Goal: Information Seeking & Learning: Find specific fact

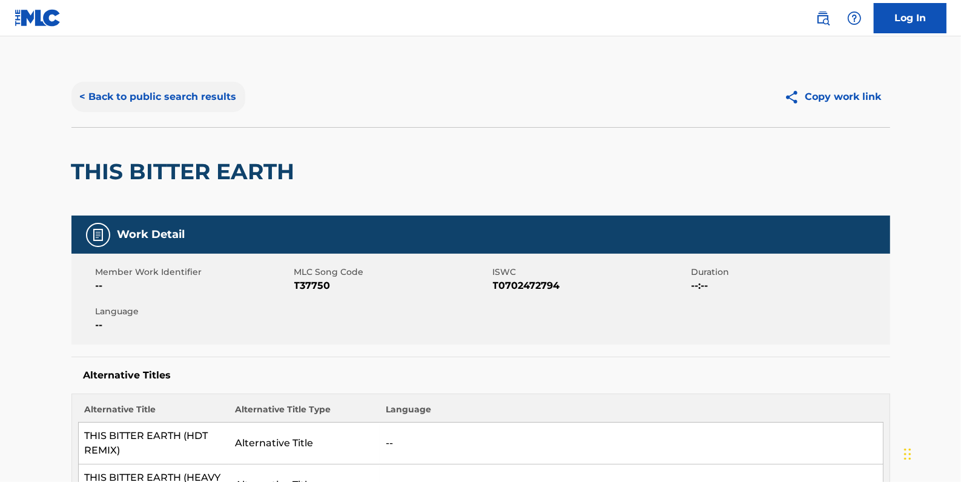
click at [190, 98] on button "< Back to public search results" at bounding box center [158, 97] width 174 height 30
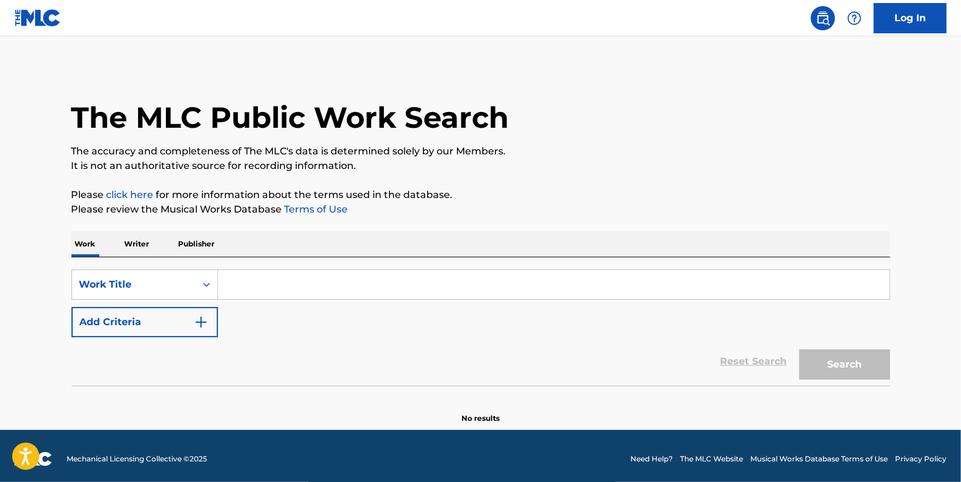
drag, startPoint x: 315, startPoint y: 287, endPoint x: 308, endPoint y: 273, distance: 14.9
paste input "STUDIO[PERSON_NAME]M SUITE"
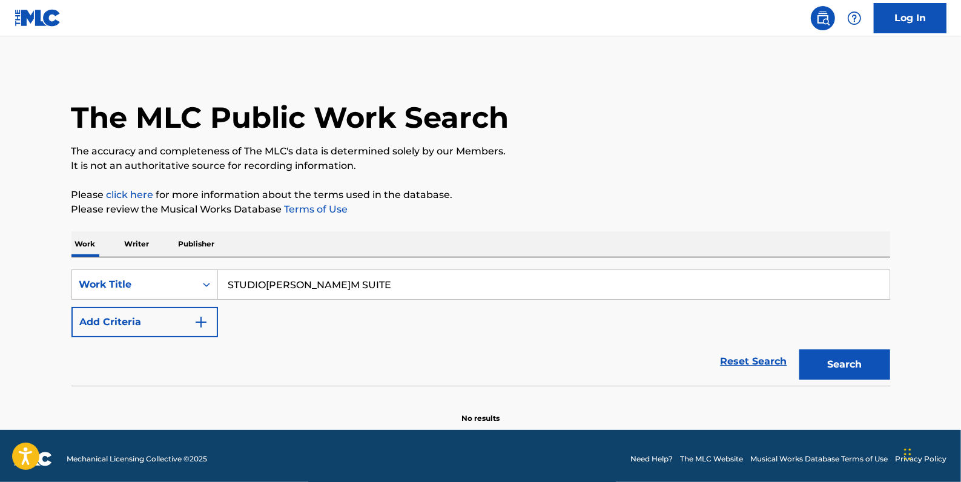
type input "STUDIO[PERSON_NAME]M SUITE"
click at [129, 321] on button "Add Criteria" at bounding box center [144, 322] width 147 height 30
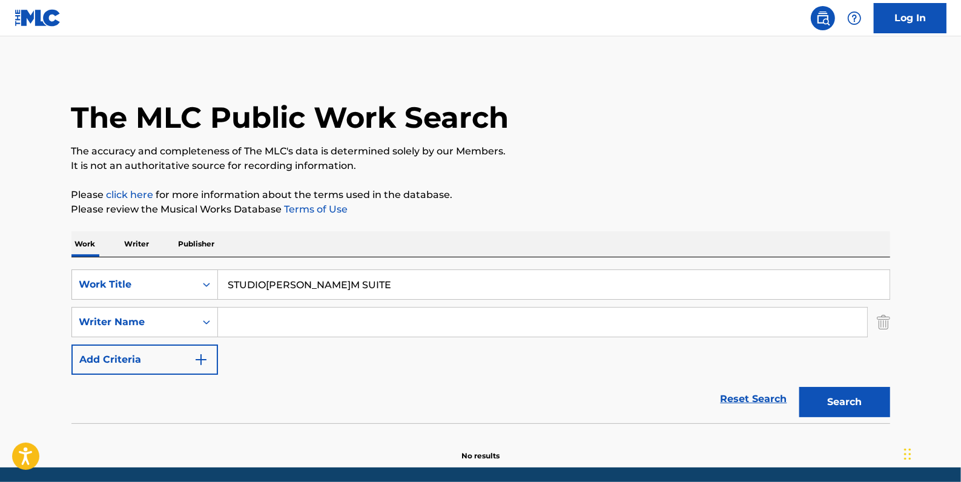
paste input "Nattapon Siangsukon"
type input "Nattapon Siangsukon"
click at [849, 398] on button "Search" at bounding box center [845, 402] width 91 height 30
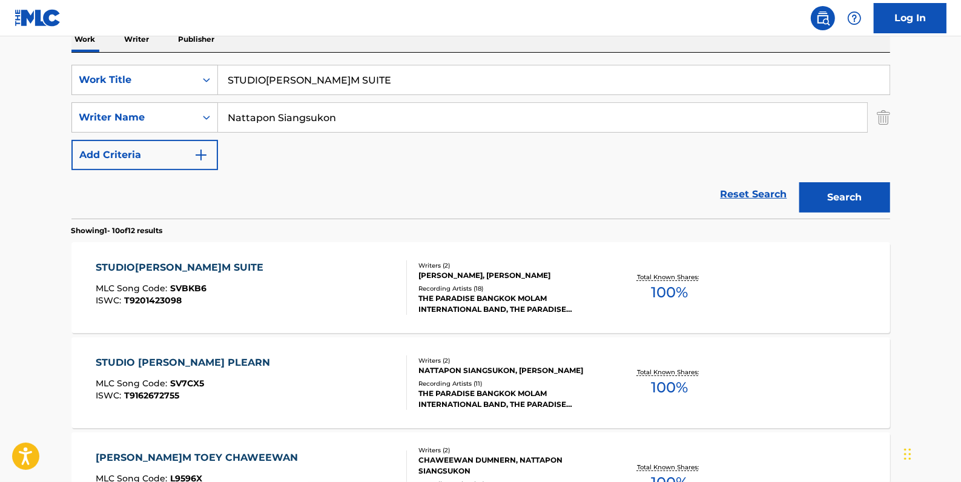
scroll to position [165, 0]
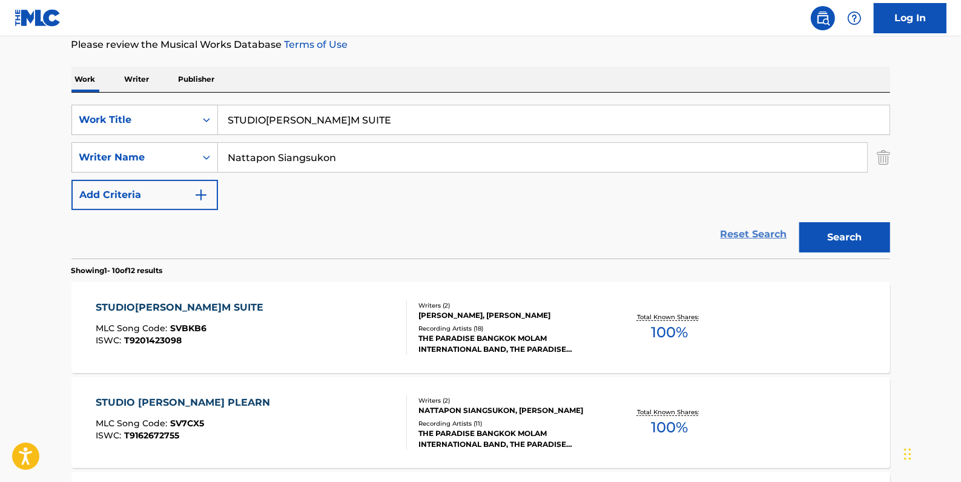
click at [738, 235] on link "Reset Search" at bounding box center [754, 234] width 79 height 27
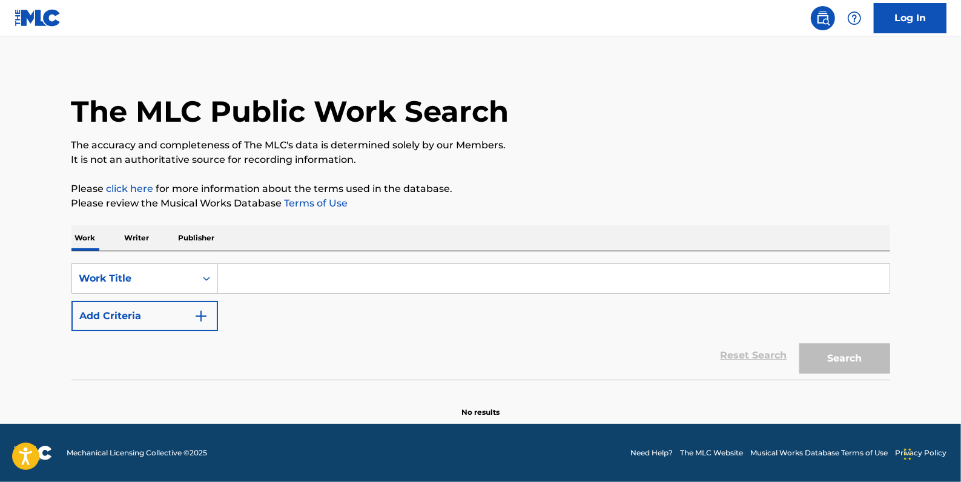
scroll to position [0, 0]
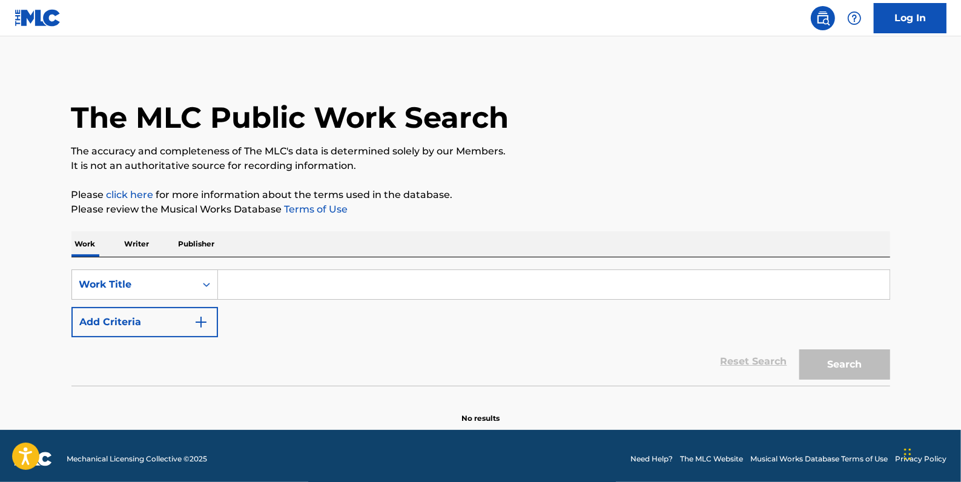
paste input "TECHAWIT"
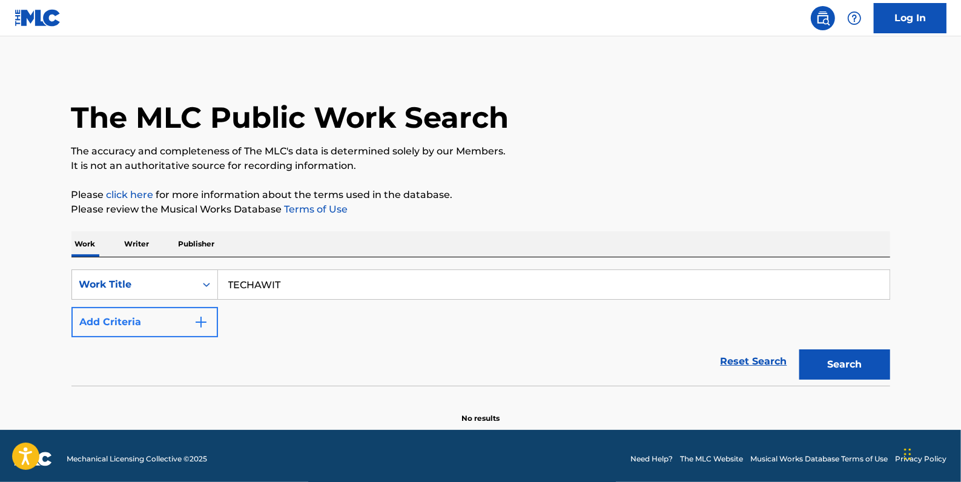
type input "TECHAWIT"
click at [158, 325] on button "Add Criteria" at bounding box center [144, 322] width 147 height 30
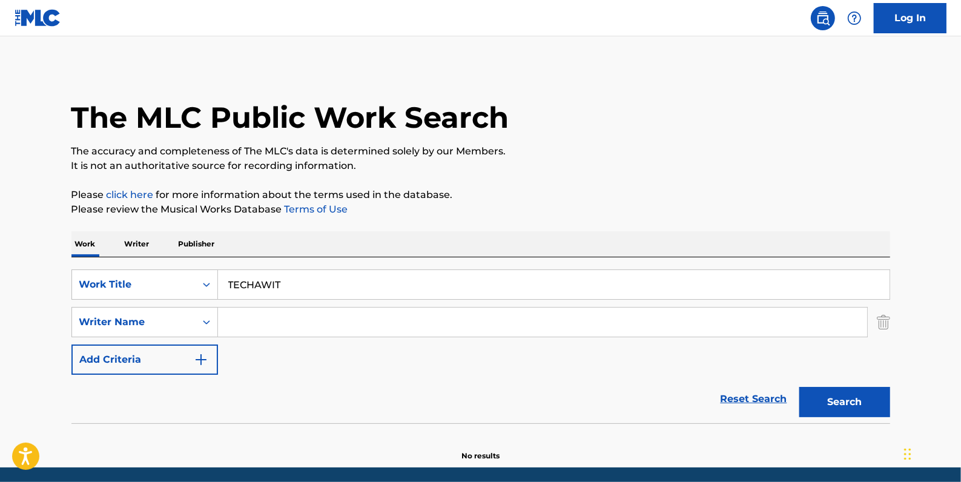
click at [262, 323] on input "Search Form" at bounding box center [542, 322] width 649 height 29
paste input "Dexter Story"
type input "Dexter Story"
click at [853, 397] on button "Search" at bounding box center [845, 402] width 91 height 30
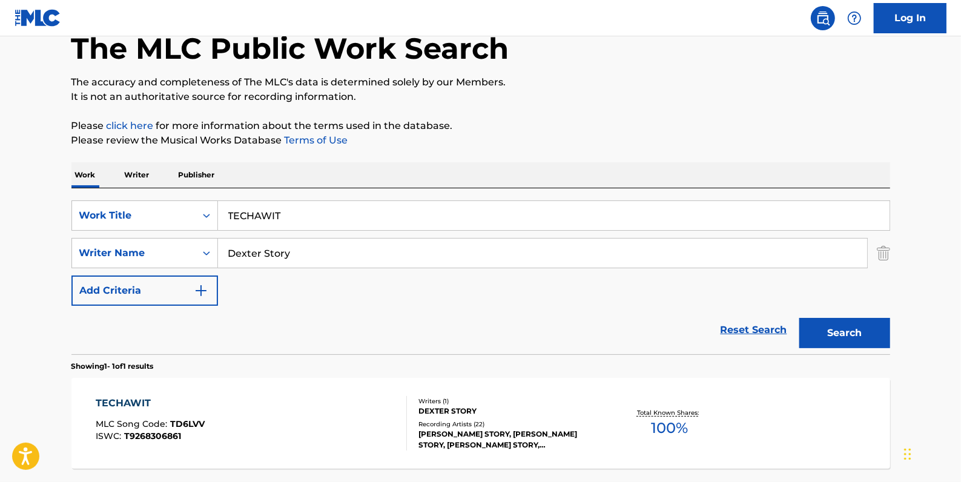
scroll to position [165, 0]
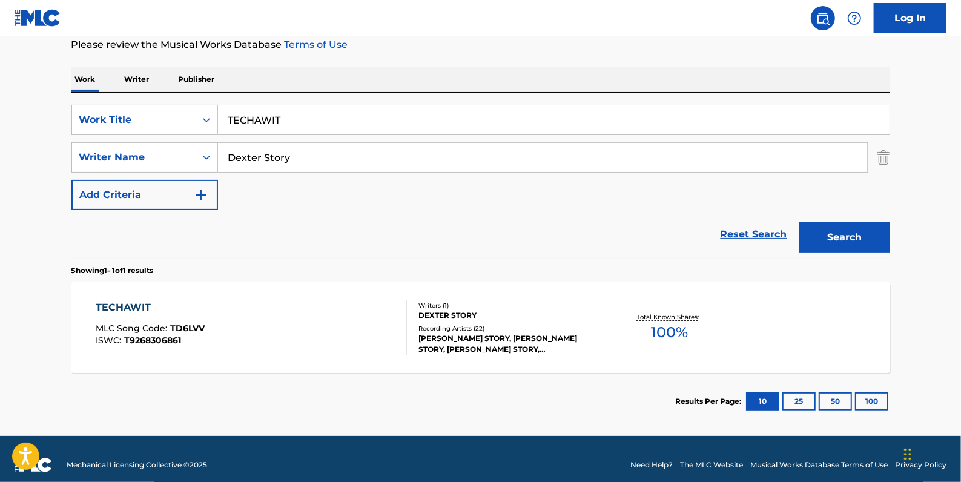
click at [383, 285] on div "TECHAWIT MLC Song Code : TD6LVV ISWC : T9268306861 Writers ( 1 ) [PERSON_NAME] …" at bounding box center [480, 327] width 819 height 91
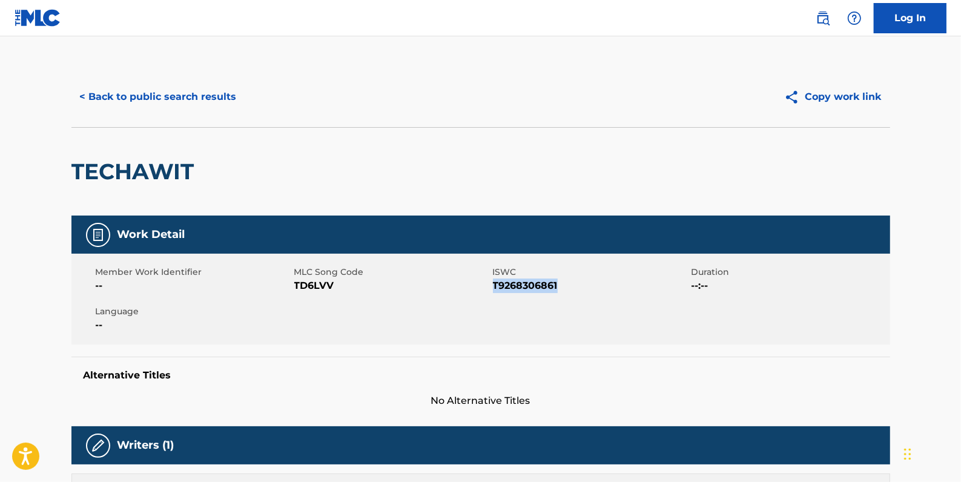
drag, startPoint x: 569, startPoint y: 282, endPoint x: 494, endPoint y: 280, distance: 75.1
click at [494, 280] on span "T9268306861" at bounding box center [591, 286] width 196 height 15
drag, startPoint x: 494, startPoint y: 280, endPoint x: 499, endPoint y: 287, distance: 8.6
copy span "T9268306861"
click at [165, 105] on button "< Back to public search results" at bounding box center [158, 97] width 174 height 30
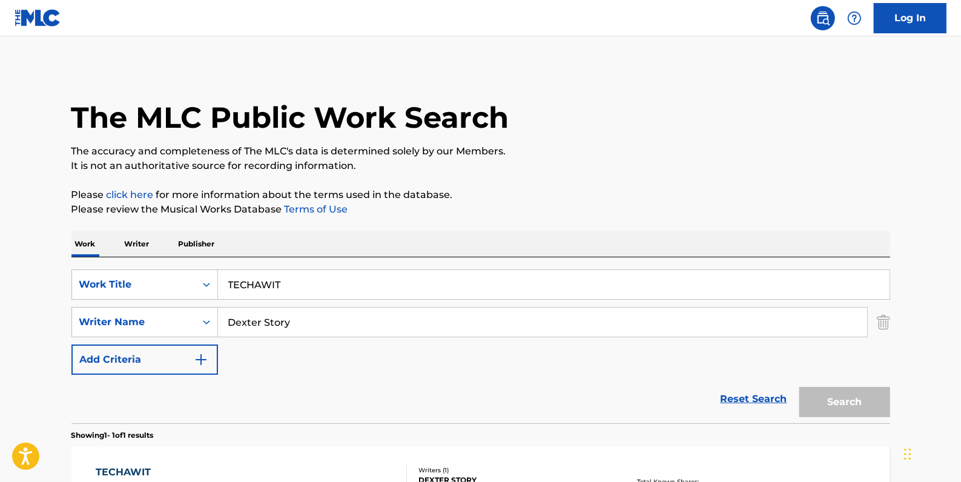
scroll to position [107, 0]
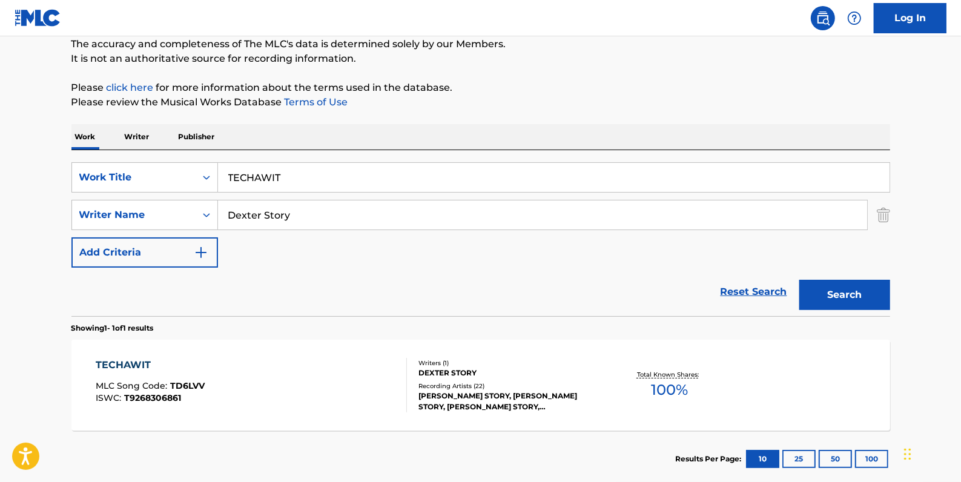
drag, startPoint x: 298, startPoint y: 181, endPoint x: 224, endPoint y: 156, distance: 78.7
click at [212, 174] on div "SearchWithCriteria741fb138-2255-43d5-80c6-6c276ed88406 Work Title TECHAWIT" at bounding box center [480, 177] width 819 height 30
paste input "MAMDOOH"
type input "MAMDOOH"
click at [822, 296] on button "Search" at bounding box center [845, 295] width 91 height 30
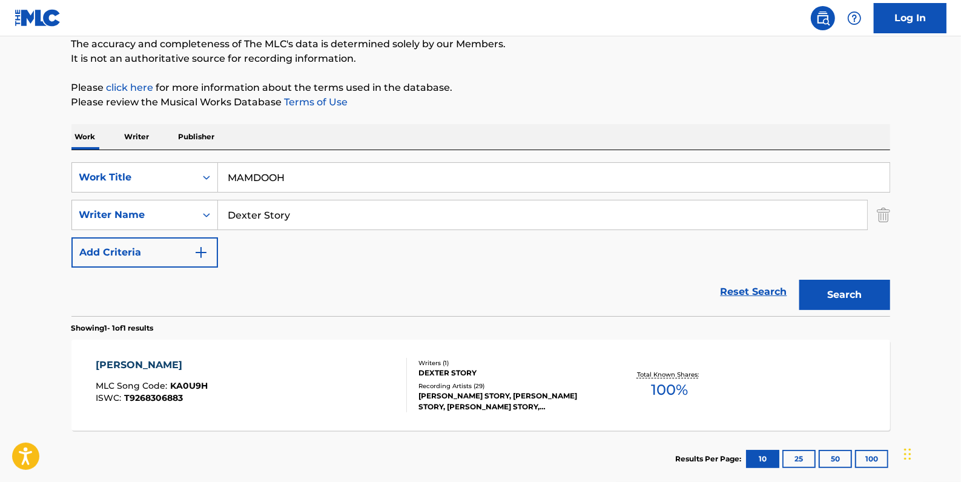
click at [248, 400] on div "[PERSON_NAME] MLC Song Code : KA0U9H ISWC : T9268306883" at bounding box center [251, 385] width 311 height 55
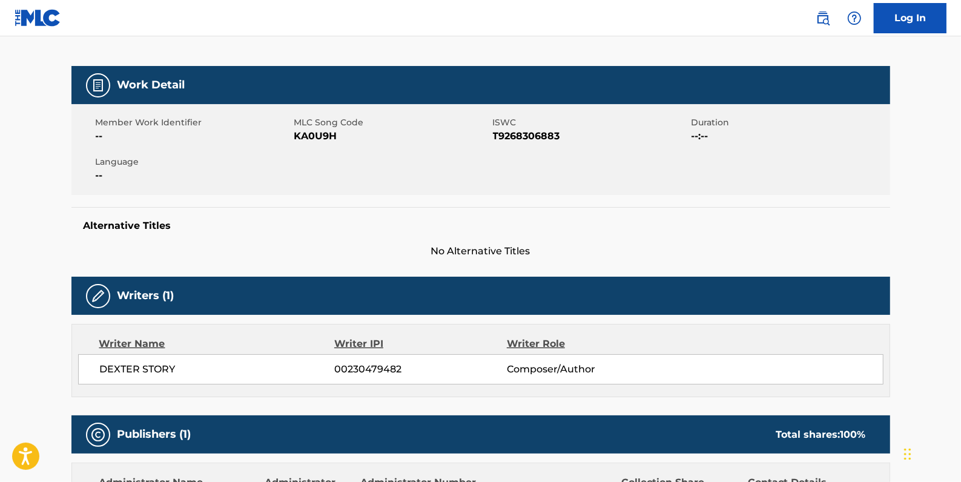
scroll to position [165, 0]
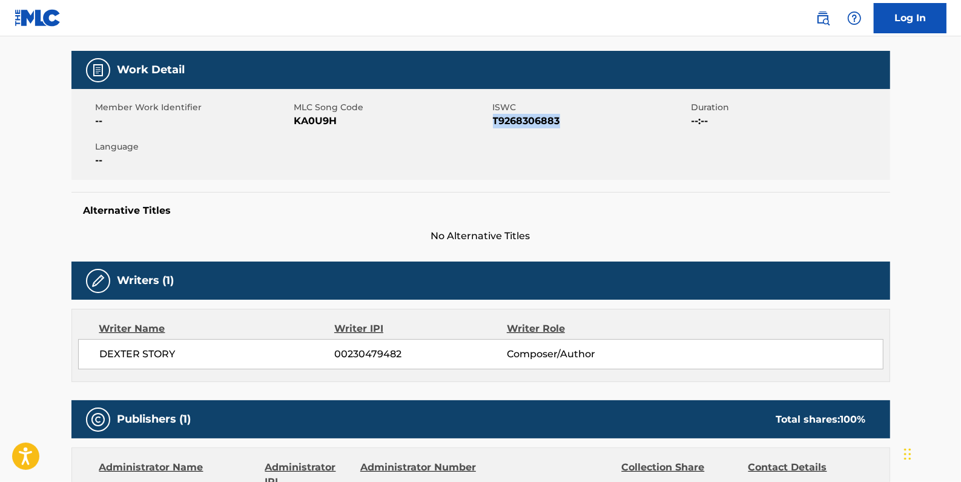
drag, startPoint x: 566, startPoint y: 121, endPoint x: 496, endPoint y: 124, distance: 70.3
click at [495, 124] on span "T9268306883" at bounding box center [591, 121] width 196 height 15
drag, startPoint x: 496, startPoint y: 124, endPoint x: 508, endPoint y: 124, distance: 12.1
copy span "T9268306883"
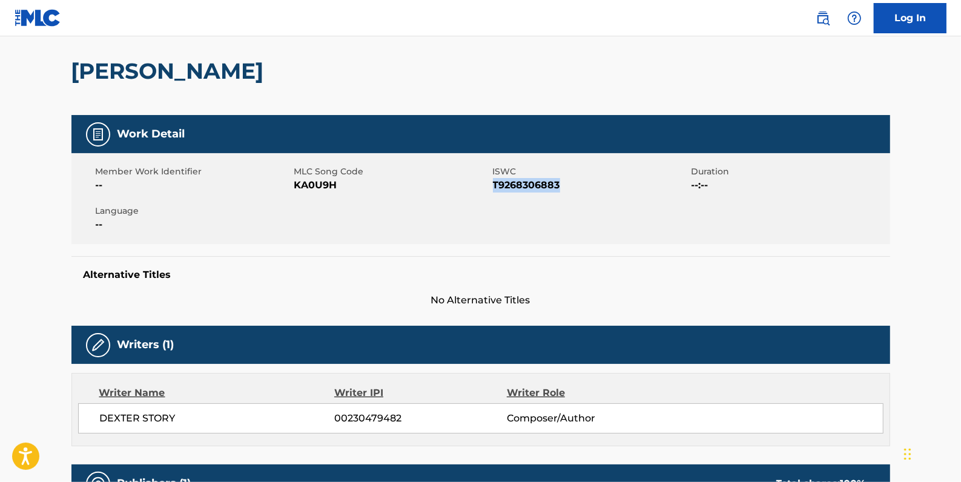
scroll to position [0, 0]
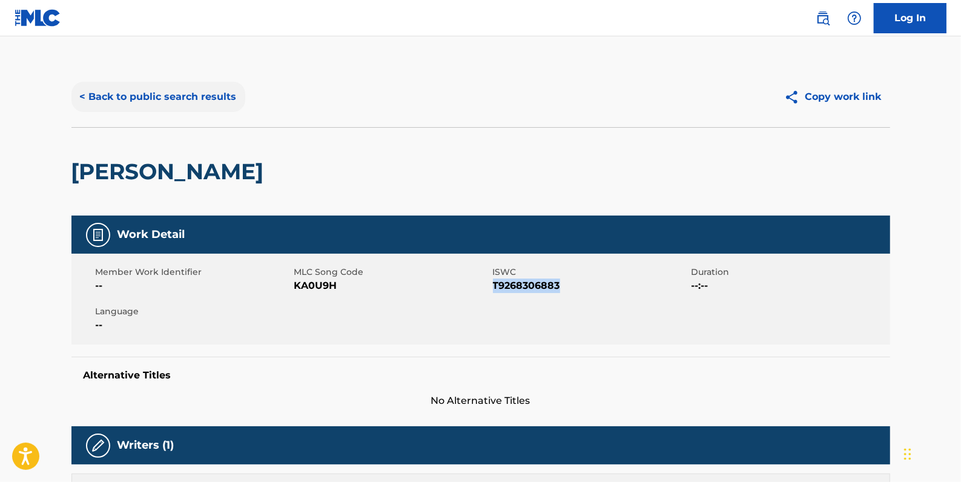
click at [227, 102] on button "< Back to public search results" at bounding box center [158, 97] width 174 height 30
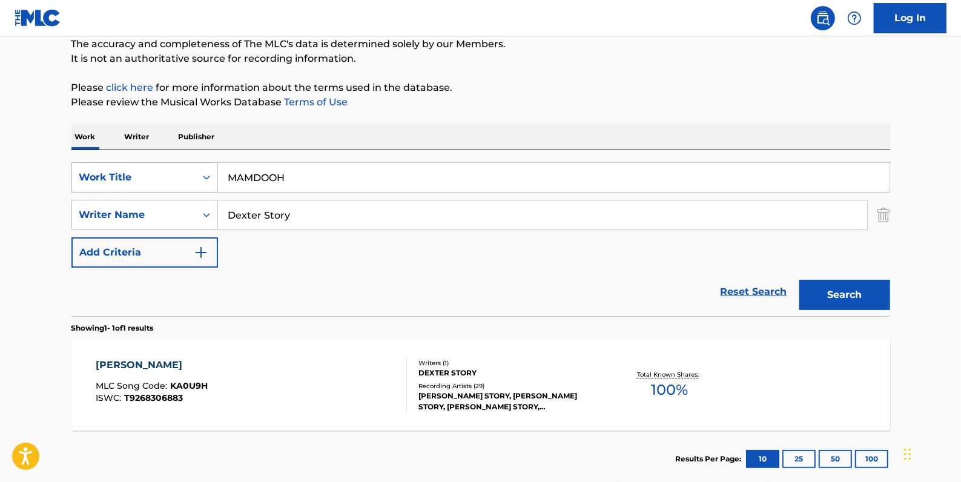
drag, startPoint x: 331, startPoint y: 175, endPoint x: 192, endPoint y: 177, distance: 139.3
click at [192, 177] on div "SearchWithCriteria741fb138-2255-43d5-80c6-6c276ed88406 Work Title MAMDOOH" at bounding box center [480, 177] width 819 height 30
paste input "BUNA BE CHOW"
type input "BUNA BE CHOW"
click at [873, 287] on button "Search" at bounding box center [845, 295] width 91 height 30
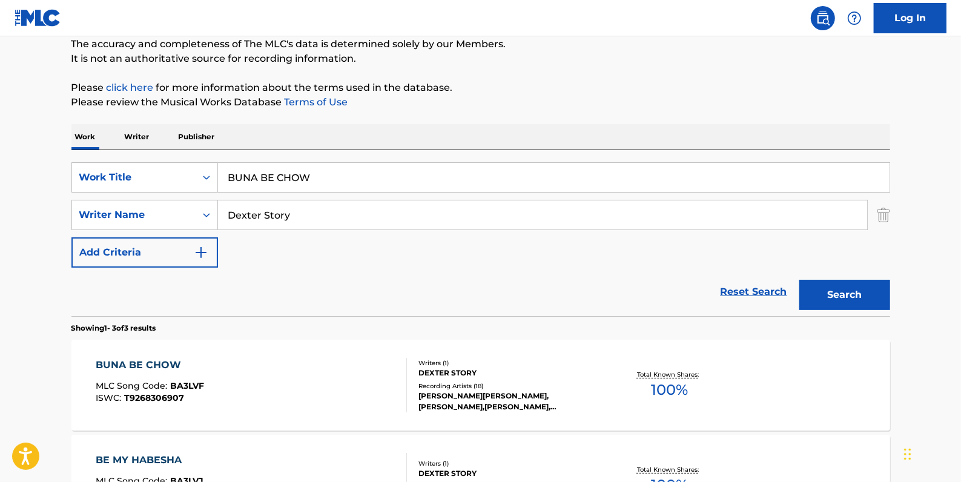
click at [295, 378] on div "BUNA BE CHOW MLC Song Code : BA3LVF ISWC : T9268306907" at bounding box center [251, 385] width 311 height 55
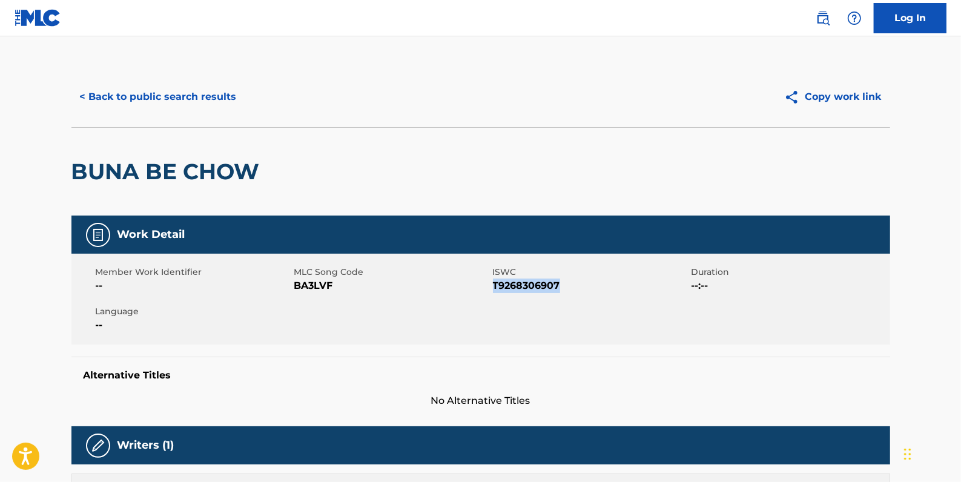
drag, startPoint x: 578, startPoint y: 285, endPoint x: 496, endPoint y: 283, distance: 82.4
click at [496, 283] on span "T9268306907" at bounding box center [591, 286] width 196 height 15
drag, startPoint x: 496, startPoint y: 283, endPoint x: 503, endPoint y: 288, distance: 8.7
copy span "T9268306907"
click at [217, 91] on button "< Back to public search results" at bounding box center [158, 97] width 174 height 30
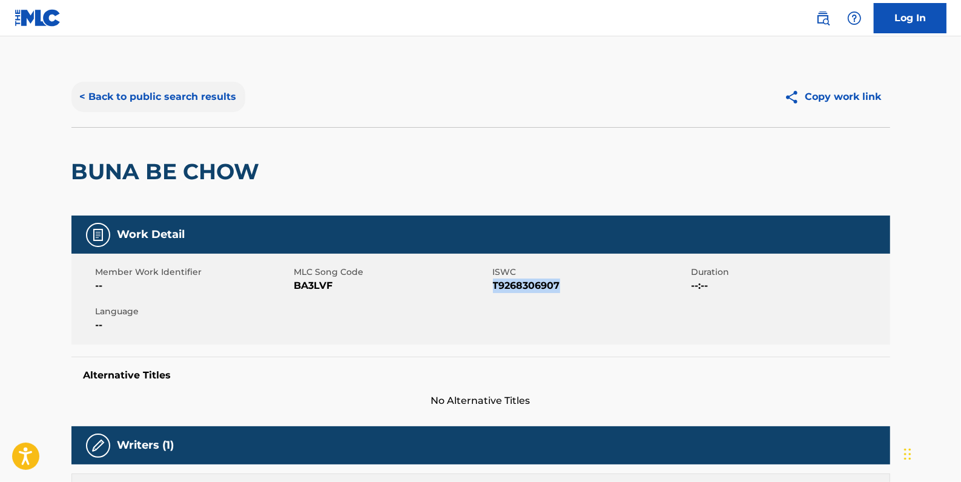
scroll to position [107, 0]
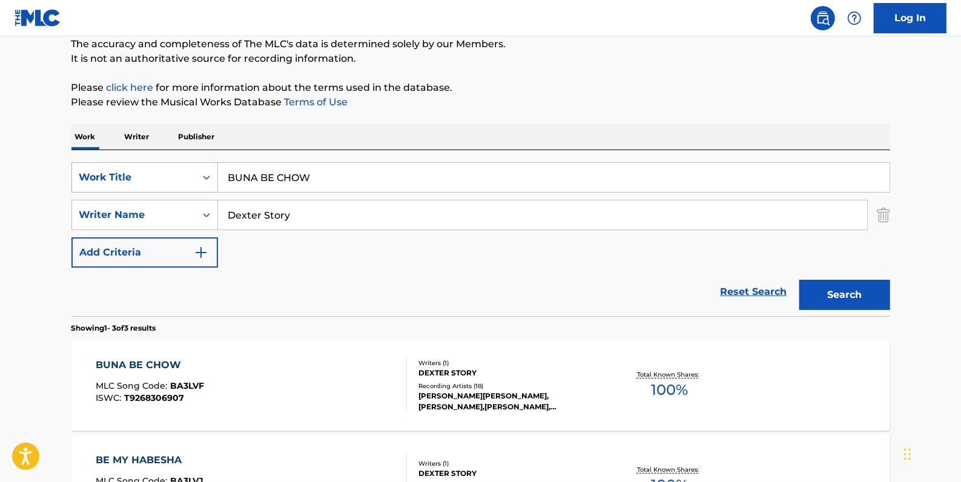
drag, startPoint x: 330, startPoint y: 174, endPoint x: 206, endPoint y: 177, distance: 124.2
click at [208, 176] on div "SearchWithCriteria741fb138-2255-43d5-80c6-6c276ed88406 Work Title BUNA BE CHOW" at bounding box center [480, 177] width 819 height 30
paste input "ELECTRIC GURAGE"
type input "ELECTRIC GURAGE"
click at [847, 284] on button "Search" at bounding box center [845, 295] width 91 height 30
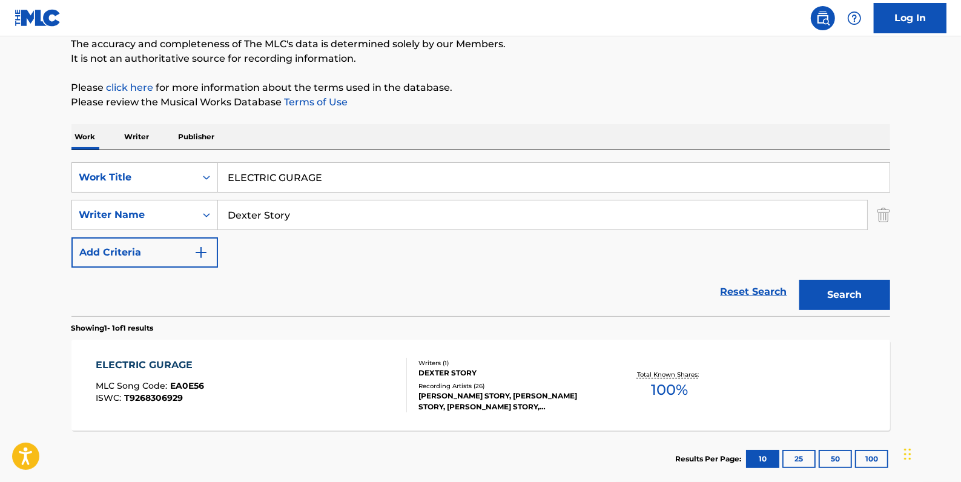
click at [356, 362] on div "ELECTRIC GURAGE MLC Song Code : EA0E56 ISWC : T9268306929" at bounding box center [251, 385] width 311 height 55
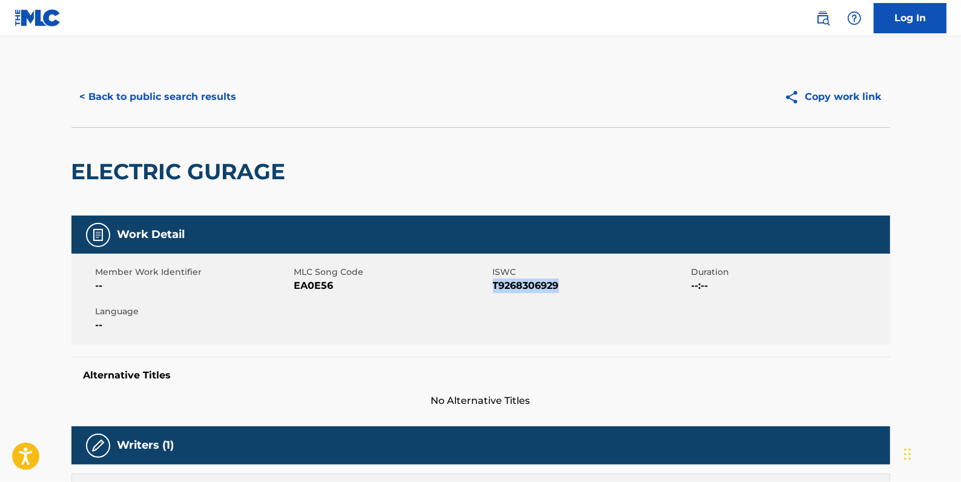
drag, startPoint x: 586, startPoint y: 287, endPoint x: 492, endPoint y: 282, distance: 93.4
click at [493, 282] on span "T9268306929" at bounding box center [591, 286] width 196 height 15
drag, startPoint x: 492, startPoint y: 282, endPoint x: 508, endPoint y: 285, distance: 16.0
copy span "T9268306929"
click at [204, 94] on button "< Back to public search results" at bounding box center [158, 97] width 174 height 30
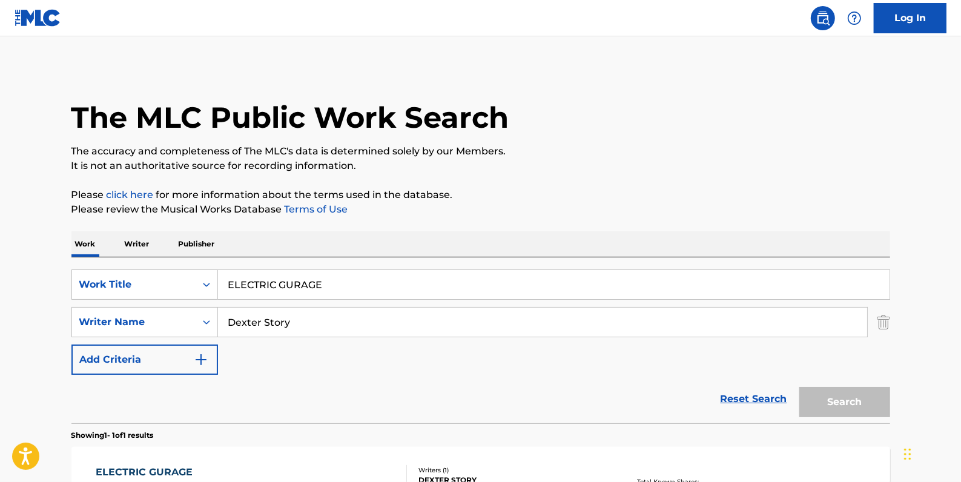
scroll to position [107, 0]
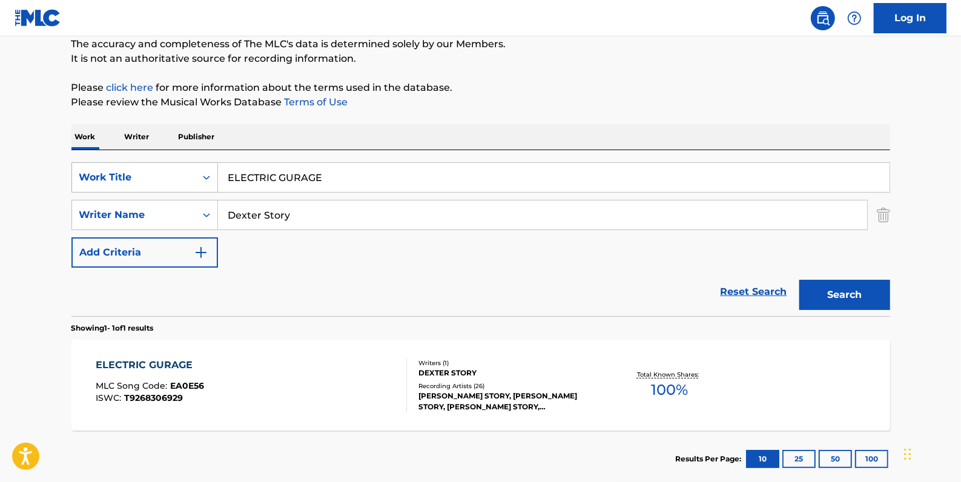
drag, startPoint x: 328, startPoint y: 173, endPoint x: 201, endPoint y: 169, distance: 127.9
click at [201, 169] on div "SearchWithCriteria741fb138-2255-43d5-80c6-6c276ed88406 Work Title ELECTRIC GURA…" at bounding box center [480, 177] width 819 height 30
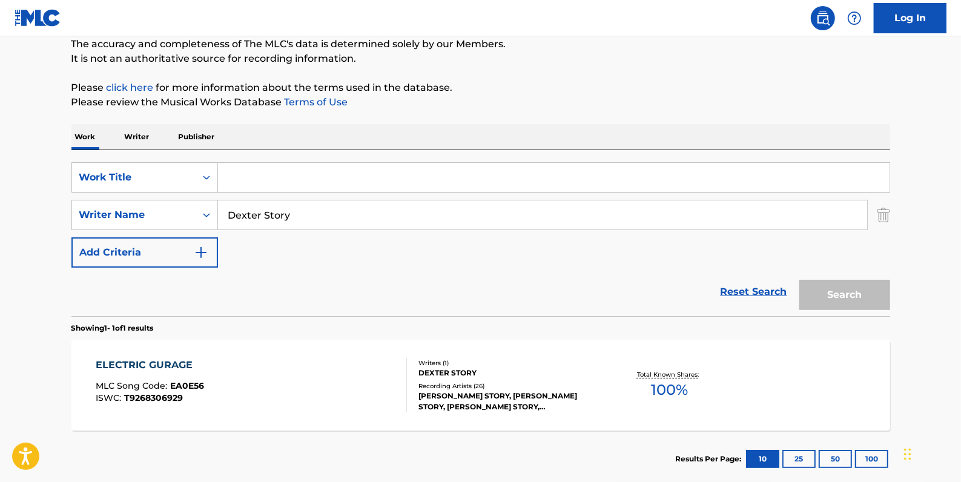
paste input "CHEMIN DE FER"
type input "CHEMIN DE FER"
click at [854, 293] on button "Search" at bounding box center [845, 295] width 91 height 30
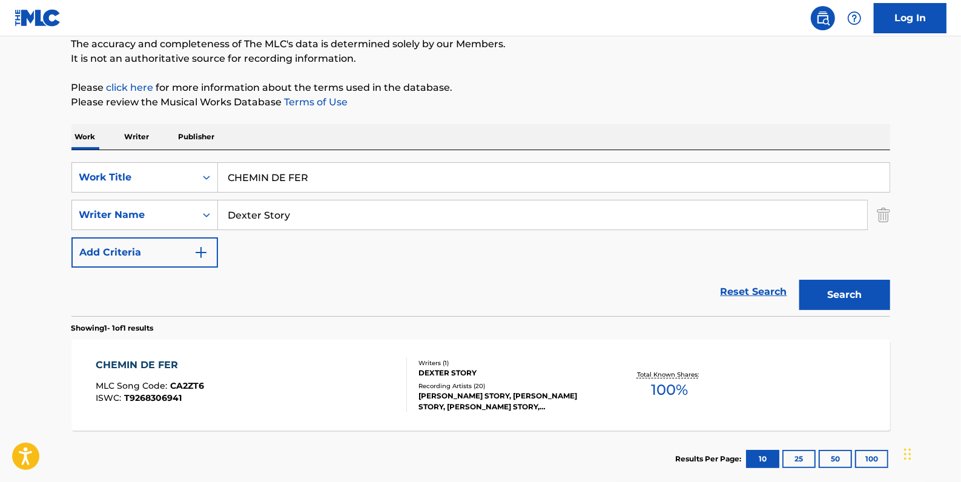
click at [303, 379] on div "CHEMIN DE FER MLC Song Code : CA2ZT6 ISWC : T9268306941" at bounding box center [251, 385] width 311 height 55
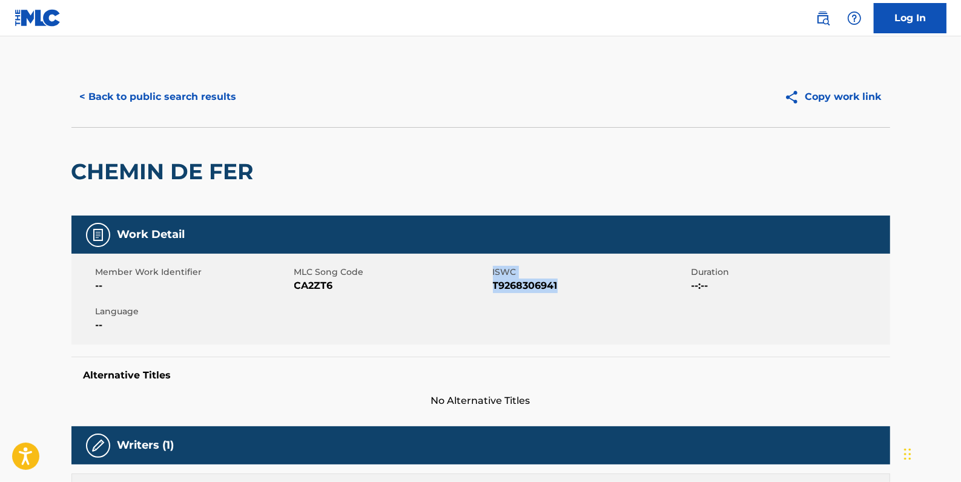
drag, startPoint x: 559, startPoint y: 287, endPoint x: 491, endPoint y: 283, distance: 68.5
click at [491, 283] on div "Member Work Identifier -- MLC Song Code CA2ZT6 ISWC T9268306941 Duration --:-- …" at bounding box center [480, 299] width 819 height 91
click at [599, 287] on span "T9268306941" at bounding box center [591, 286] width 196 height 15
drag, startPoint x: 563, startPoint y: 286, endPoint x: 496, endPoint y: 285, distance: 67.2
click at [496, 285] on span "T9268306941" at bounding box center [591, 286] width 196 height 15
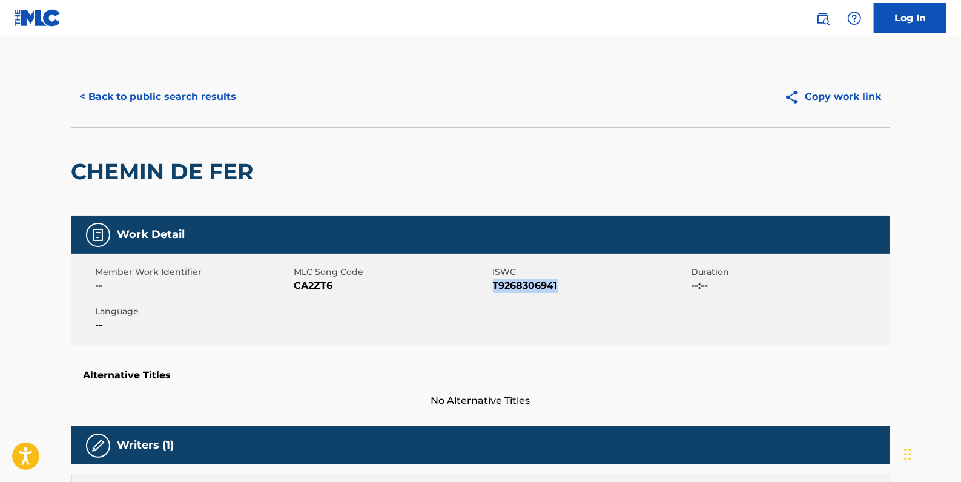
drag, startPoint x: 496, startPoint y: 285, endPoint x: 503, endPoint y: 286, distance: 7.3
copy span "T9268306941"
click at [165, 90] on button "< Back to public search results" at bounding box center [158, 97] width 174 height 30
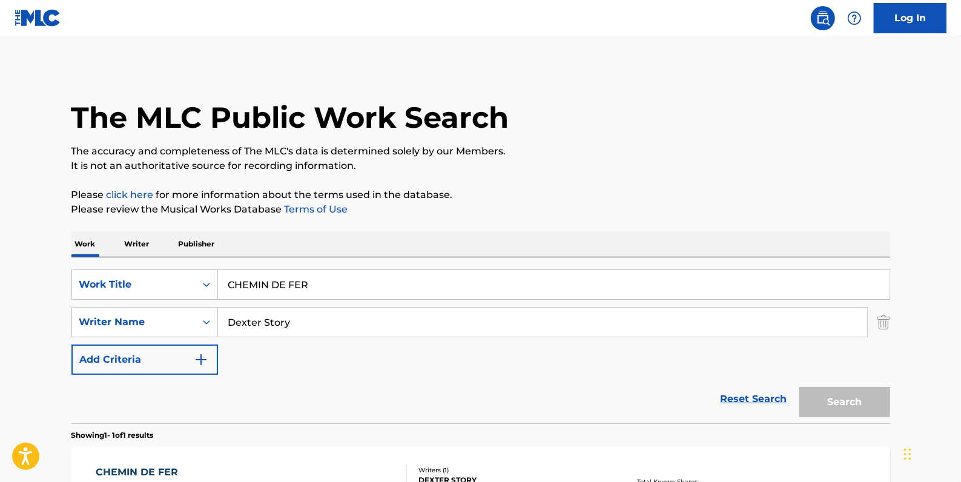
scroll to position [107, 0]
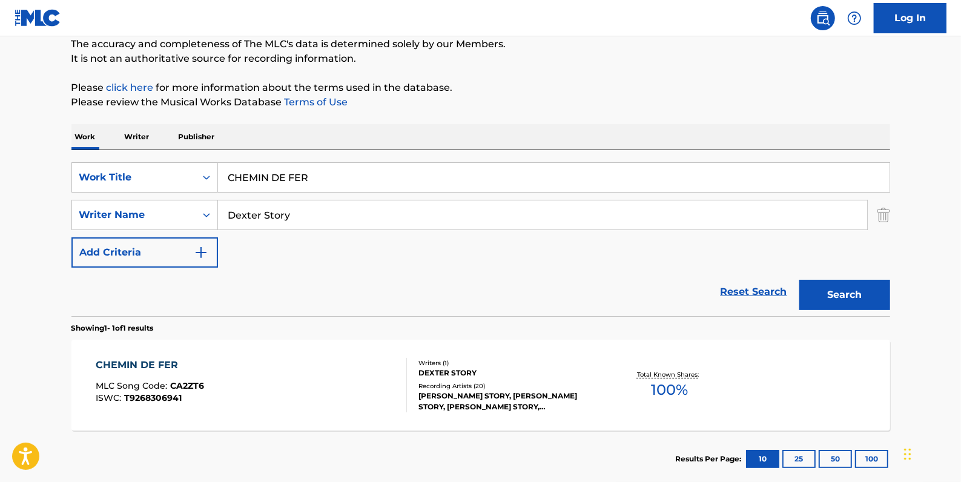
drag, startPoint x: 317, startPoint y: 173, endPoint x: 187, endPoint y: 56, distance: 175.0
click at [194, 176] on div "SearchWithCriteria741fb138-2255-43d5-80c6-6c276ed88406 Work Title CHEMIN DE FER" at bounding box center [480, 177] width 819 height 30
paste input "BILA"
type input "BILA"
click at [848, 294] on button "Search" at bounding box center [845, 295] width 91 height 30
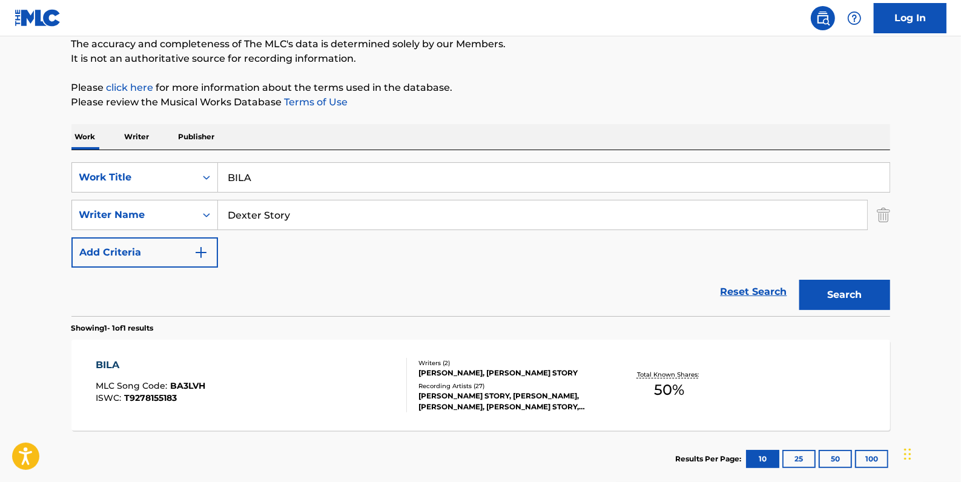
click at [331, 390] on div "BILA MLC Song Code : BA3LVH ISWC : T9278155183" at bounding box center [251, 385] width 311 height 55
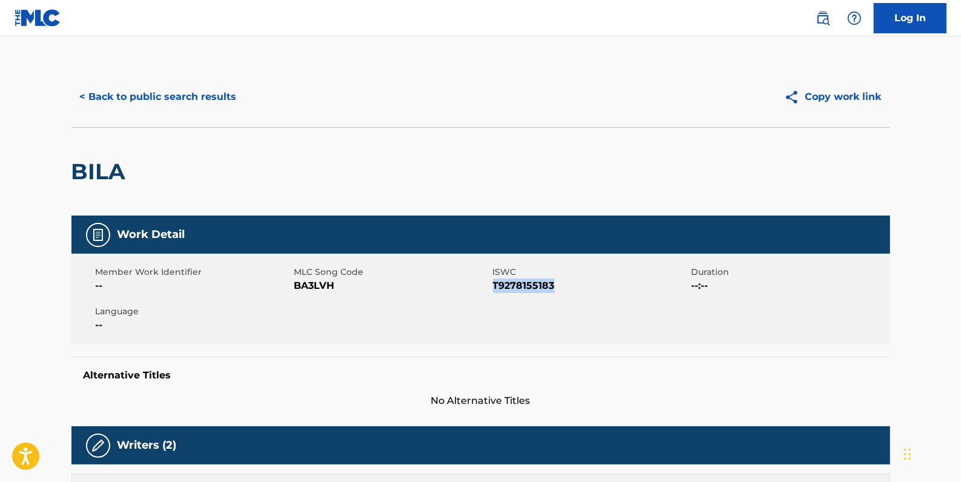
drag, startPoint x: 557, startPoint y: 287, endPoint x: 494, endPoint y: 282, distance: 63.1
click at [494, 282] on span "T9278155183" at bounding box center [591, 286] width 196 height 15
drag, startPoint x: 494, startPoint y: 282, endPoint x: 500, endPoint y: 288, distance: 9.0
copy span "T9278155183"
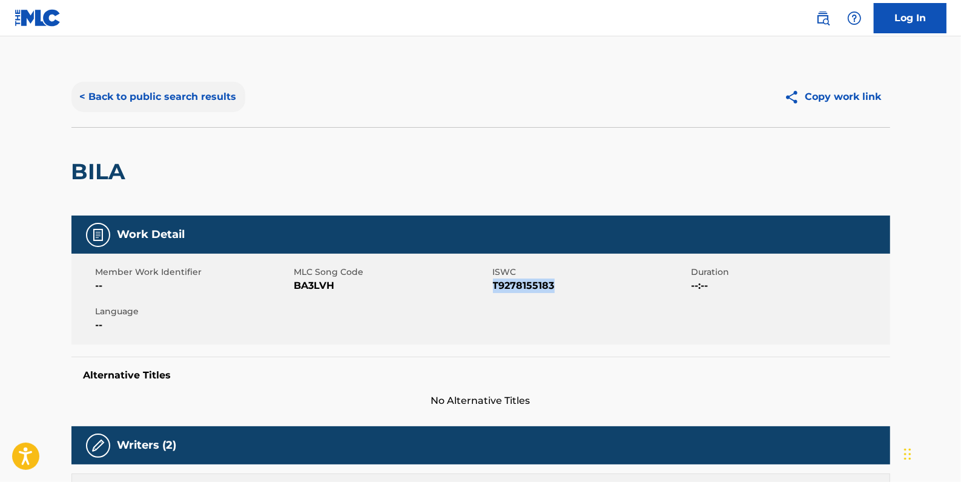
click at [197, 95] on button "< Back to public search results" at bounding box center [158, 97] width 174 height 30
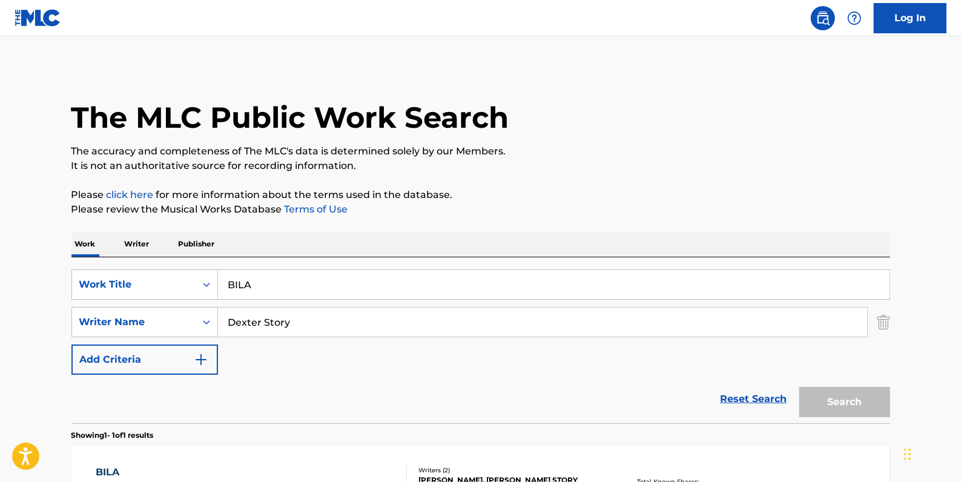
scroll to position [107, 0]
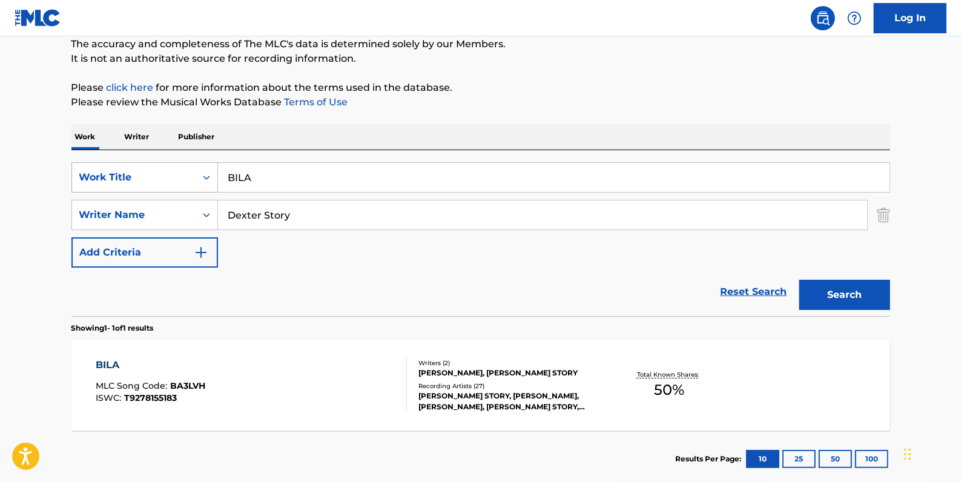
drag, startPoint x: 282, startPoint y: 182, endPoint x: 202, endPoint y: 179, distance: 79.4
click at [202, 179] on div "SearchWithCriteria741fb138-2255-43d5-80c6-6c276ed88406 Work Title BILA" at bounding box center [480, 177] width 819 height 30
paste input "RAS"
type input "RAS"
click at [845, 288] on button "Search" at bounding box center [845, 295] width 91 height 30
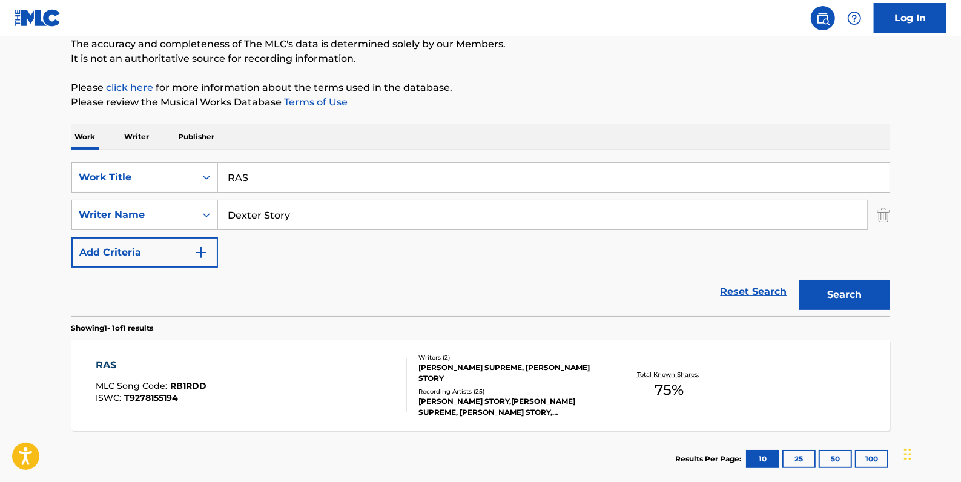
click at [291, 394] on div "RAS MLC Song Code : RB1RDD ISWC : T9278155194" at bounding box center [251, 385] width 311 height 55
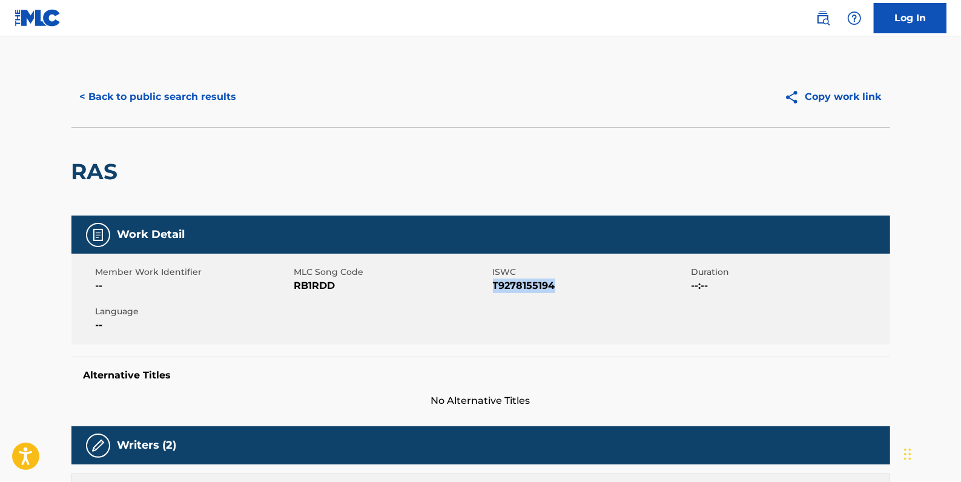
drag, startPoint x: 558, startPoint y: 286, endPoint x: 494, endPoint y: 288, distance: 64.3
click at [494, 288] on span "T9278155194" at bounding box center [591, 286] width 196 height 15
drag, startPoint x: 494, startPoint y: 288, endPoint x: 506, endPoint y: 288, distance: 12.7
copy span "T9278155194"
click at [182, 93] on button "< Back to public search results" at bounding box center [158, 97] width 174 height 30
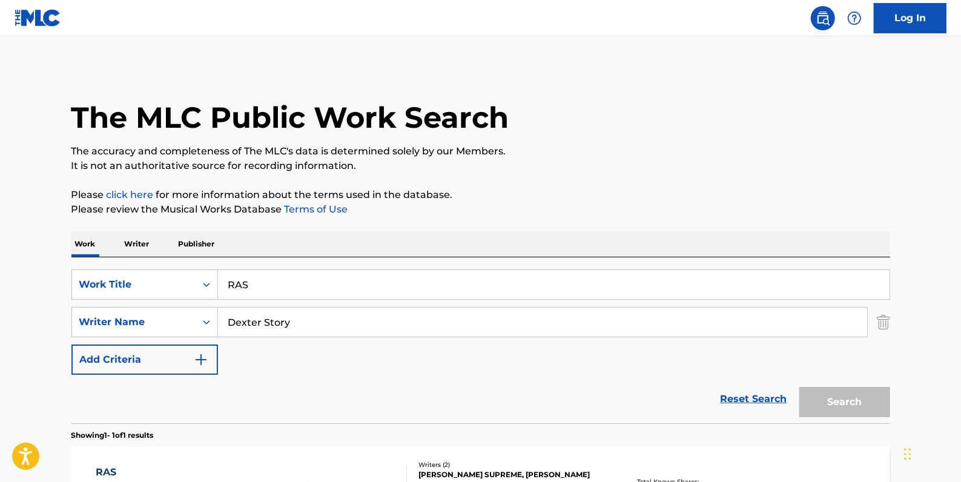
scroll to position [107, 0]
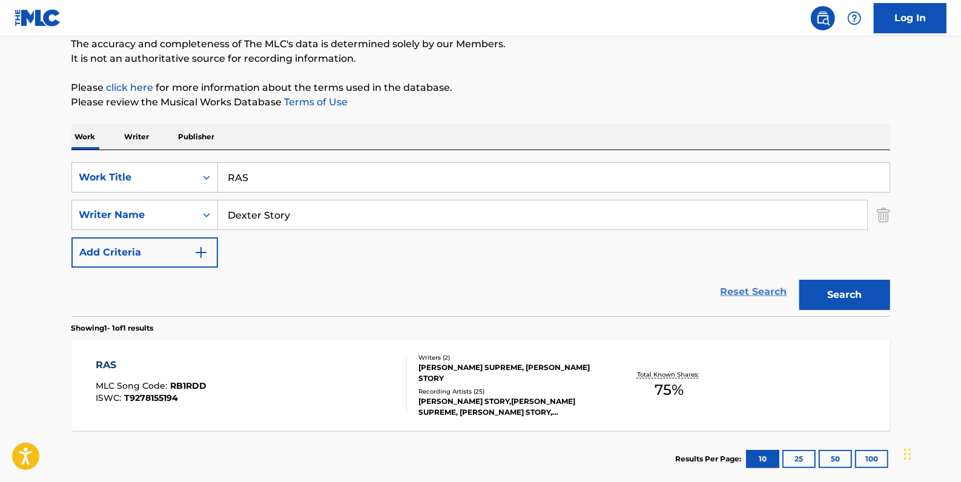
click at [760, 293] on link "Reset Search" at bounding box center [754, 292] width 79 height 27
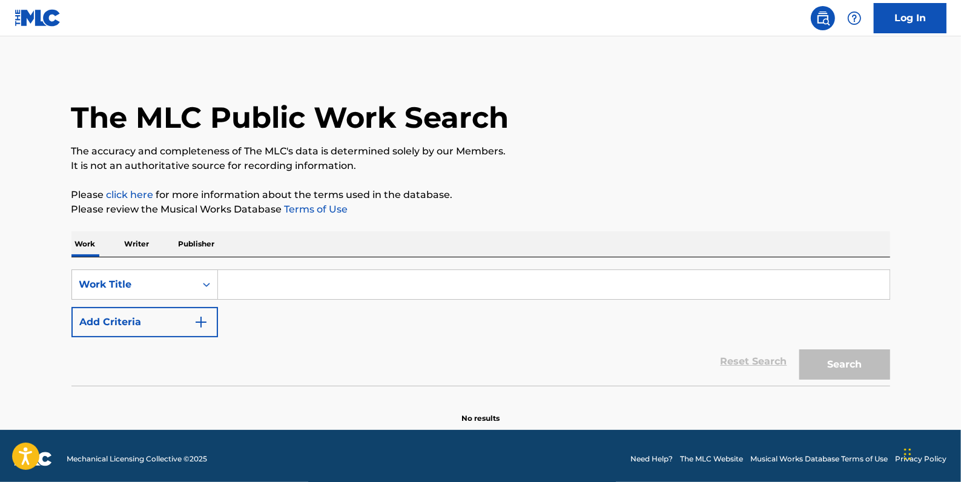
paste input "AWOO"
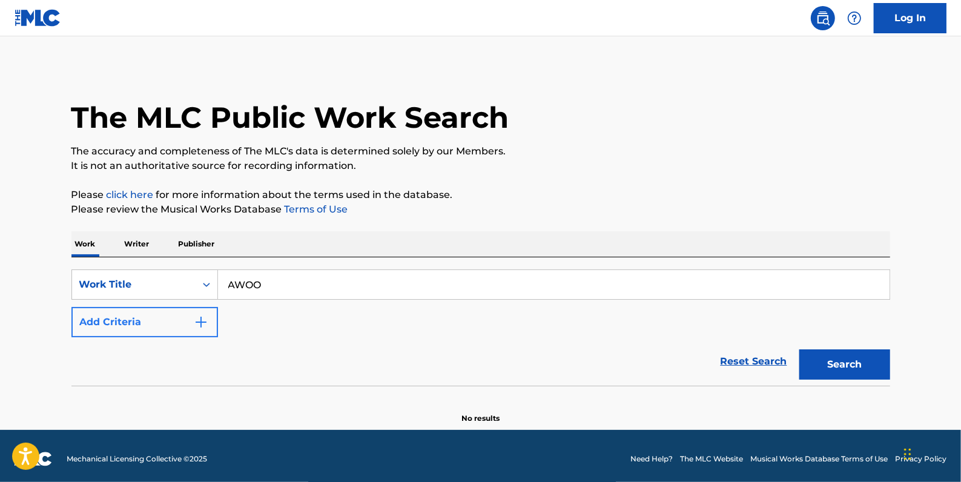
type input "AWOO"
click at [164, 319] on button "Add Criteria" at bounding box center [144, 322] width 147 height 30
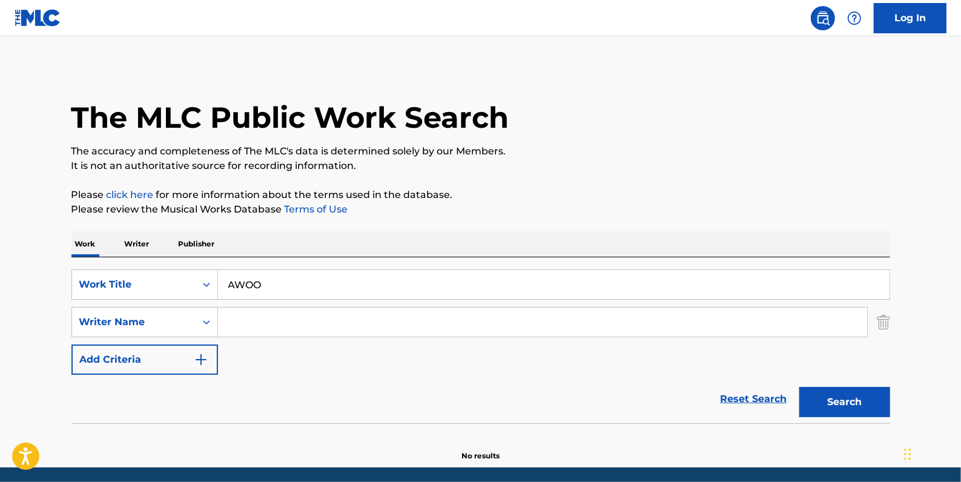
click at [240, 321] on input "Search Form" at bounding box center [542, 322] width 649 height 29
paste input "[PERSON_NAME] Weld"
type input "[PERSON_NAME] Weld"
click at [817, 394] on button "Search" at bounding box center [845, 402] width 91 height 30
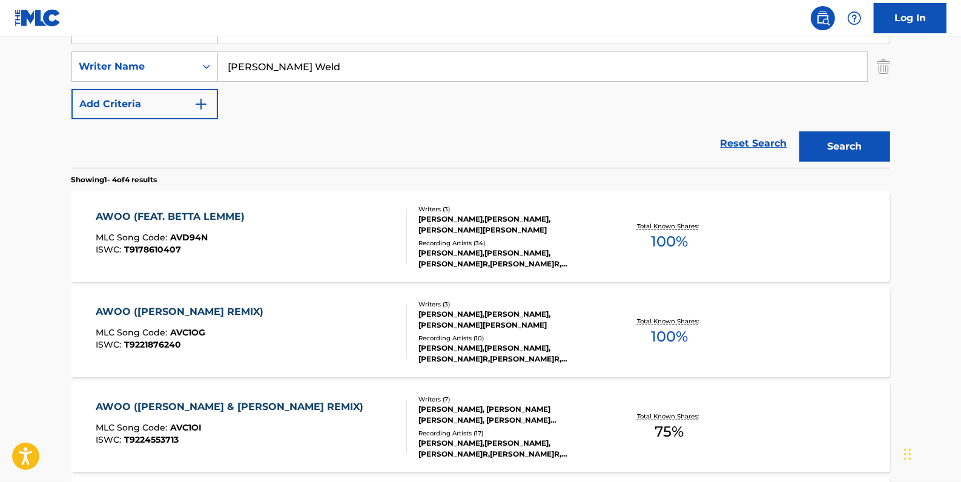
scroll to position [275, 0]
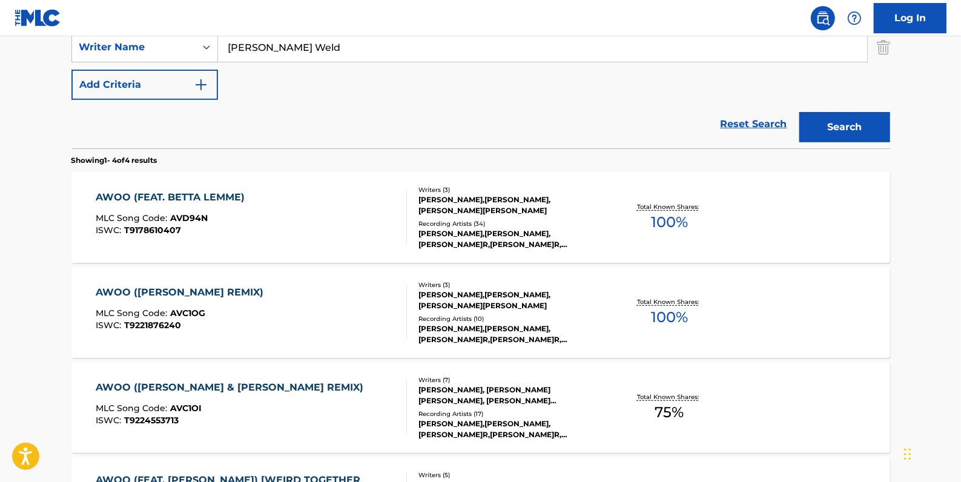
click at [295, 202] on div "AWOO (FEAT. [PERSON_NAME]) MLC Song Code : AVD94N ISWC : T9178610407" at bounding box center [251, 217] width 311 height 55
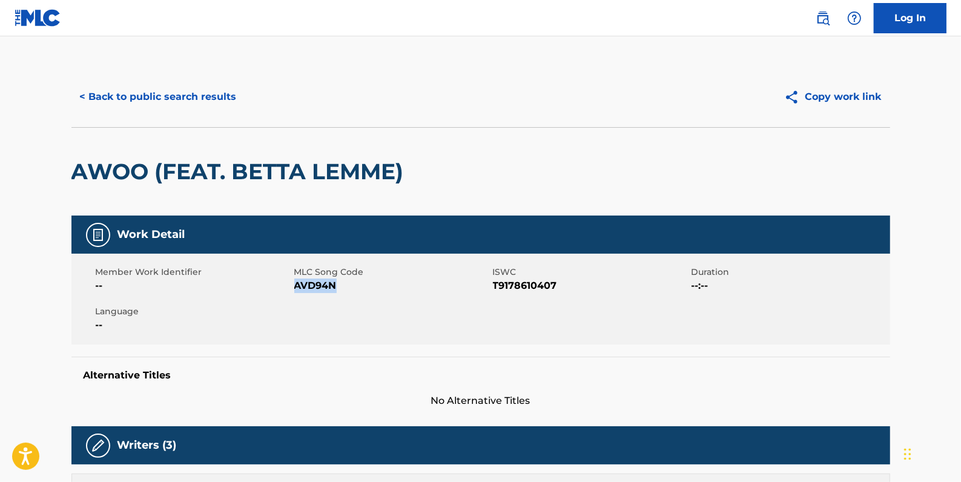
drag, startPoint x: 343, startPoint y: 285, endPoint x: 296, endPoint y: 290, distance: 47.5
click at [296, 290] on span "AVD94N" at bounding box center [392, 286] width 196 height 15
drag, startPoint x: 297, startPoint y: 290, endPoint x: 305, endPoint y: 286, distance: 8.7
copy span "AVD94N"
drag, startPoint x: 565, startPoint y: 290, endPoint x: 495, endPoint y: 286, distance: 69.8
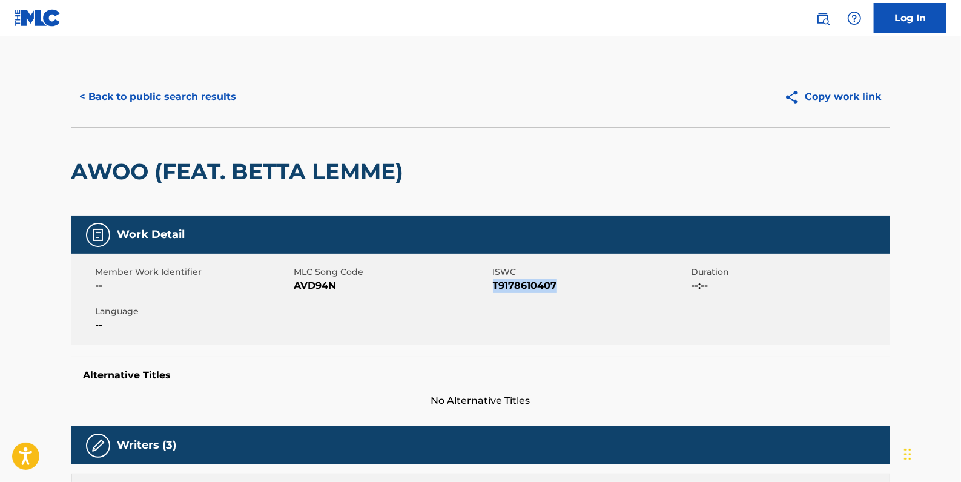
click at [495, 286] on span "T9178610407" at bounding box center [591, 286] width 196 height 15
copy span "T9178610407"
click at [222, 104] on button "< Back to public search results" at bounding box center [158, 97] width 174 height 30
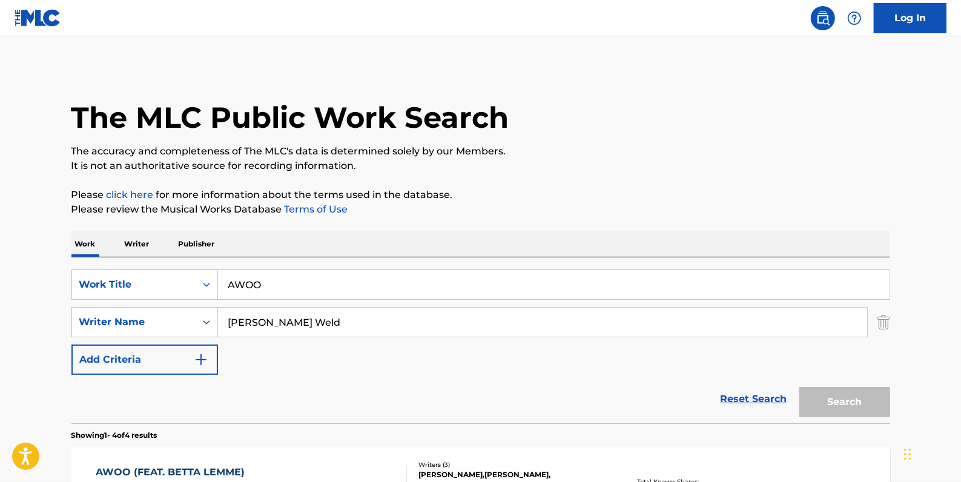
scroll to position [269, 0]
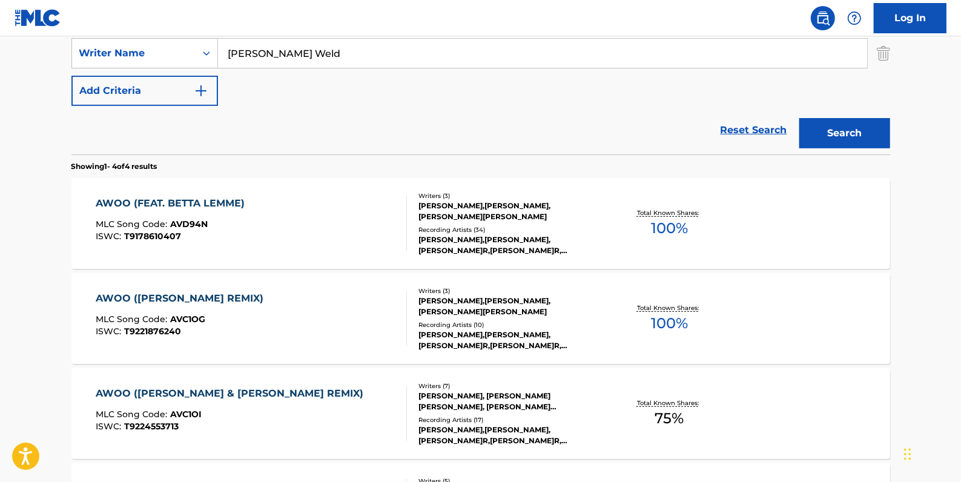
drag, startPoint x: 755, startPoint y: 125, endPoint x: 738, endPoint y: 116, distance: 19.0
click at [754, 124] on link "Reset Search" at bounding box center [754, 130] width 79 height 27
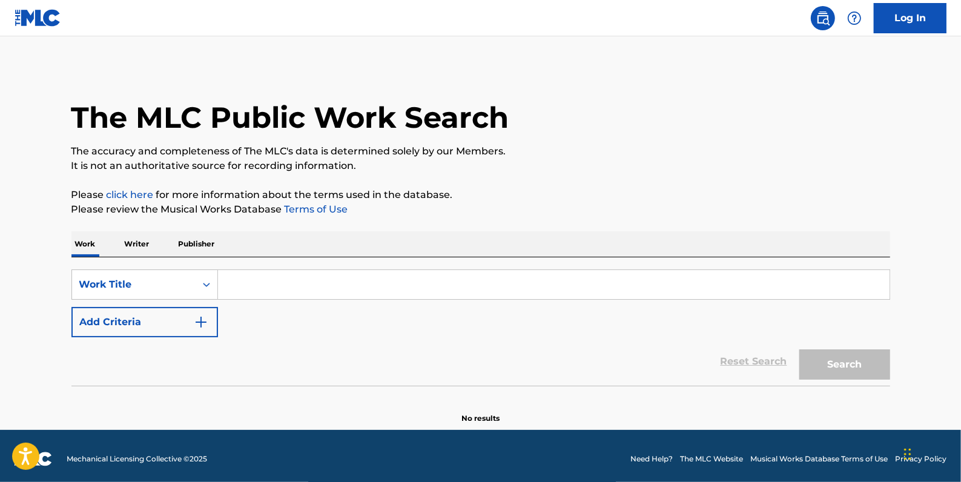
paste input "GOLD"
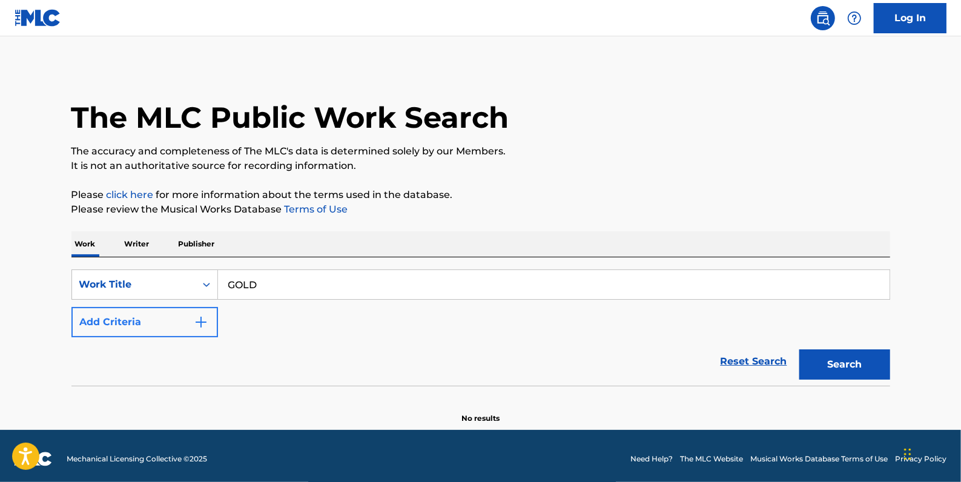
type input "GOLD"
click at [144, 319] on button "Add Criteria" at bounding box center [144, 322] width 147 height 30
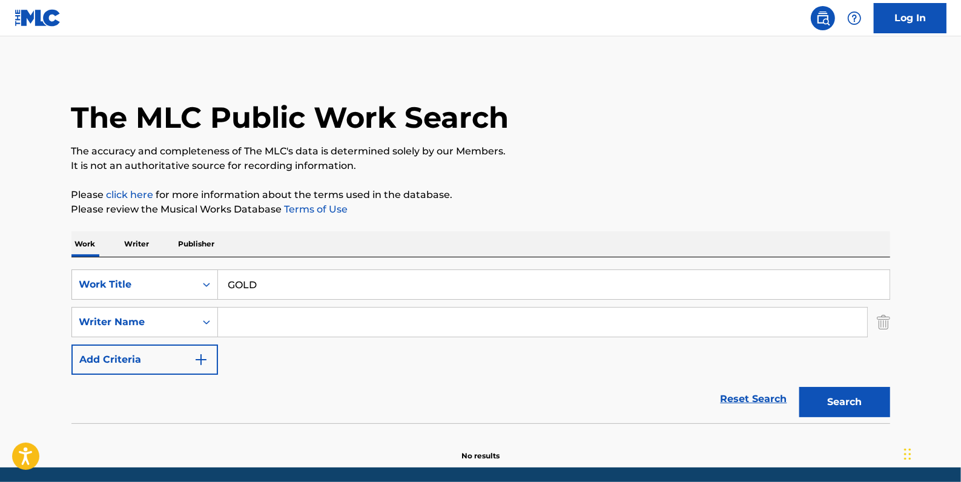
drag, startPoint x: 225, startPoint y: 317, endPoint x: 231, endPoint y: 316, distance: 6.3
click at [226, 317] on input "Search Form" at bounding box center [542, 322] width 649 height 29
paste input "Dexter Story"
type input "Dexter Story"
click at [850, 400] on button "Search" at bounding box center [845, 402] width 91 height 30
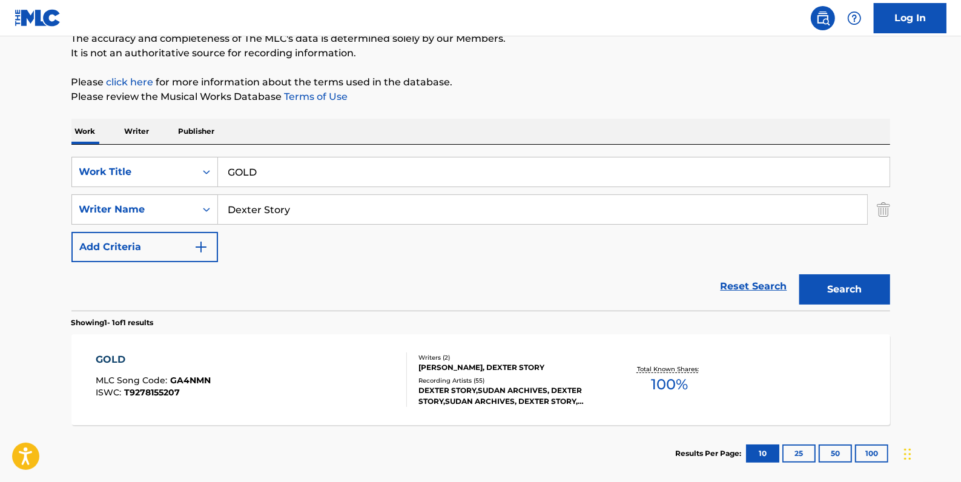
scroll to position [165, 0]
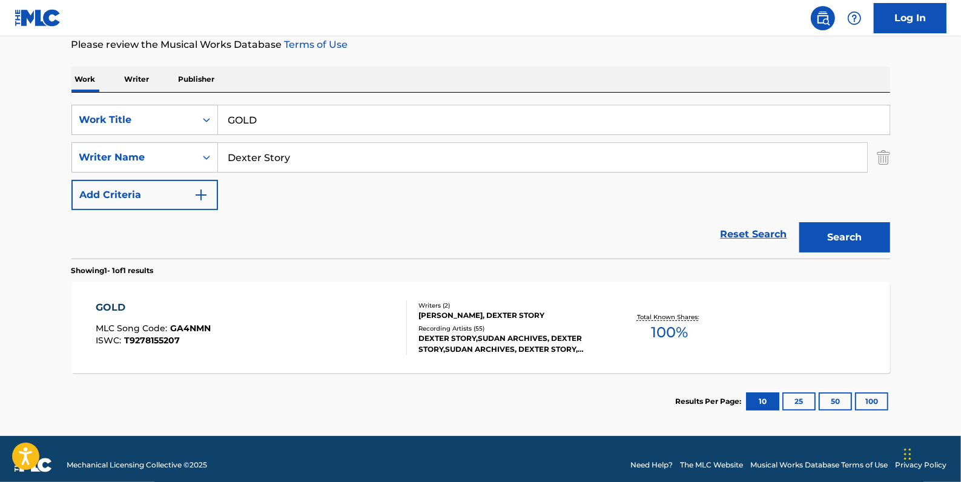
click at [393, 280] on section "GOLD MLC Song Code : GA4NMN ISWC : T9278155207 Writers ( 2 )[PERSON_NAME], [PER…" at bounding box center [480, 324] width 819 height 97
click at [239, 318] on div "GOLD MLC Song Code : GA4NMN ISWC : T9278155207" at bounding box center [251, 327] width 311 height 55
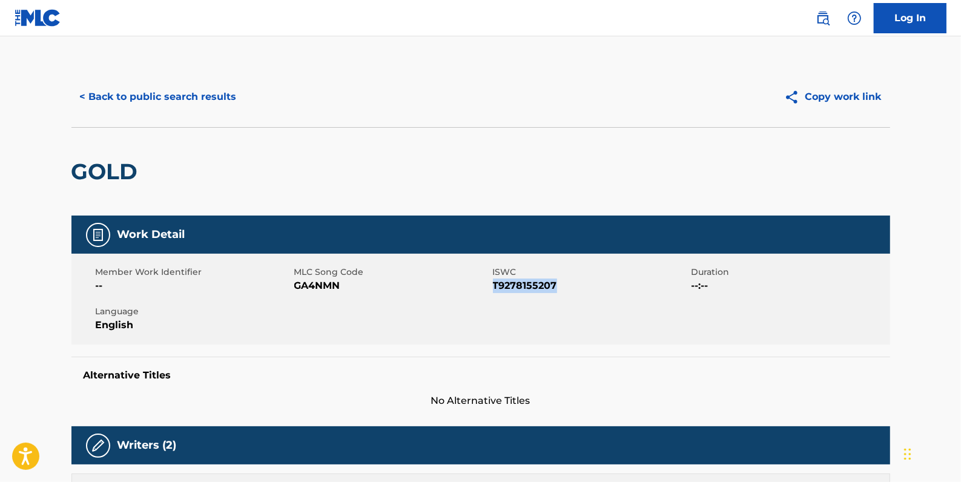
drag, startPoint x: 569, startPoint y: 284, endPoint x: 496, endPoint y: 284, distance: 72.7
click at [496, 283] on span "T9278155207" at bounding box center [591, 286] width 196 height 15
drag, startPoint x: 496, startPoint y: 284, endPoint x: 506, endPoint y: 287, distance: 10.2
click at [210, 104] on button "< Back to public search results" at bounding box center [158, 97] width 174 height 30
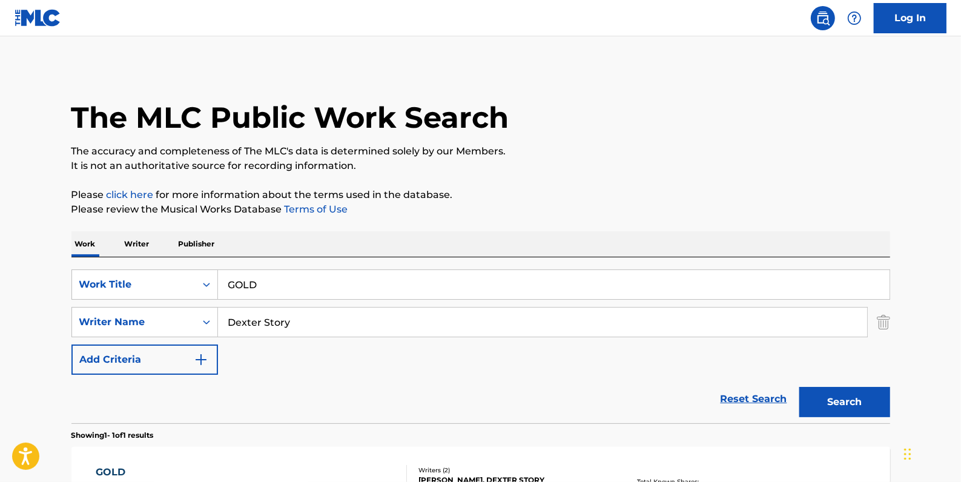
scroll to position [107, 0]
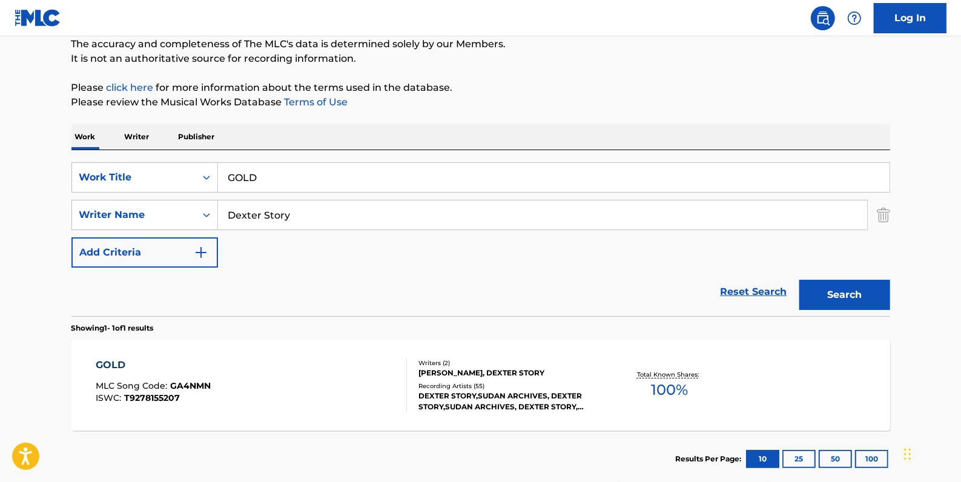
drag, startPoint x: 292, startPoint y: 178, endPoint x: 222, endPoint y: 178, distance: 69.7
click at [222, 178] on input "GOLD" at bounding box center [554, 177] width 672 height 29
paste input "JIJIGA JIJIYA"
type input "JIJIGA JIJIYA"
click at [860, 296] on button "Search" at bounding box center [845, 295] width 91 height 30
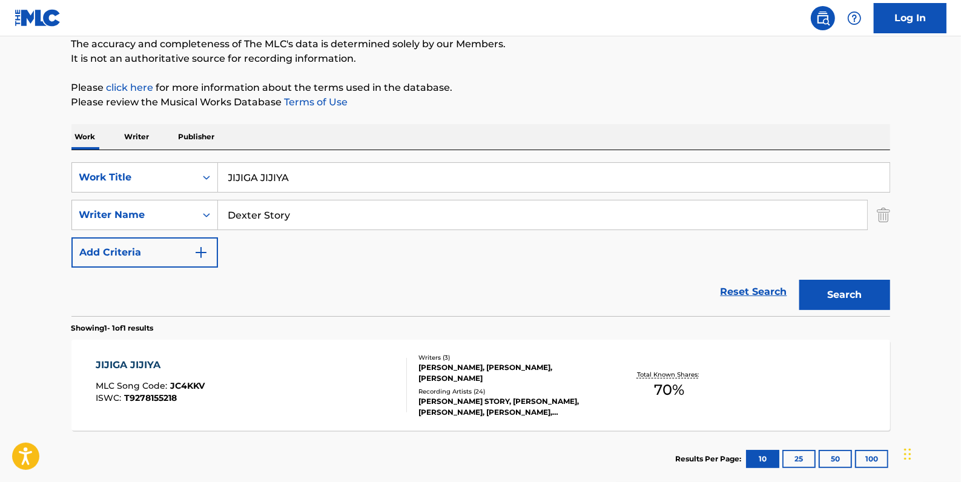
click at [311, 388] on div "JIJIGA JIJIYA MLC Song Code : JC4KKV ISWC : T9278155218" at bounding box center [251, 385] width 311 height 55
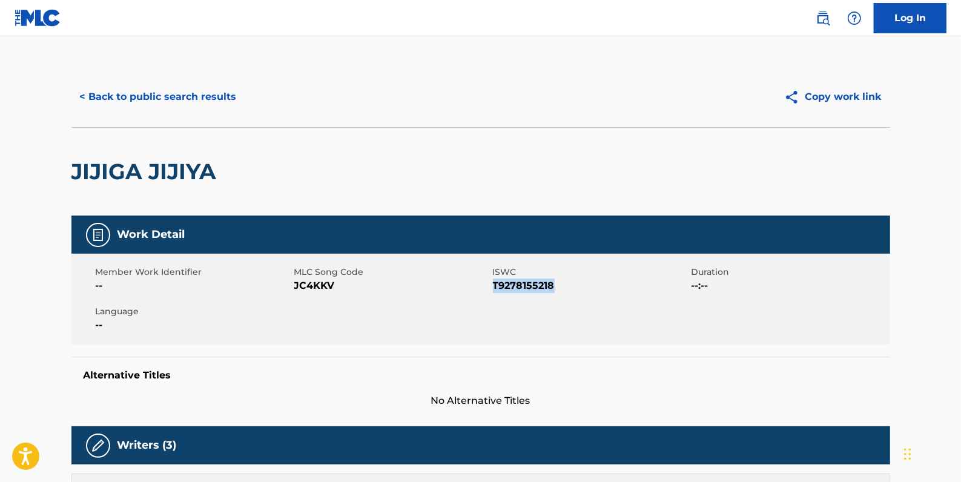
drag, startPoint x: 568, startPoint y: 285, endPoint x: 493, endPoint y: 282, distance: 74.6
click at [493, 282] on span "T9278155218" at bounding box center [591, 286] width 196 height 15
drag, startPoint x: 493, startPoint y: 282, endPoint x: 503, endPoint y: 285, distance: 10.0
click at [207, 93] on button "< Back to public search results" at bounding box center [158, 97] width 174 height 30
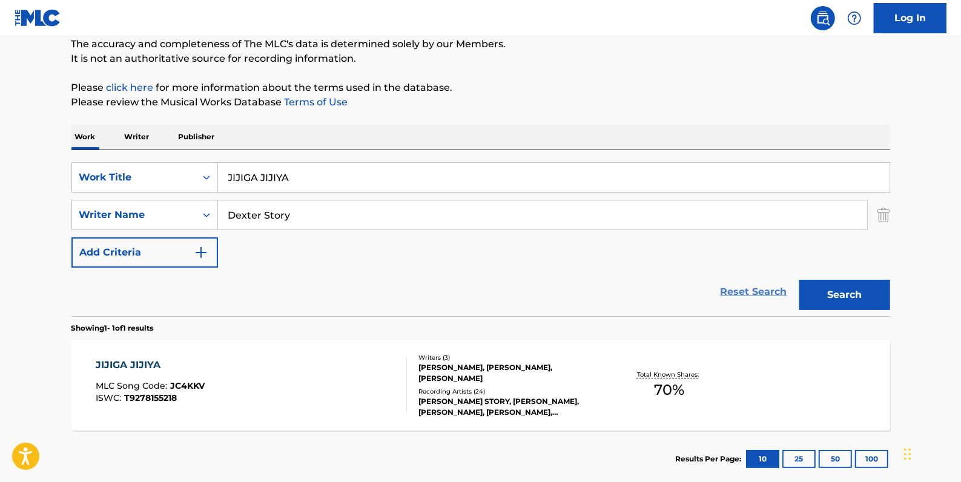
click at [755, 288] on link "Reset Search" at bounding box center [754, 292] width 79 height 27
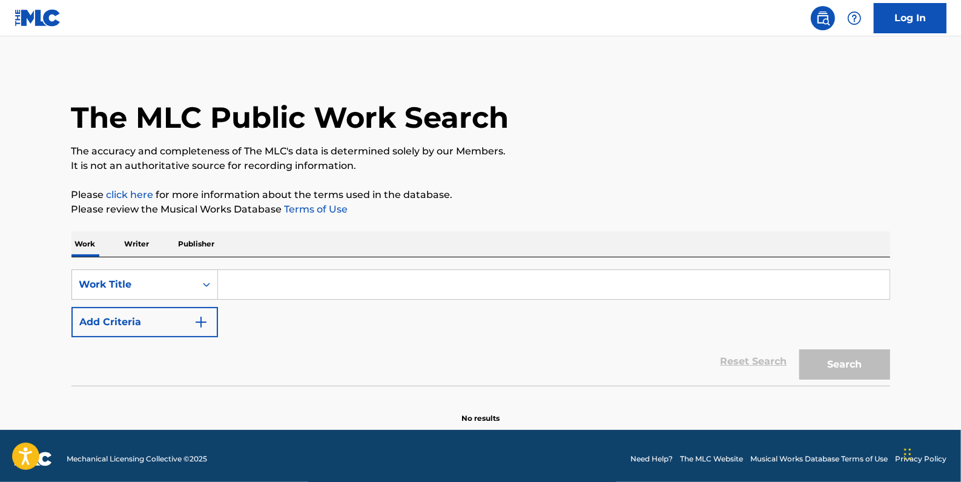
paste input "...MATH"
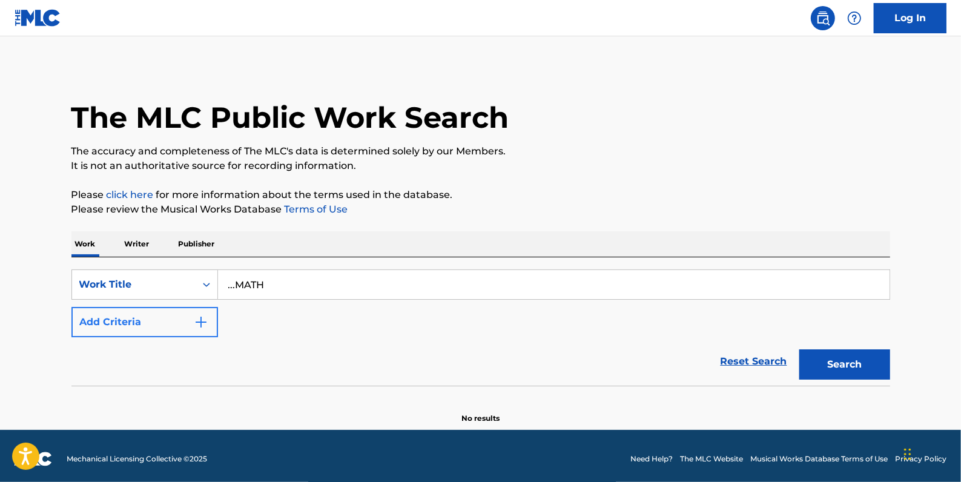
type input "...MATH"
click at [131, 319] on button "Add Criteria" at bounding box center [144, 322] width 147 height 30
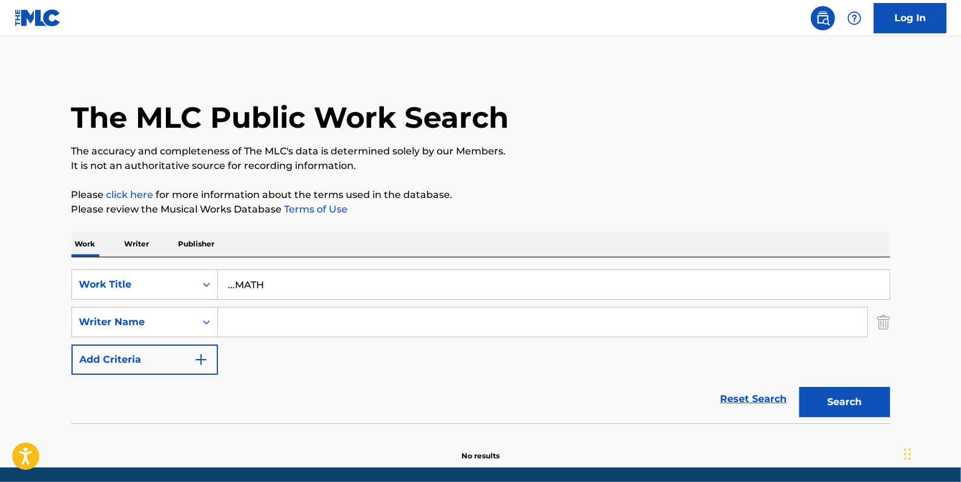
click at [271, 320] on input "Search Form" at bounding box center [542, 322] width 649 height 29
paste input "[PERSON_NAME];"
type input "[PERSON_NAME]"
click at [840, 395] on button "Search" at bounding box center [845, 402] width 91 height 30
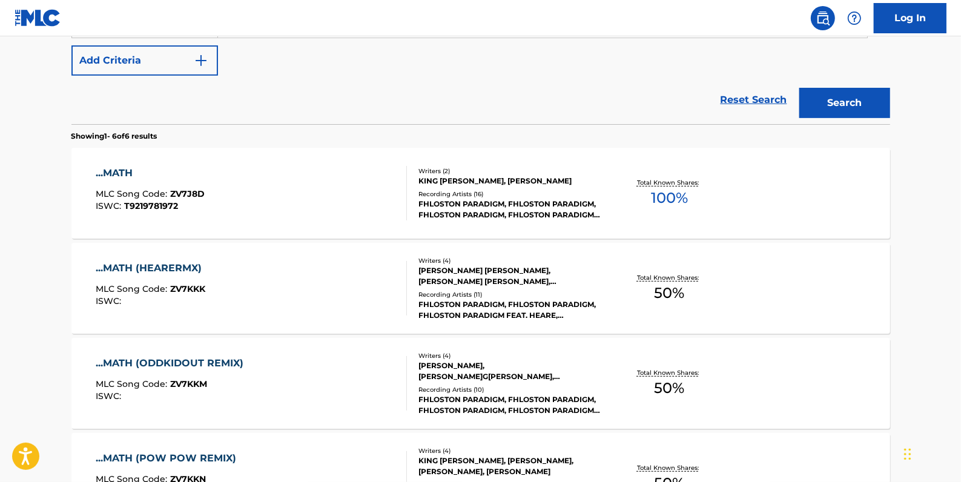
scroll to position [330, 0]
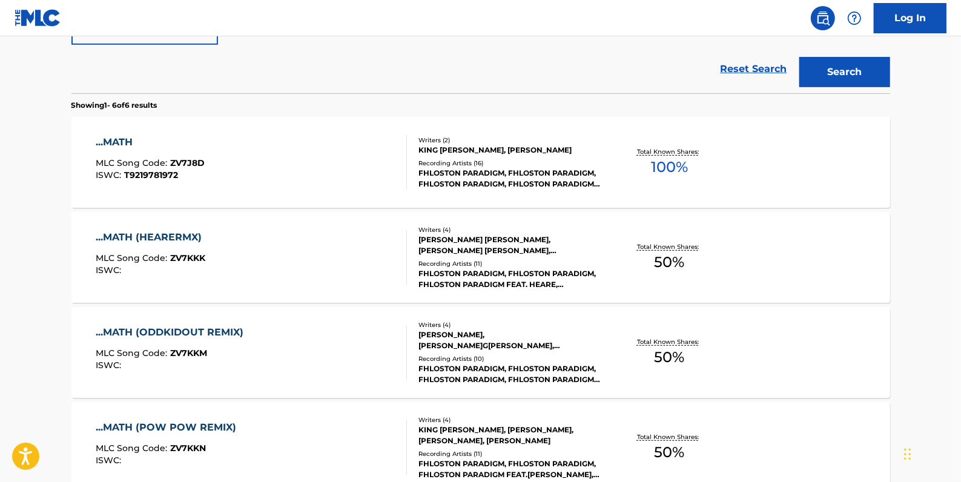
click at [368, 163] on div "...MATH MLC Song Code : ZV7J8D ISWC : T9219781972" at bounding box center [251, 162] width 311 height 55
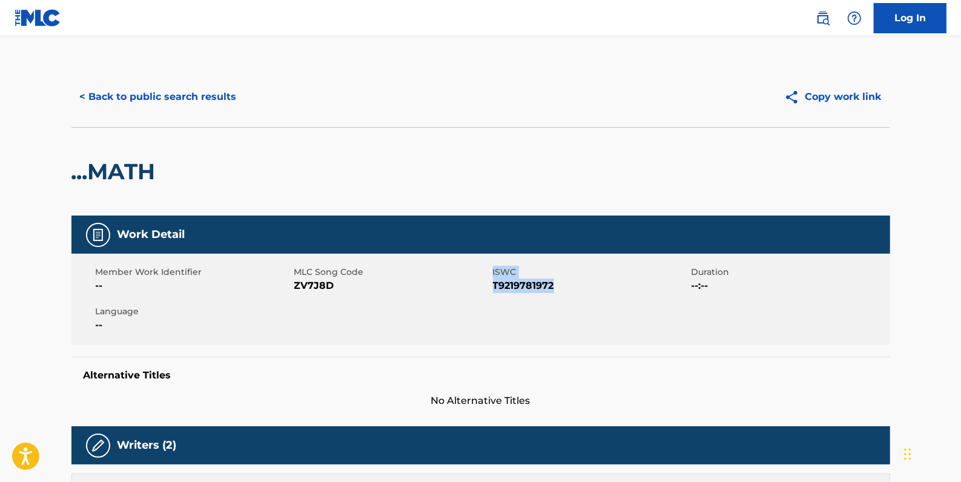
drag, startPoint x: 558, startPoint y: 287, endPoint x: 491, endPoint y: 285, distance: 66.7
click at [491, 285] on div "Member Work Identifier -- MLC Song Code ZV7J8D ISWC T9219781972 Duration --:-- …" at bounding box center [480, 299] width 819 height 91
drag, startPoint x: 492, startPoint y: 285, endPoint x: 561, endPoint y: 286, distance: 69.1
click at [561, 286] on span "T9219781972" at bounding box center [591, 286] width 196 height 15
drag, startPoint x: 559, startPoint y: 287, endPoint x: 496, endPoint y: 288, distance: 63.0
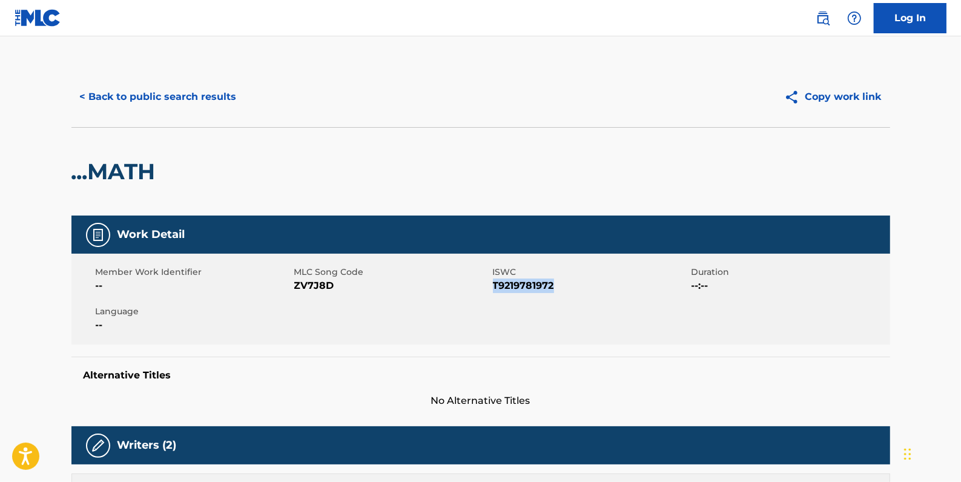
click at [495, 288] on span "T9219781972" at bounding box center [591, 286] width 196 height 15
drag, startPoint x: 496, startPoint y: 288, endPoint x: 505, endPoint y: 288, distance: 8.5
click at [128, 103] on button "< Back to public search results" at bounding box center [158, 97] width 174 height 30
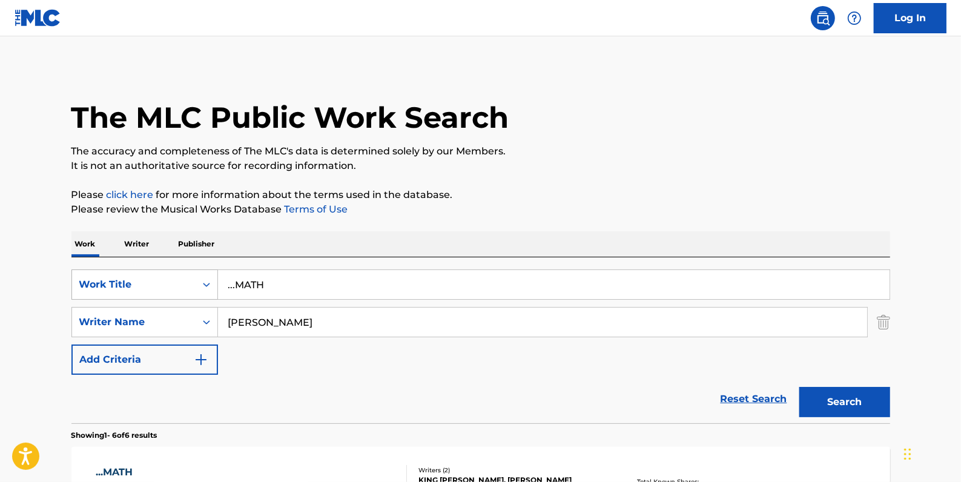
drag, startPoint x: 285, startPoint y: 286, endPoint x: 214, endPoint y: 278, distance: 71.3
click at [214, 278] on div "SearchWithCriteria741fb138-2255-43d5-80c6-6c276ed88406 Work Title ...MATH" at bounding box center [480, 285] width 819 height 30
paste input "...LIFE"
type input "...LIFE"
click at [857, 401] on button "Search" at bounding box center [845, 402] width 91 height 30
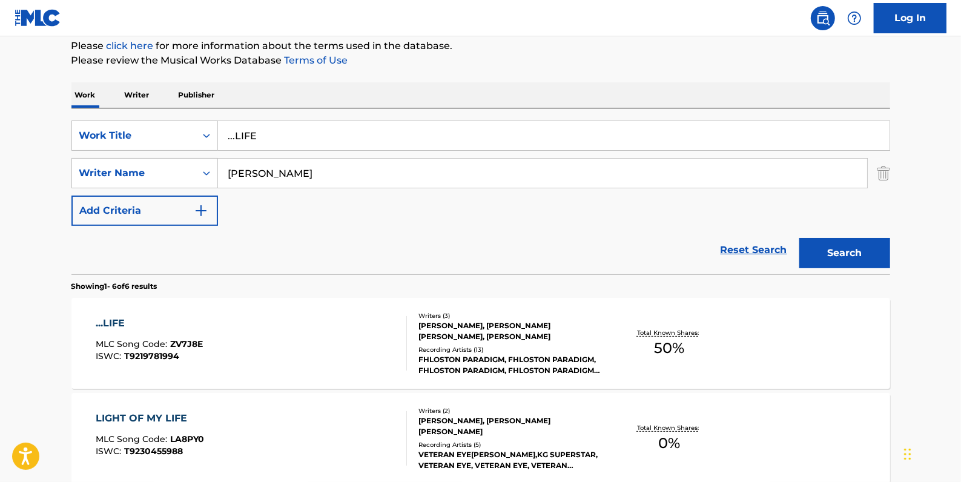
scroll to position [165, 0]
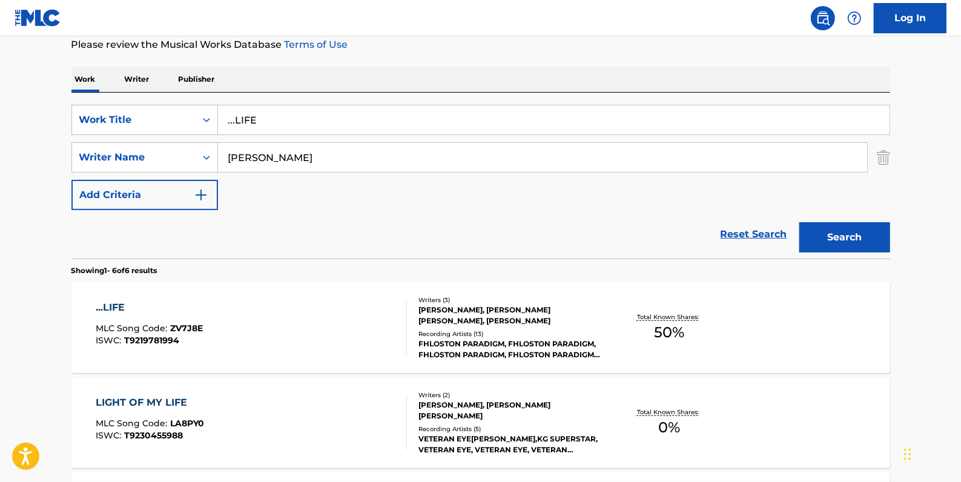
click at [362, 308] on div "...LIFE MLC Song Code : ZV7J8E ISWC : T9219781994" at bounding box center [251, 327] width 311 height 55
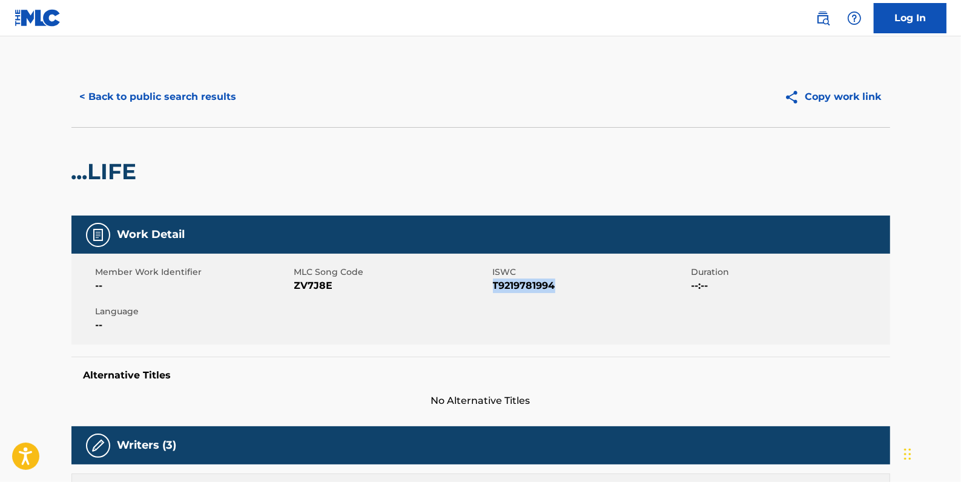
drag, startPoint x: 568, startPoint y: 286, endPoint x: 494, endPoint y: 284, distance: 73.9
click at [494, 284] on span "T9219781994" at bounding box center [591, 286] width 196 height 15
drag, startPoint x: 494, startPoint y: 284, endPoint x: 502, endPoint y: 289, distance: 8.7
click at [175, 96] on button "< Back to public search results" at bounding box center [158, 97] width 174 height 30
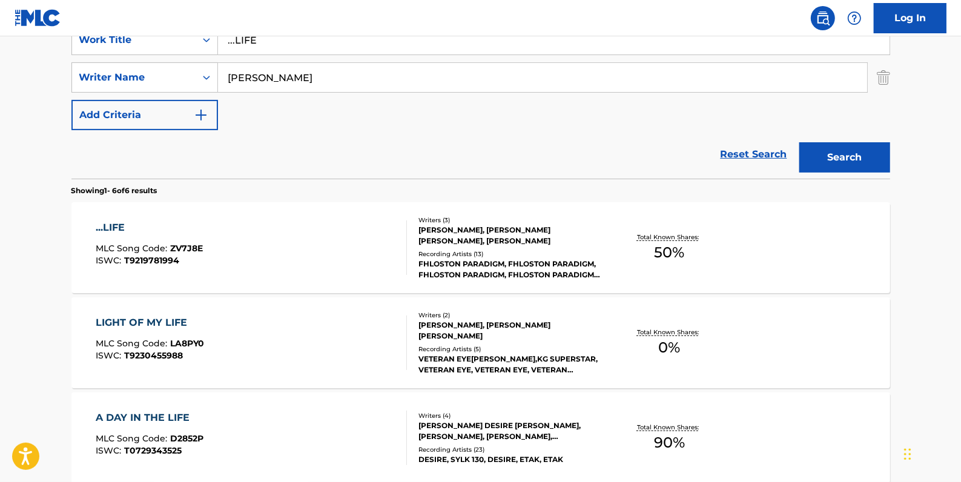
scroll to position [165, 0]
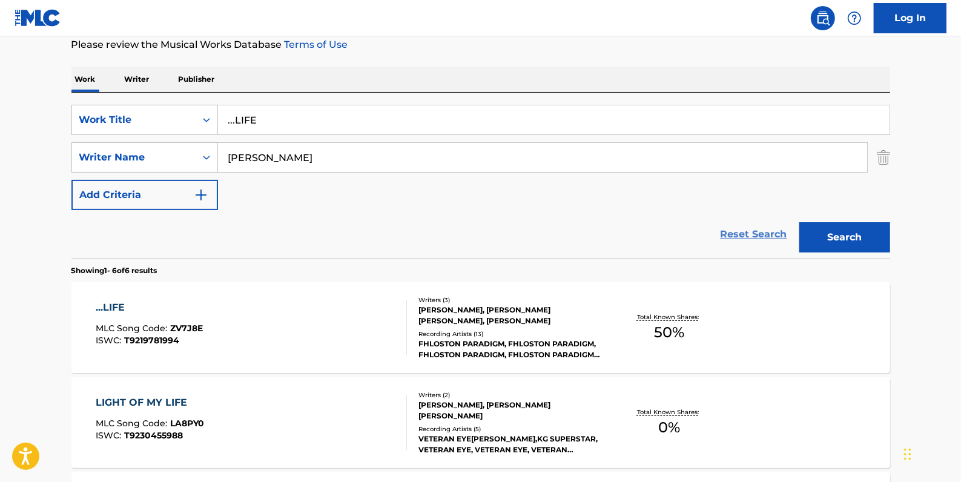
click at [757, 232] on link "Reset Search" at bounding box center [754, 234] width 79 height 27
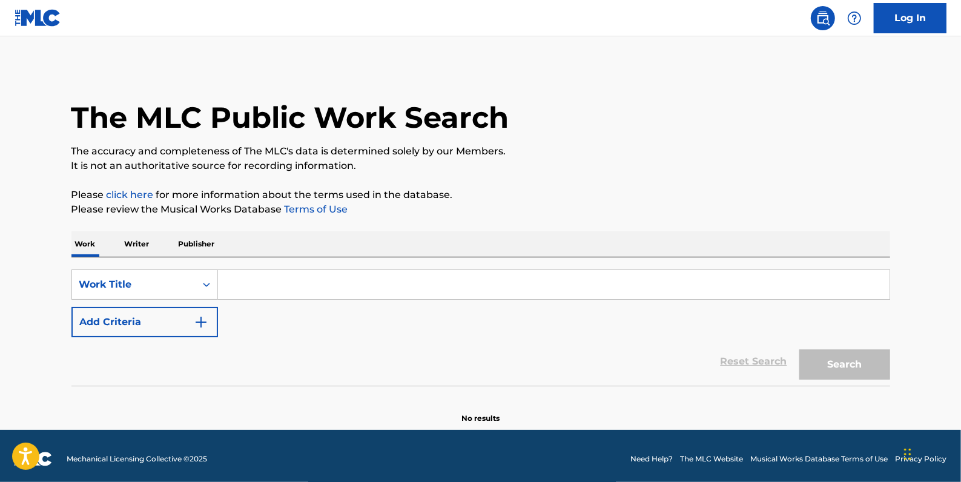
paste input "BAMBOLA"
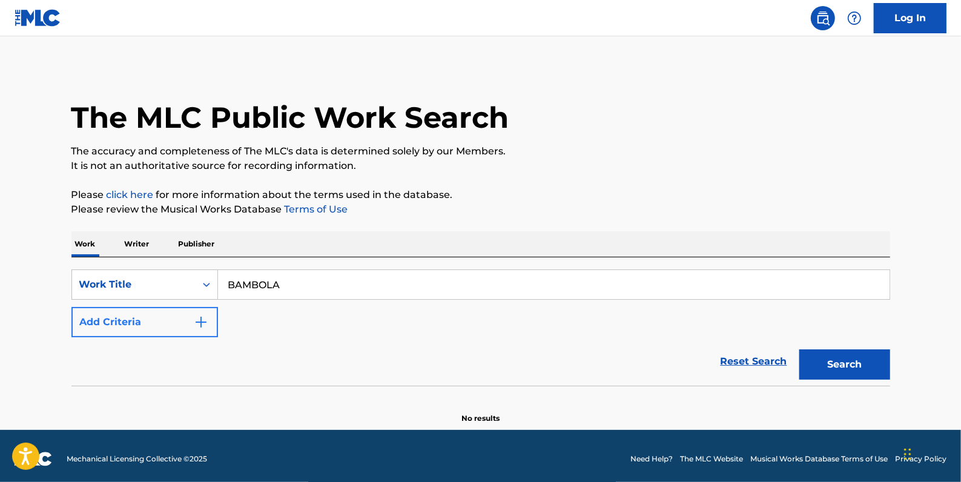
type input "BAMBOLA"
click at [156, 323] on button "Add Criteria" at bounding box center [144, 322] width 147 height 30
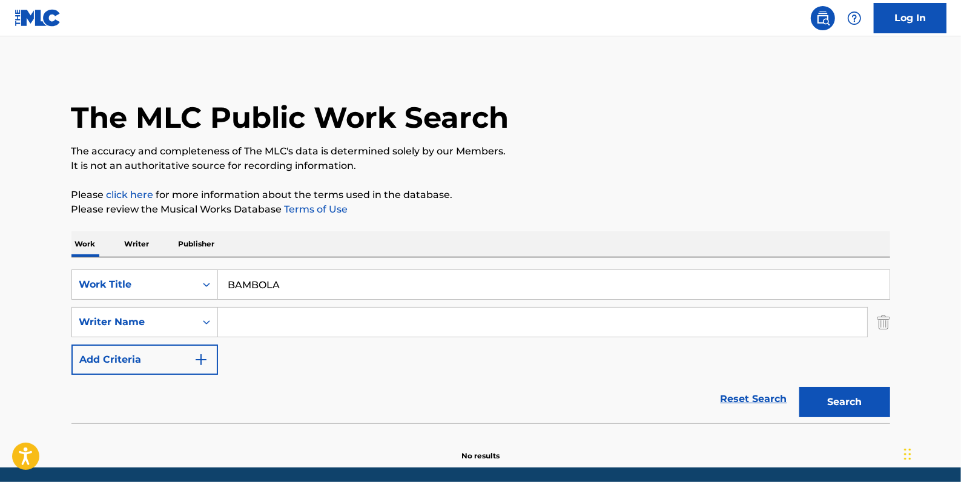
click at [279, 334] on input "Search Form" at bounding box center [542, 322] width 649 height 29
paste input "[PERSON_NAME];"
type input "[PERSON_NAME]"
click at [866, 403] on button "Search" at bounding box center [845, 402] width 91 height 30
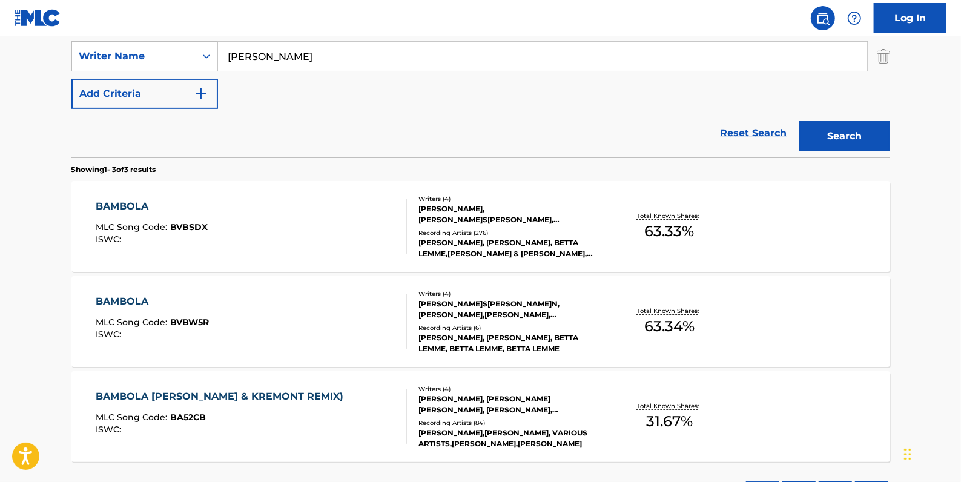
scroll to position [275, 0]
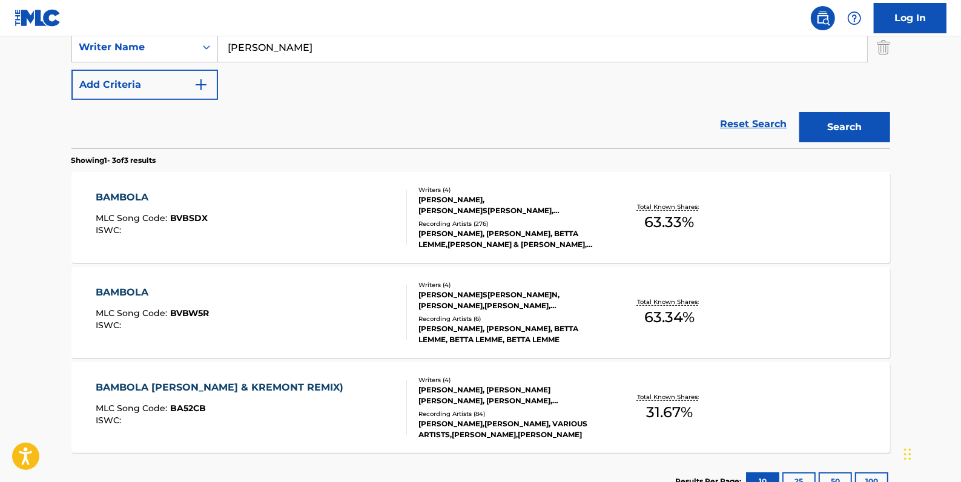
click at [326, 305] on div "BAMBOLA MLC Song Code : BVBW5R ISWC :" at bounding box center [251, 312] width 311 height 55
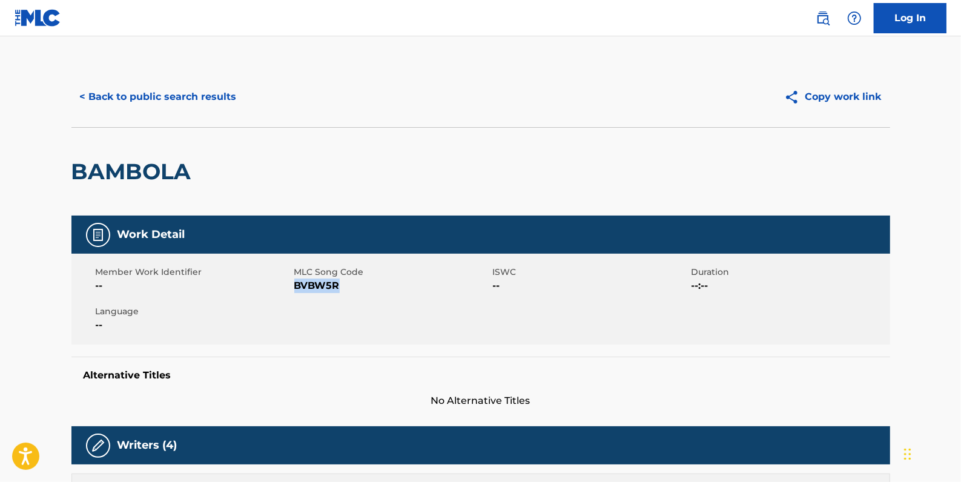
drag, startPoint x: 343, startPoint y: 286, endPoint x: 296, endPoint y: 285, distance: 46.6
click at [296, 285] on span "BVBW5R" at bounding box center [392, 286] width 196 height 15
drag, startPoint x: 296, startPoint y: 285, endPoint x: 301, endPoint y: 290, distance: 6.9
click at [188, 107] on button "< Back to public search results" at bounding box center [158, 97] width 174 height 30
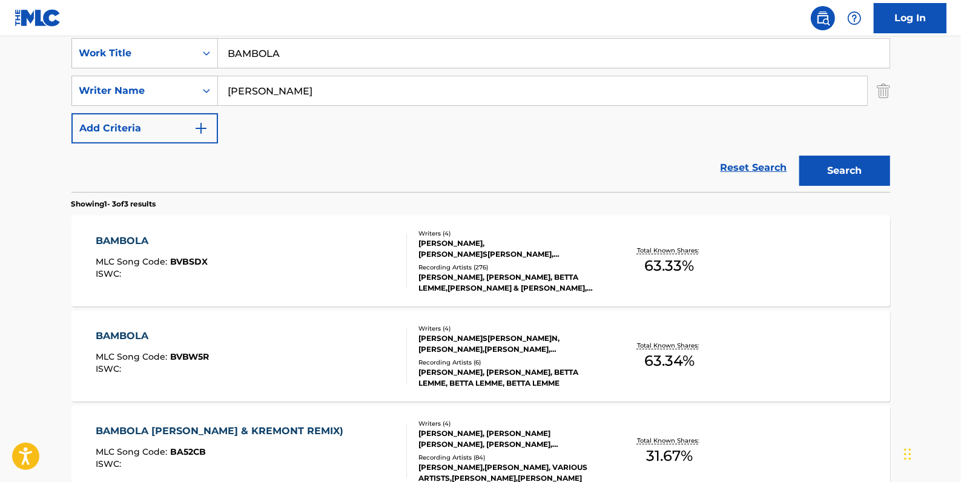
scroll to position [214, 0]
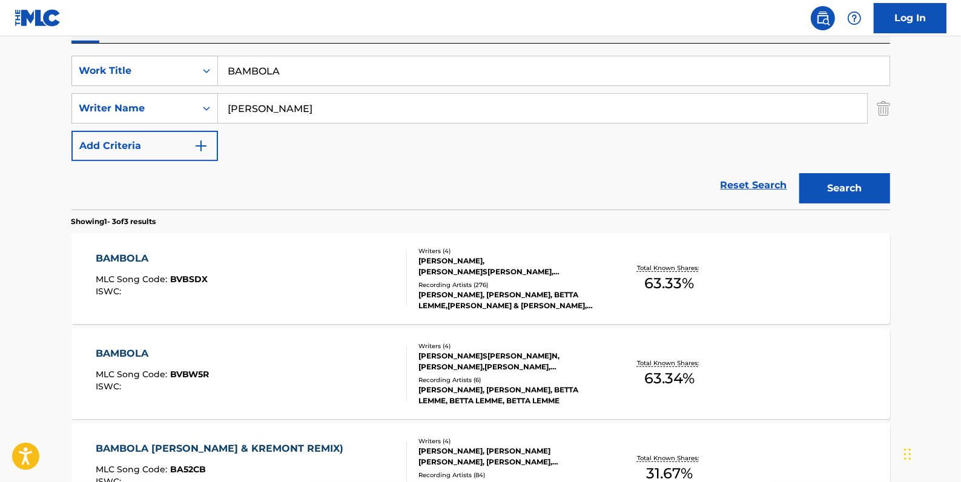
click at [752, 181] on link "Reset Search" at bounding box center [754, 185] width 79 height 27
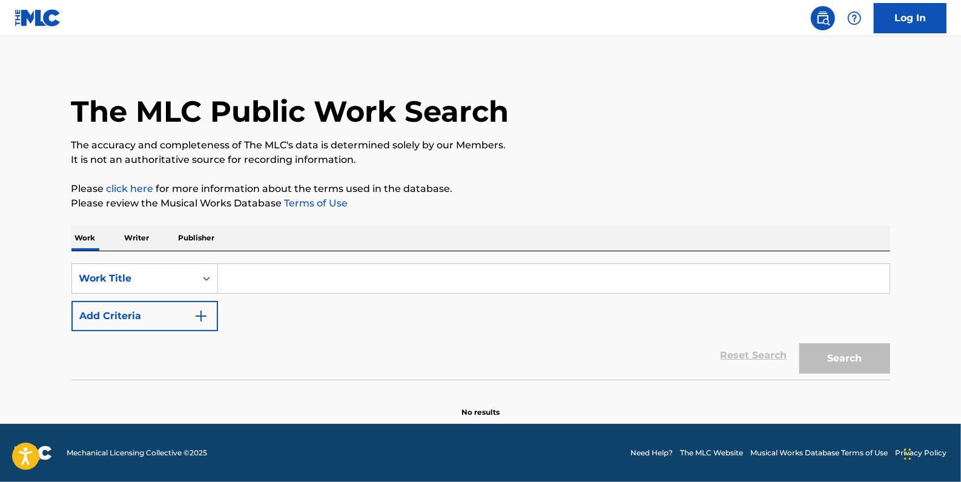
scroll to position [0, 0]
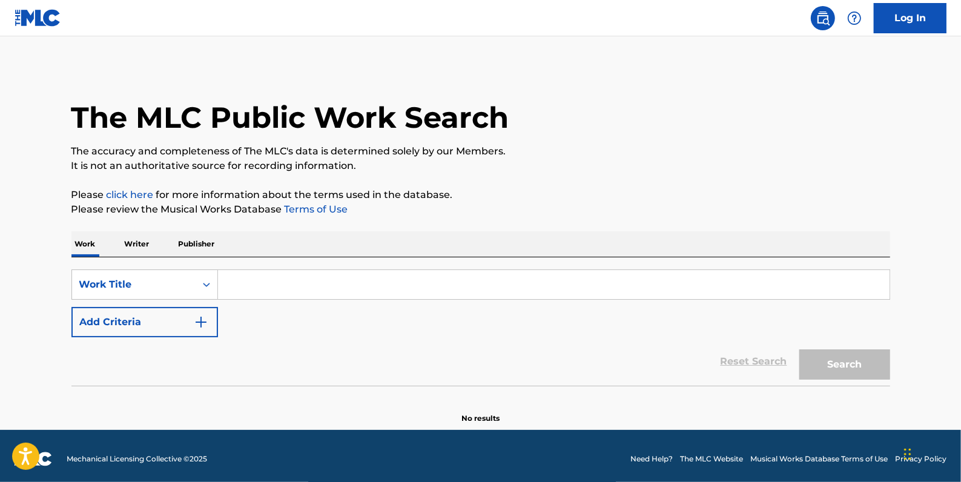
drag, startPoint x: 289, startPoint y: 291, endPoint x: 282, endPoint y: 289, distance: 7.7
paste input "...THE STORM"
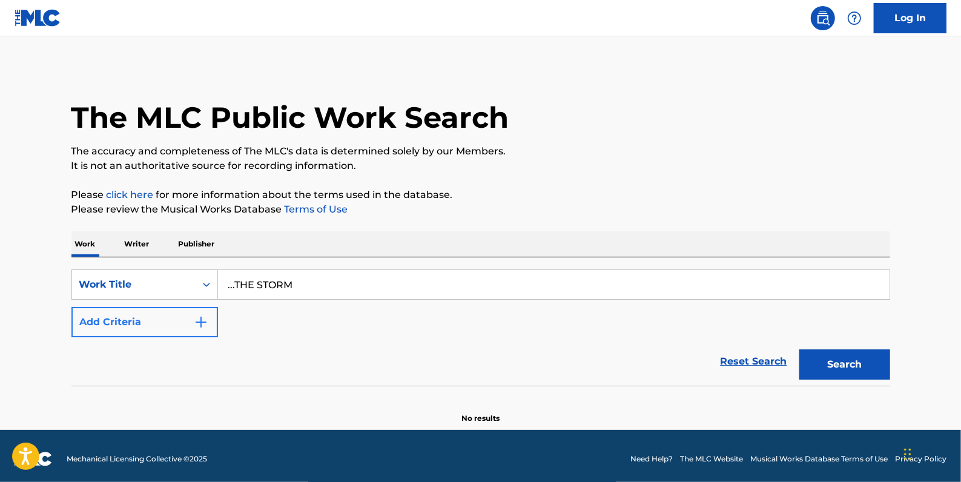
type input "...THE STORM"
click at [146, 318] on button "Add Criteria" at bounding box center [144, 322] width 147 height 30
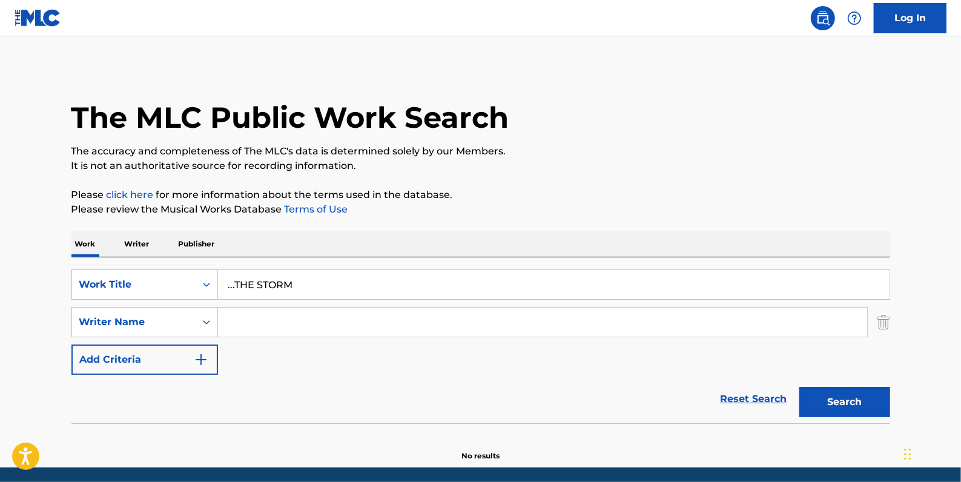
click at [253, 319] on input "Search Form" at bounding box center [542, 322] width 649 height 29
paste input "[PERSON_NAME];"
type input "[PERSON_NAME]"
click at [835, 393] on button "Search" at bounding box center [845, 402] width 91 height 30
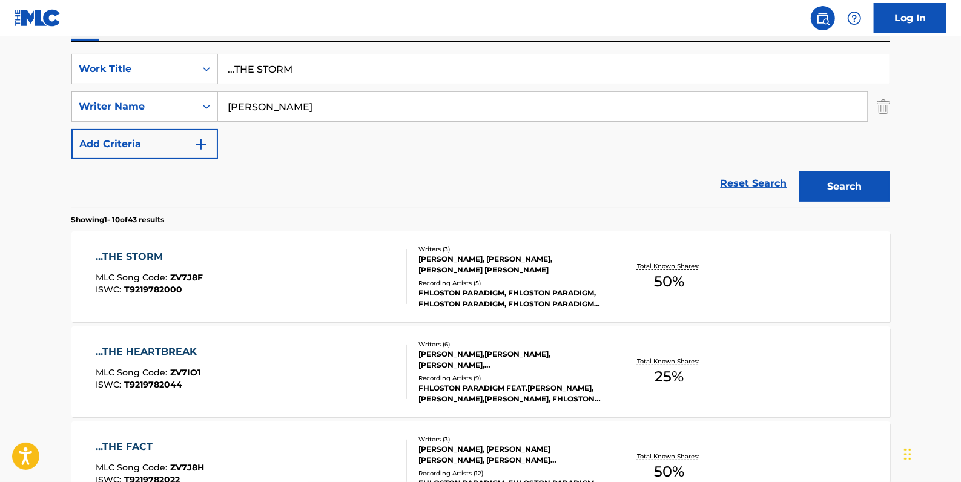
scroll to position [220, 0]
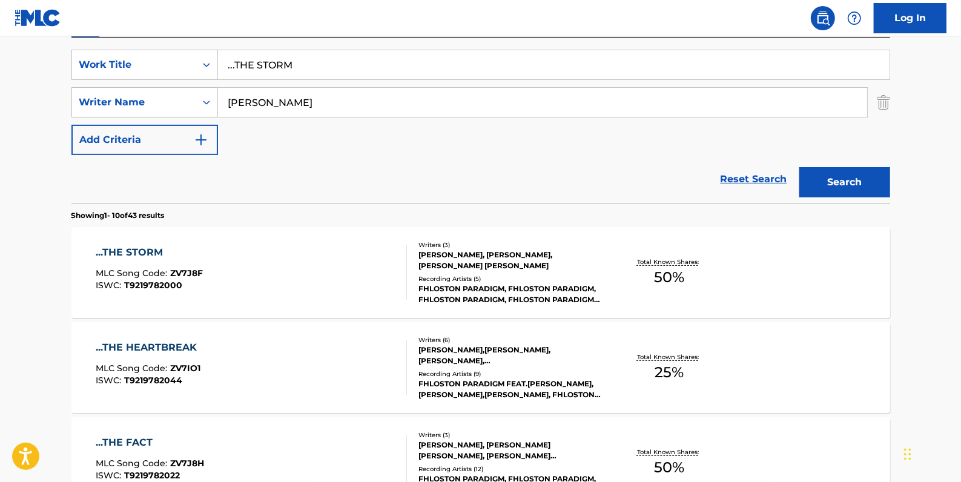
click at [360, 267] on div "...THE STORM MLC Song Code : ZV7J8F ISWC : T9219782000" at bounding box center [251, 272] width 311 height 55
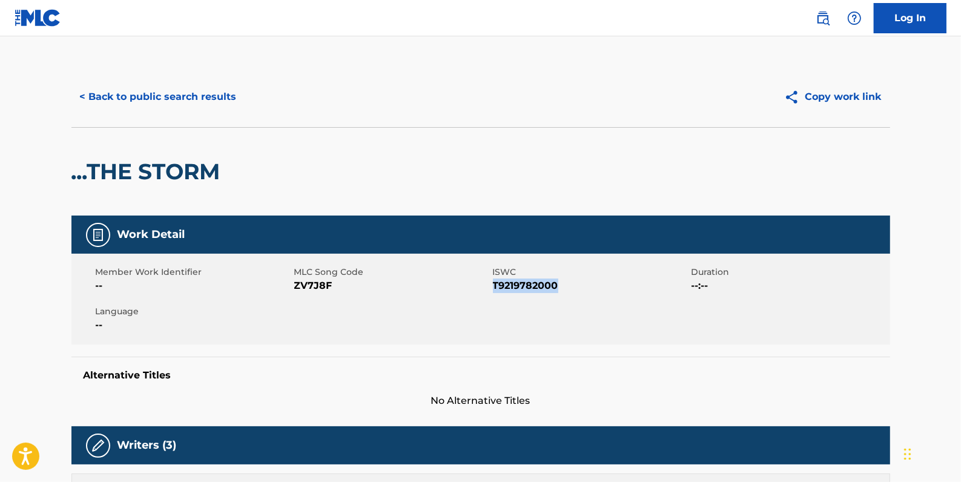
drag, startPoint x: 562, startPoint y: 287, endPoint x: 494, endPoint y: 287, distance: 67.8
click at [494, 287] on span "T9219782000" at bounding box center [591, 286] width 196 height 15
drag, startPoint x: 494, startPoint y: 287, endPoint x: 500, endPoint y: 290, distance: 6.8
click at [198, 99] on button "< Back to public search results" at bounding box center [158, 97] width 174 height 30
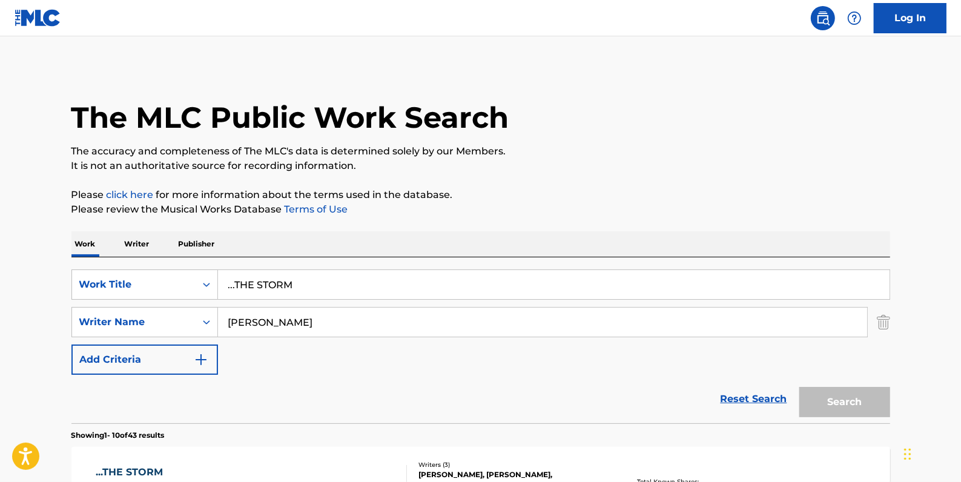
scroll to position [220, 0]
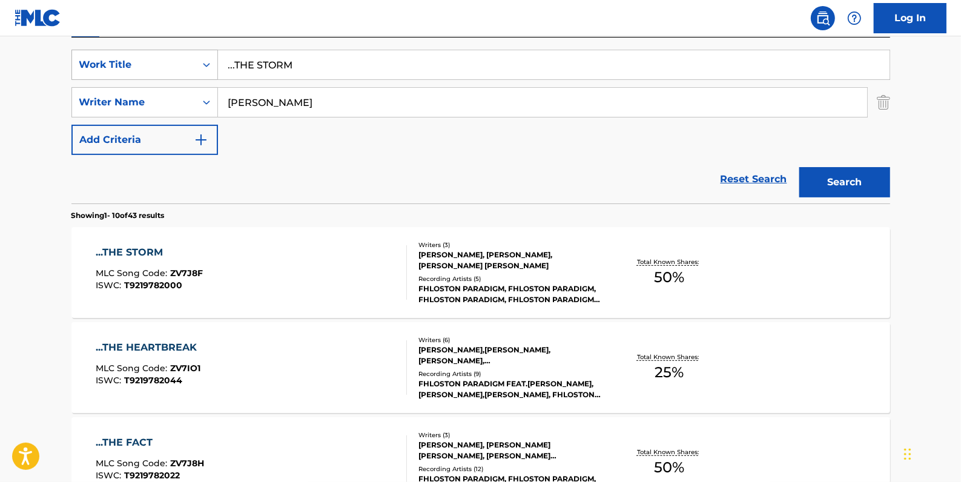
drag, startPoint x: 305, startPoint y: 67, endPoint x: 207, endPoint y: 62, distance: 98.9
click at [207, 62] on div "SearchWithCriteria741fb138-2255-43d5-80c6-6c276ed88406 Work Title ...THE STORM" at bounding box center [480, 65] width 819 height 30
paste input "...GLOW"
type input "...GLOW"
click at [868, 181] on button "Search" at bounding box center [845, 182] width 91 height 30
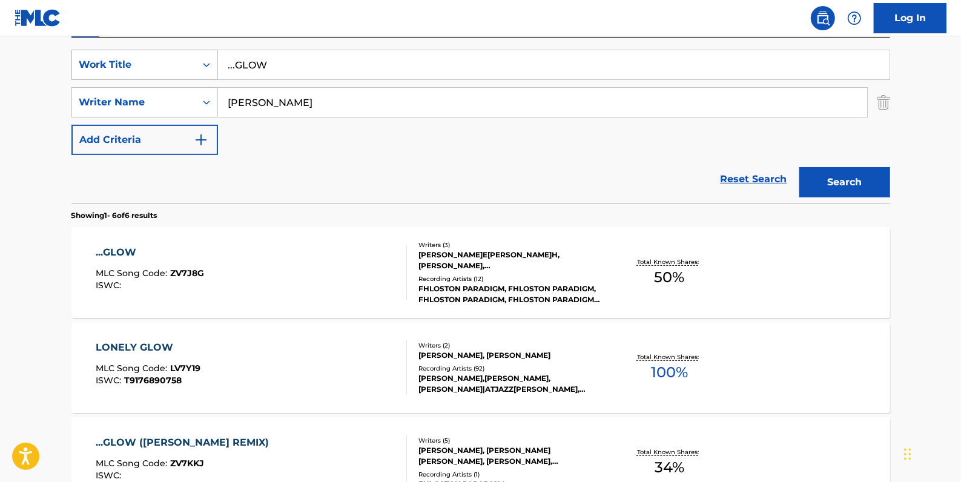
drag, startPoint x: 280, startPoint y: 68, endPoint x: 207, endPoint y: 58, distance: 74.0
click at [207, 58] on div "SearchWithCriteria741fb138-2255-43d5-80c6-6c276ed88406 Work Title ...GLOW" at bounding box center [480, 65] width 819 height 30
paste input "...THE FACT"
type input "...THE FACT"
click at [852, 182] on button "Search" at bounding box center [845, 182] width 91 height 30
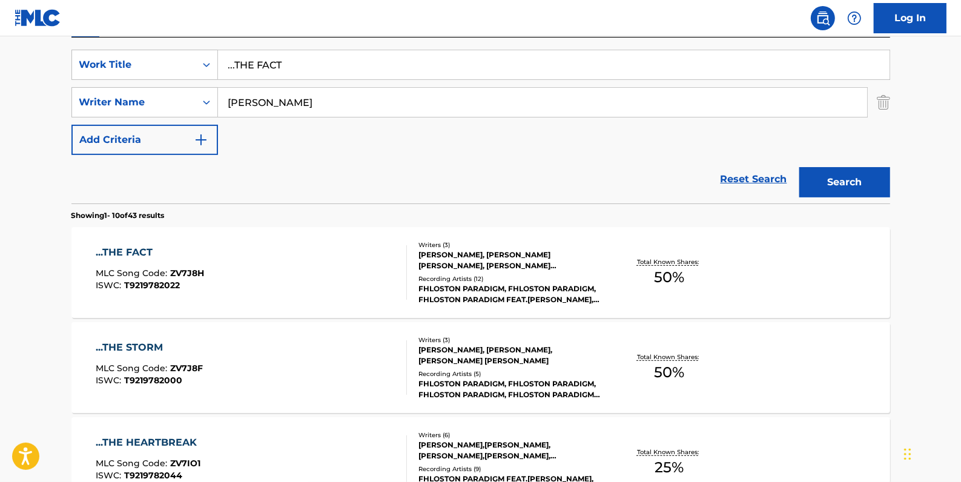
click at [351, 264] on div "...THE FACT MLC Song Code : ZV7J8H ISWC : T9219782022" at bounding box center [251, 272] width 311 height 55
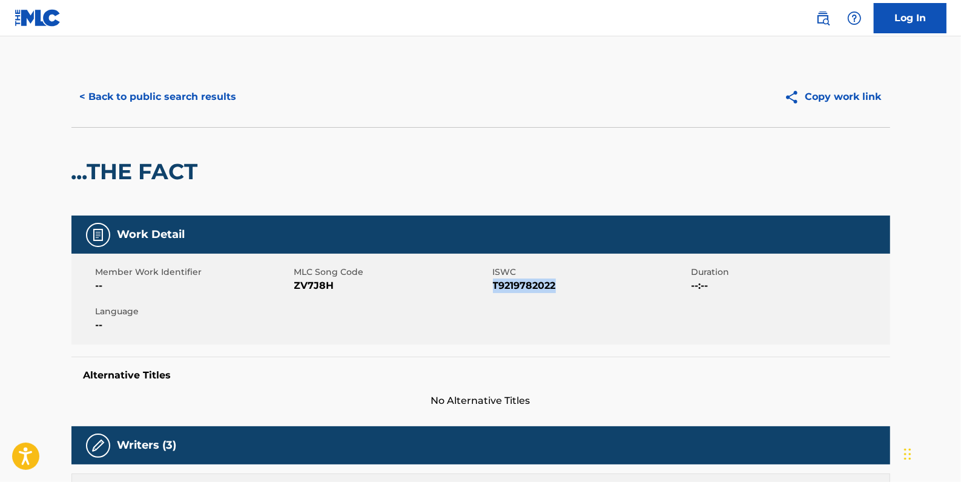
drag, startPoint x: 563, startPoint y: 284, endPoint x: 494, endPoint y: 285, distance: 68.5
click at [494, 285] on span "T9219782022" at bounding box center [591, 286] width 196 height 15
drag, startPoint x: 494, startPoint y: 285, endPoint x: 503, endPoint y: 287, distance: 8.7
click at [184, 91] on button "< Back to public search results" at bounding box center [158, 97] width 174 height 30
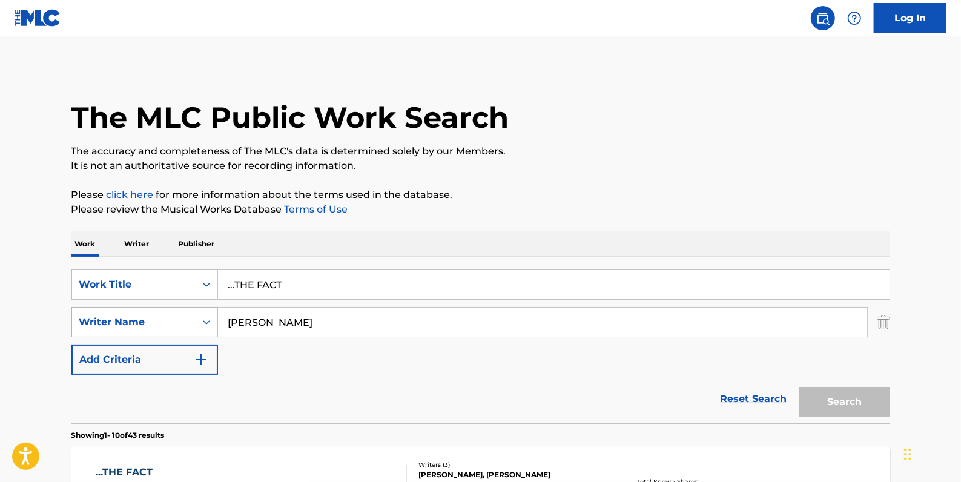
scroll to position [220, 0]
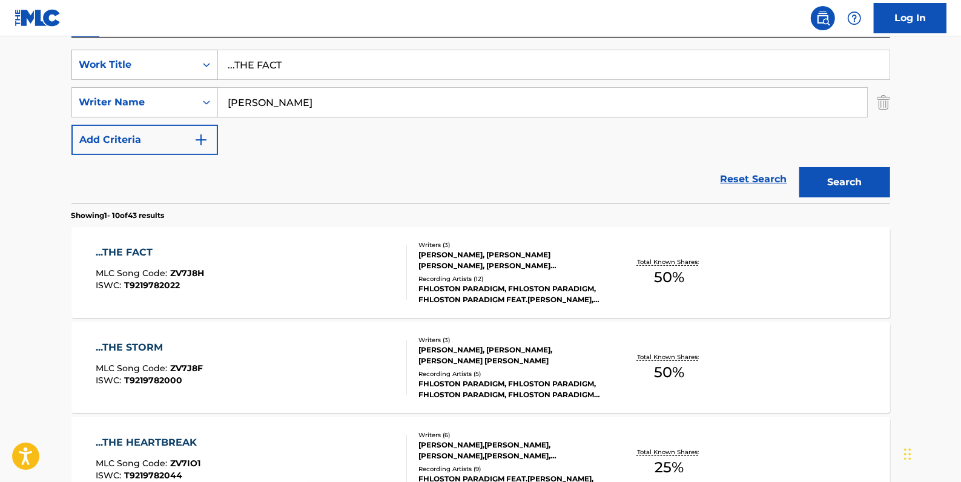
drag, startPoint x: 295, startPoint y: 61, endPoint x: 205, endPoint y: 59, distance: 90.3
click at [205, 59] on div "SearchWithCriteria741fb138-2255-43d5-80c6-6c276ed88406 Work Title ...THE FACT" at bounding box center [480, 65] width 819 height 30
paste input "...ALL"
type input "...ALL"
click at [832, 179] on button "Search" at bounding box center [845, 182] width 91 height 30
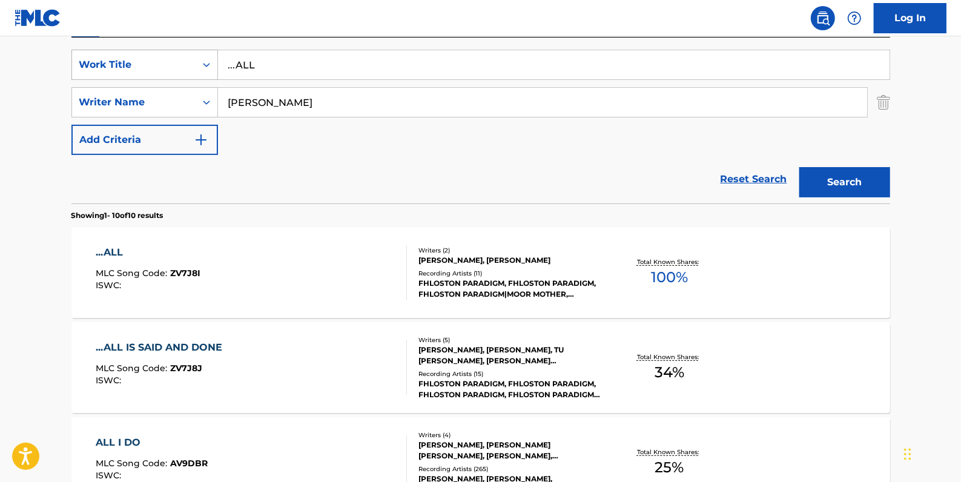
drag, startPoint x: 287, startPoint y: 67, endPoint x: 206, endPoint y: 63, distance: 80.6
click at [206, 63] on div "SearchWithCriteria741fb138-2255-43d5-80c6-6c276ed88406 Work Title ...ALL" at bounding box center [480, 65] width 819 height 30
paste input "...THE HEARTBREAK"
type input "...THE HEARTBREAK"
click at [823, 179] on button "Search" at bounding box center [845, 182] width 91 height 30
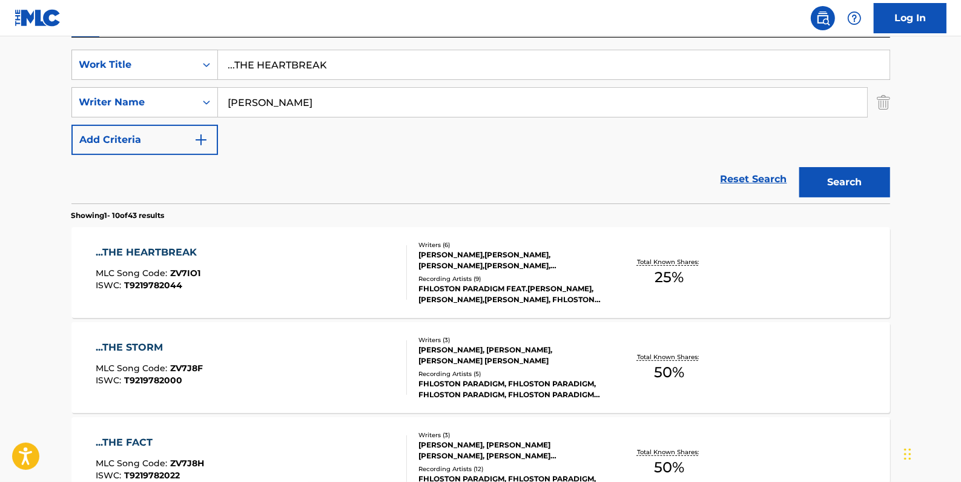
click at [354, 275] on div "...THE HEARTBREAK MLC Song Code : ZV7IO1 ISWC : T9219782044" at bounding box center [251, 272] width 311 height 55
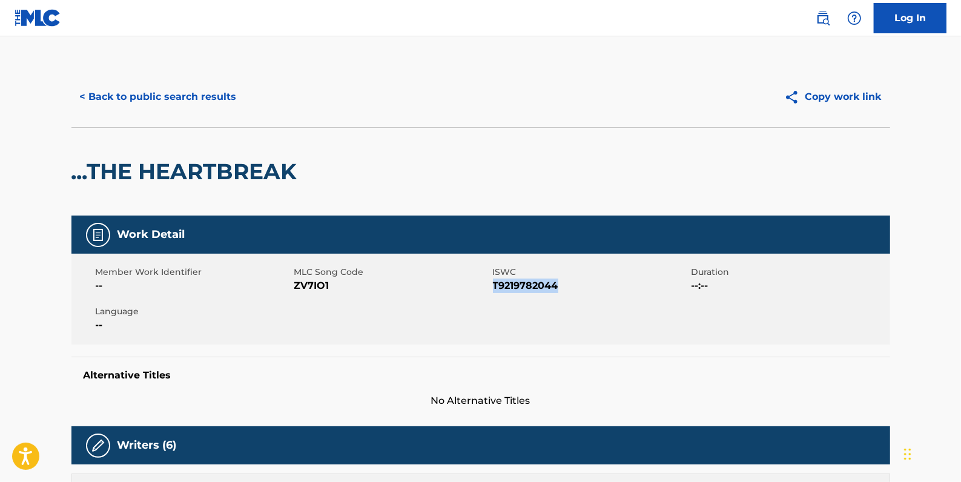
drag, startPoint x: 571, startPoint y: 283, endPoint x: 496, endPoint y: 290, distance: 75.4
click at [496, 290] on span "T9219782044" at bounding box center [591, 286] width 196 height 15
drag, startPoint x: 496, startPoint y: 290, endPoint x: 565, endPoint y: 284, distance: 68.7
click at [565, 284] on span "T9219782044" at bounding box center [591, 286] width 196 height 15
drag, startPoint x: 562, startPoint y: 284, endPoint x: 494, endPoint y: 283, distance: 67.2
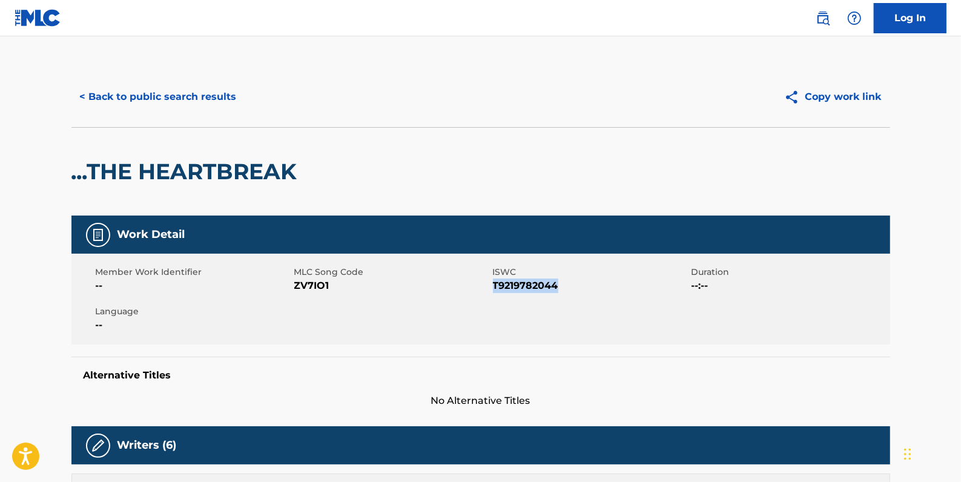
click at [494, 283] on span "T9219782044" at bounding box center [591, 286] width 196 height 15
drag, startPoint x: 494, startPoint y: 283, endPoint x: 498, endPoint y: 289, distance: 7.1
click at [223, 91] on button "< Back to public search results" at bounding box center [158, 97] width 174 height 30
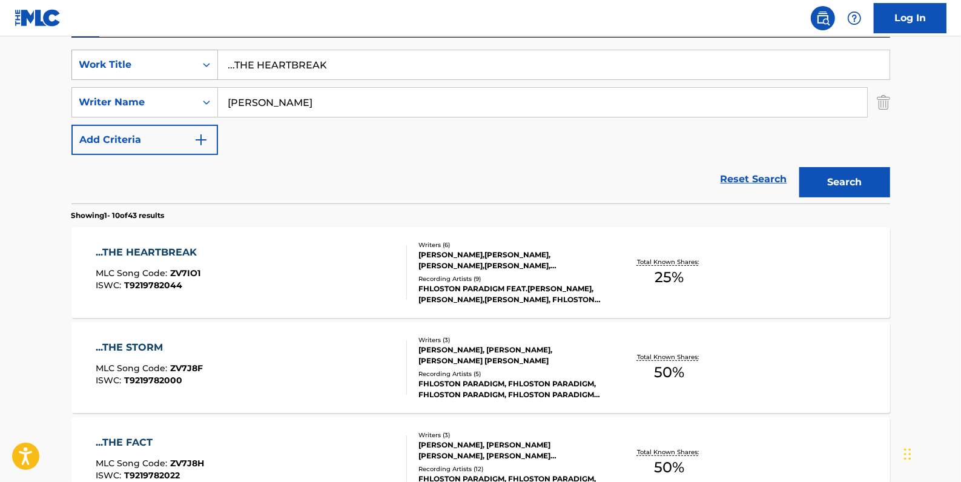
drag, startPoint x: 350, startPoint y: 65, endPoint x: 191, endPoint y: 63, distance: 158.1
click at [191, 63] on div "SearchWithCriteria741fb138-2255-43d5-80c6-6c276ed88406 Work Title ...THE HEARTB…" at bounding box center [480, 65] width 819 height 30
paste input "...TOUCH"
type input "...TOUCH"
click at [860, 184] on button "Search" at bounding box center [845, 182] width 91 height 30
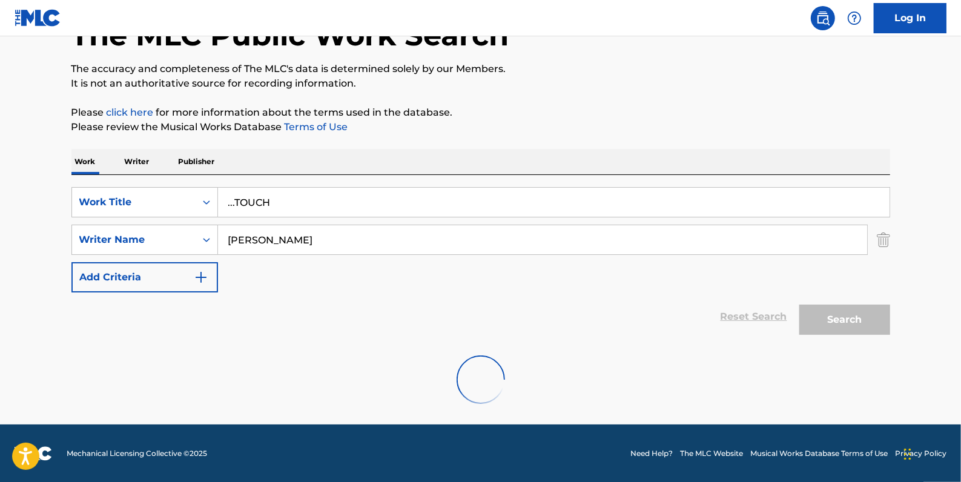
scroll to position [176, 0]
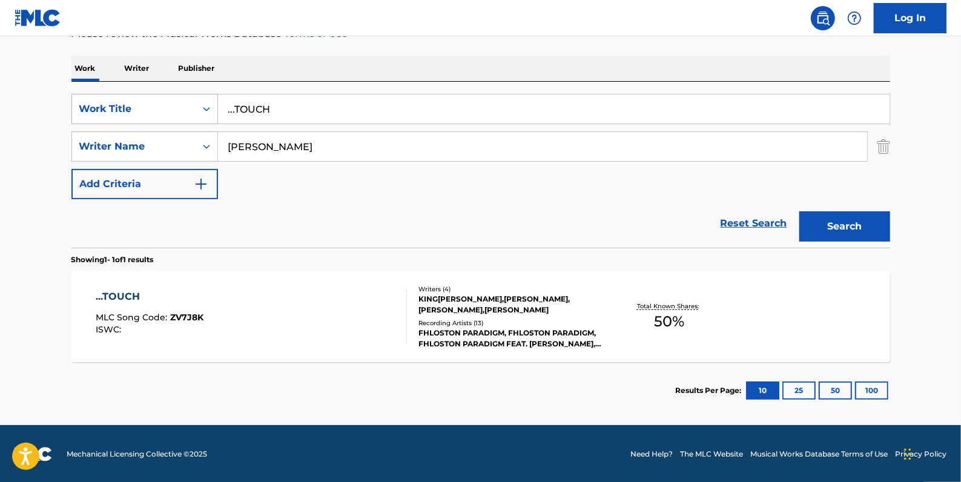
drag, startPoint x: 283, startPoint y: 104, endPoint x: 190, endPoint y: 102, distance: 92.7
click at [190, 102] on div "SearchWithCriteria741fb138-2255-43d5-80c6-6c276ed88406 Work Title ...TOUCH" at bounding box center [480, 109] width 819 height 30
paste input "...HOURS"
type input "...HOURS"
click at [826, 227] on button "Search" at bounding box center [845, 226] width 91 height 30
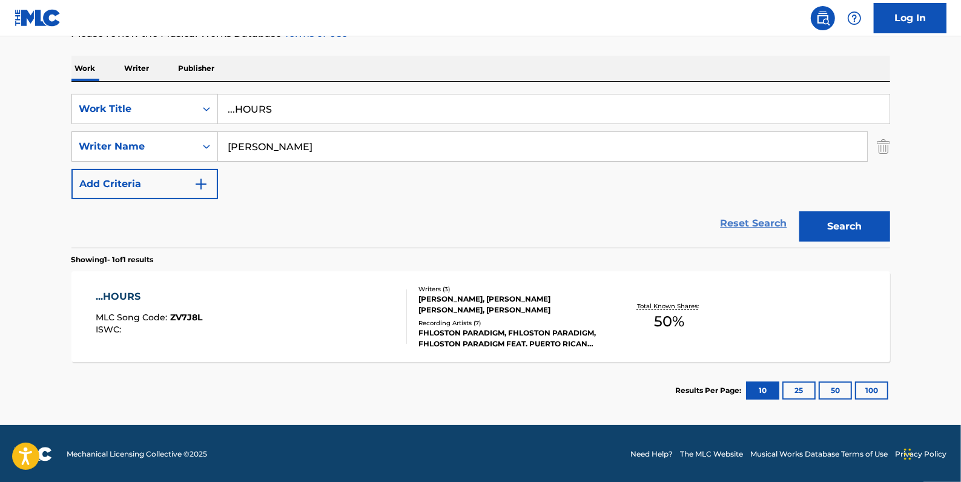
click at [761, 218] on link "Reset Search" at bounding box center [754, 223] width 79 height 27
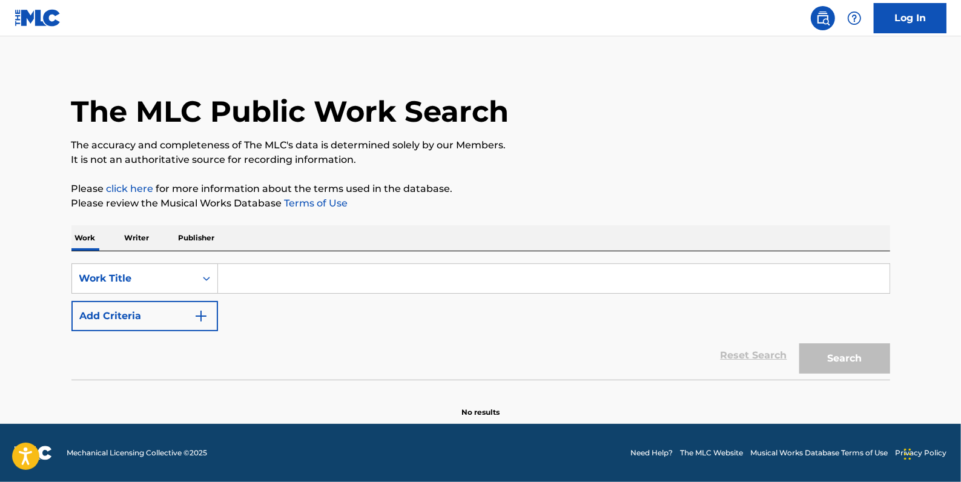
scroll to position [0, 0]
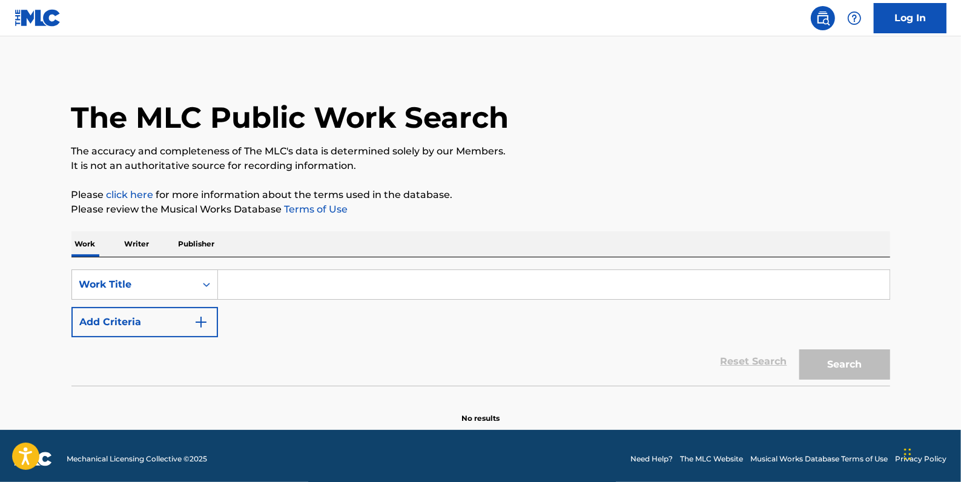
paste input "BAHIR"
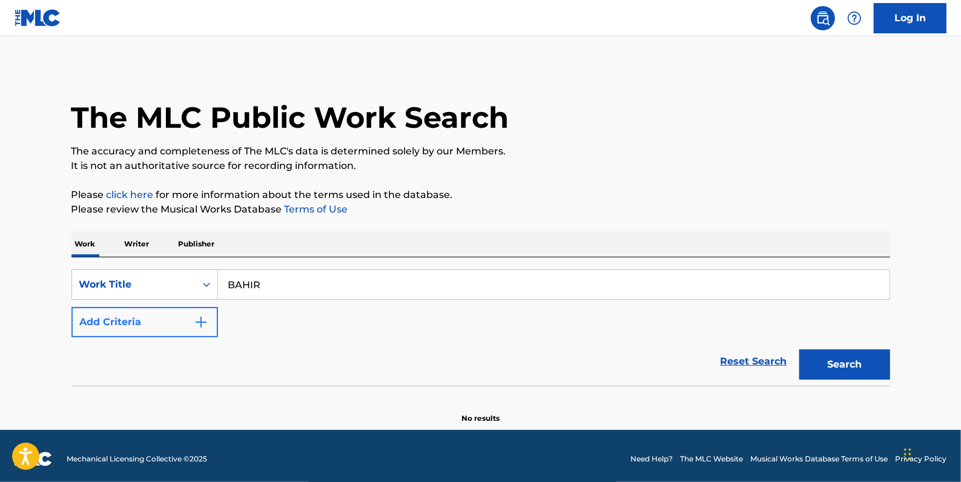
type input "BAHIR"
click at [153, 328] on button "Add Criteria" at bounding box center [144, 322] width 147 height 30
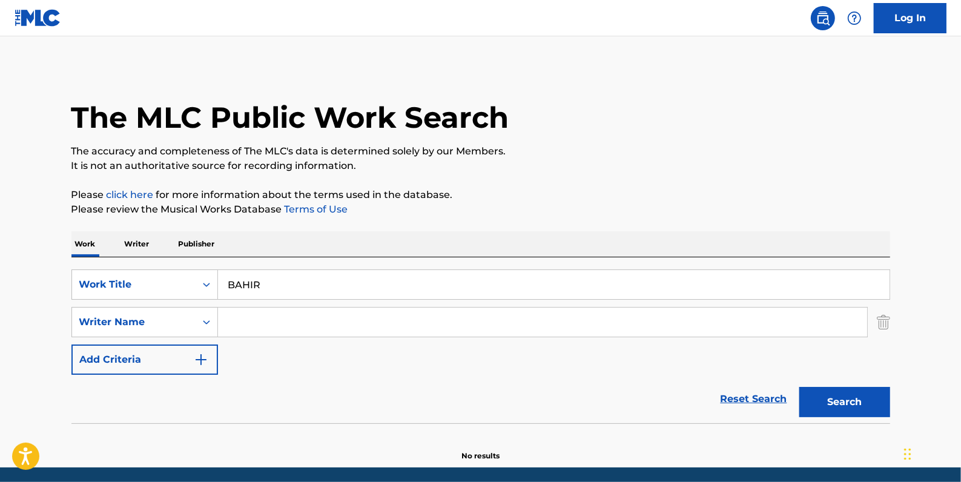
click at [268, 332] on input "Search Form" at bounding box center [542, 322] width 649 height 29
paste input "Dexter Story;"
type input "Dexter Story"
click at [837, 400] on button "Search" at bounding box center [845, 402] width 91 height 30
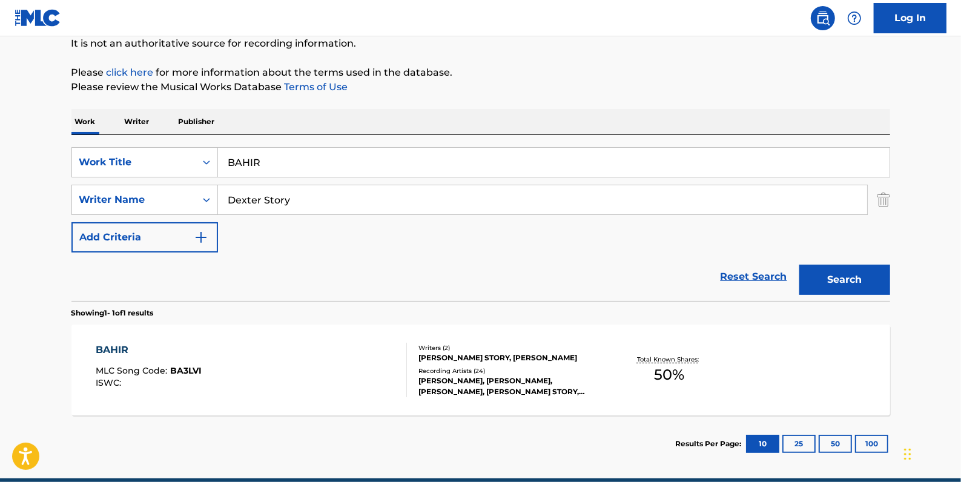
scroll to position [165, 0]
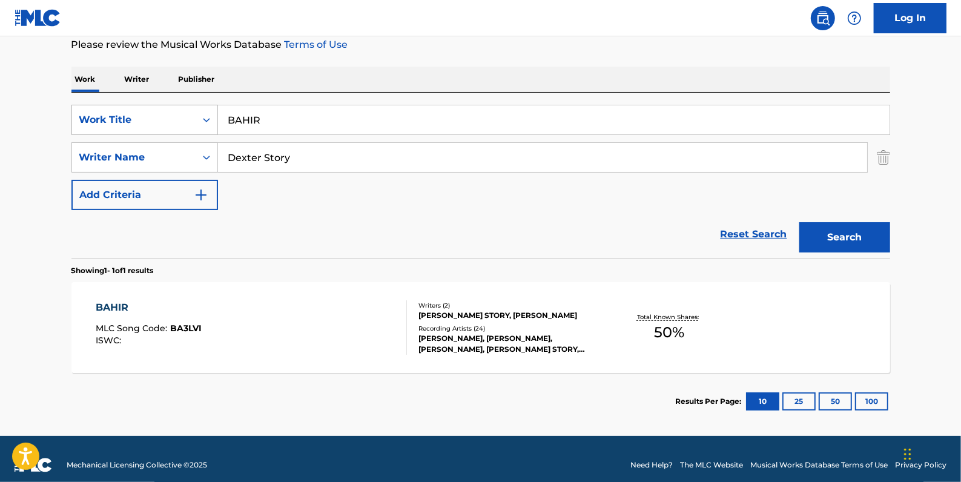
drag, startPoint x: 321, startPoint y: 124, endPoint x: 211, endPoint y: 122, distance: 110.3
click at [211, 122] on div "SearchWithCriteria741fb138-2255-43d5-80c6-6c276ed88406 Work Title BAHIR" at bounding box center [480, 120] width 819 height 30
paste input "ABEBAYE"
type input "ABEBAYE"
click at [847, 247] on button "Search" at bounding box center [845, 237] width 91 height 30
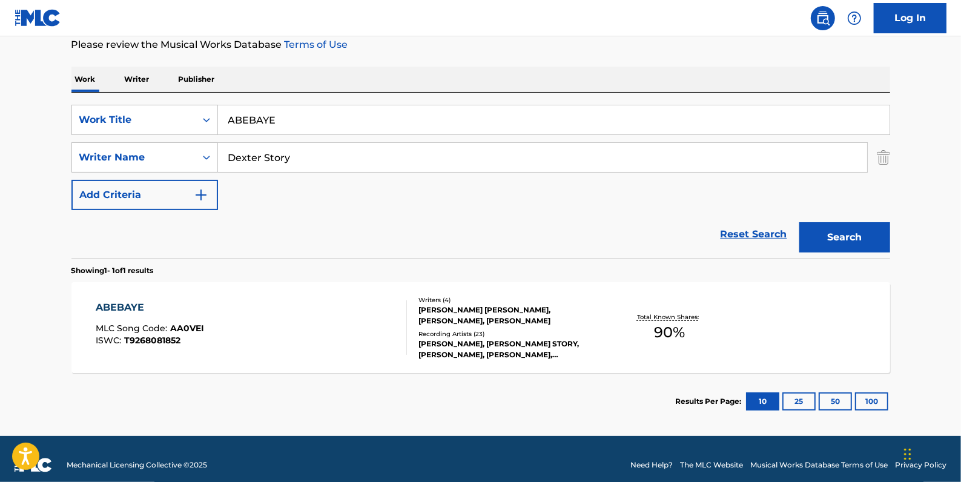
click at [310, 319] on div "ABEBAYE MLC Song Code : AA0VEI ISWC : T9268081852" at bounding box center [251, 327] width 311 height 55
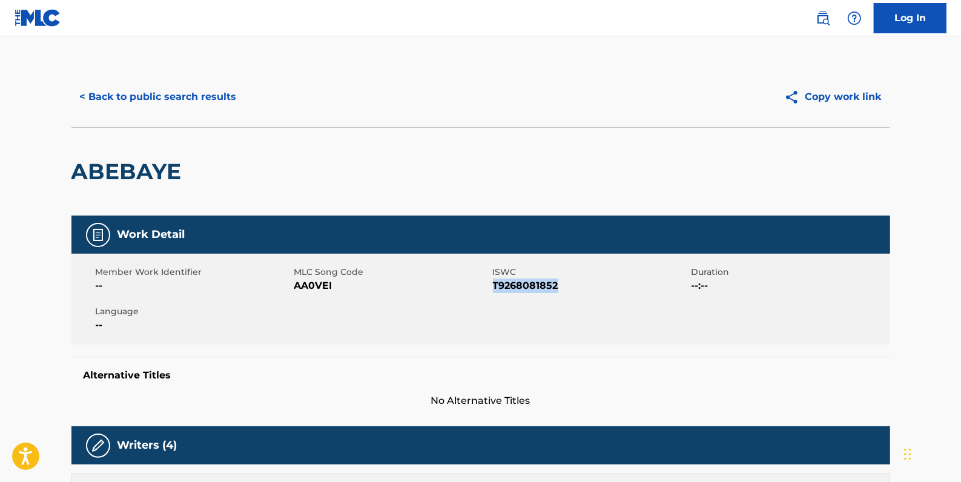
drag, startPoint x: 565, startPoint y: 288, endPoint x: 495, endPoint y: 283, distance: 70.5
click at [495, 283] on span "T9268081852" at bounding box center [591, 286] width 196 height 15
drag, startPoint x: 495, startPoint y: 283, endPoint x: 506, endPoint y: 288, distance: 12.5
click at [185, 98] on button "< Back to public search results" at bounding box center [158, 97] width 174 height 30
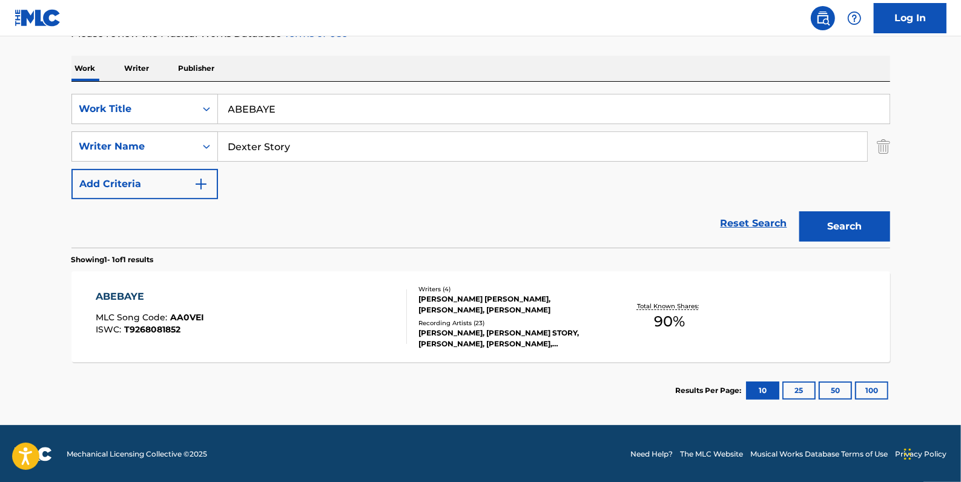
scroll to position [176, 0]
drag, startPoint x: 735, startPoint y: 222, endPoint x: 665, endPoint y: 213, distance: 70.3
click at [735, 221] on link "Reset Search" at bounding box center [754, 223] width 79 height 27
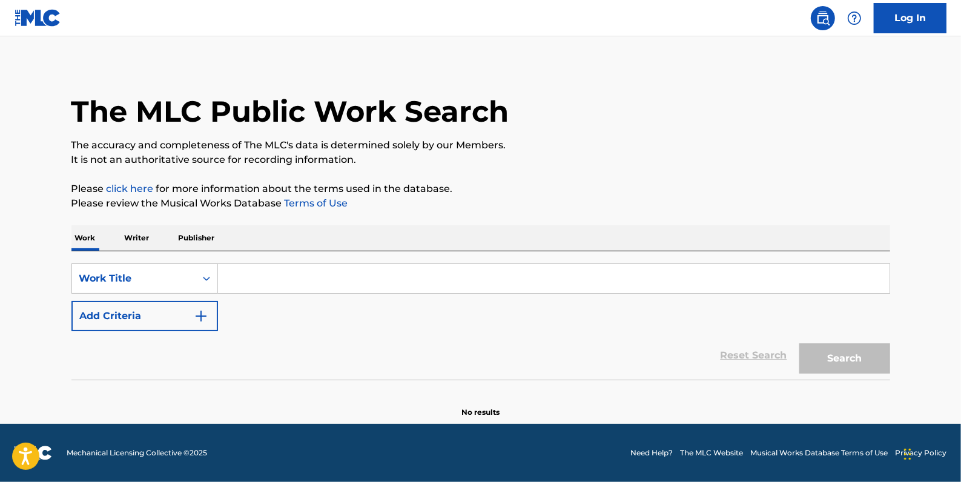
scroll to position [0, 0]
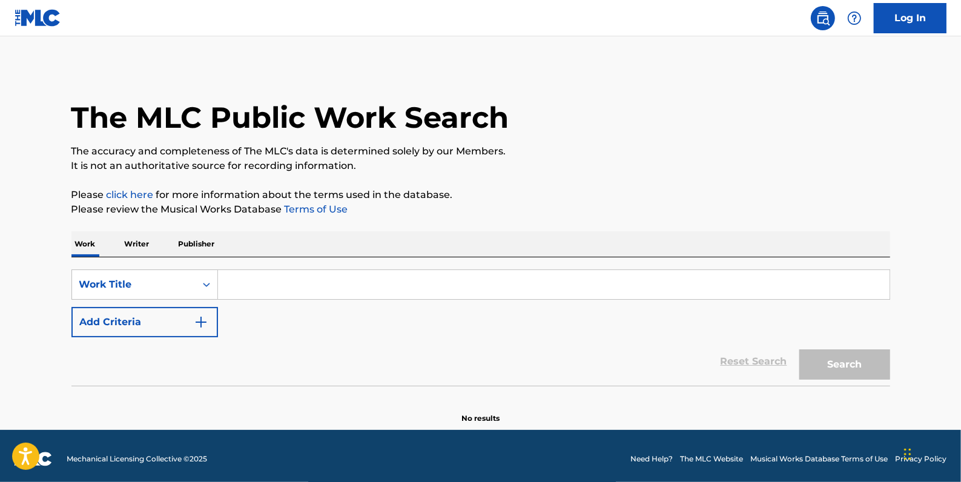
paste input "DEJA VU AFFAIR"
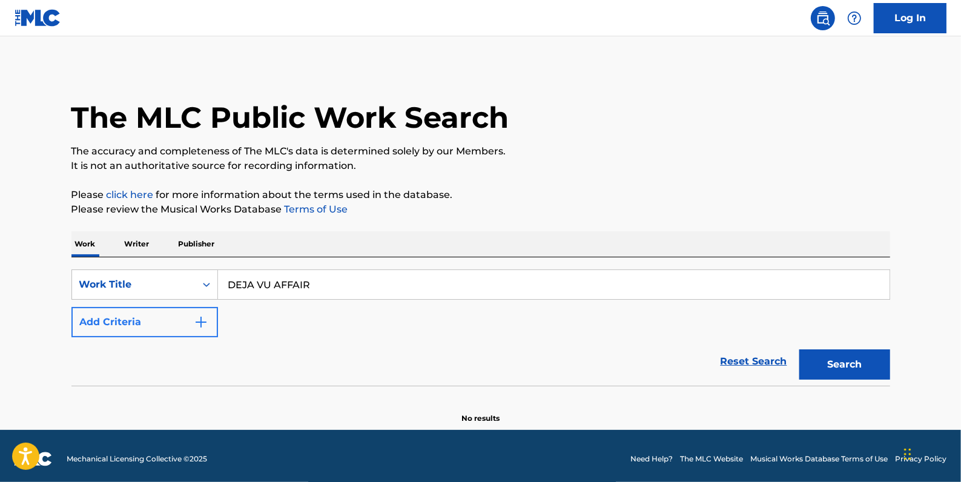
type input "DEJA VU AFFAIR"
click at [160, 319] on button "Add Criteria" at bounding box center [144, 322] width 147 height 30
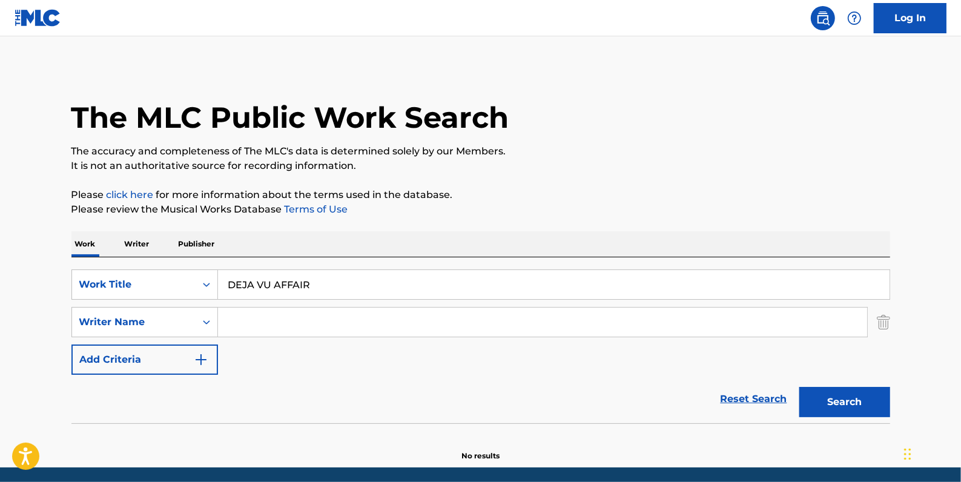
click at [243, 325] on input "Search Form" at bounding box center [542, 322] width 649 height 29
paste input "[PERSON_NAME] Weld"
type input "[PERSON_NAME] Weld"
click at [855, 404] on button "Search" at bounding box center [845, 402] width 91 height 30
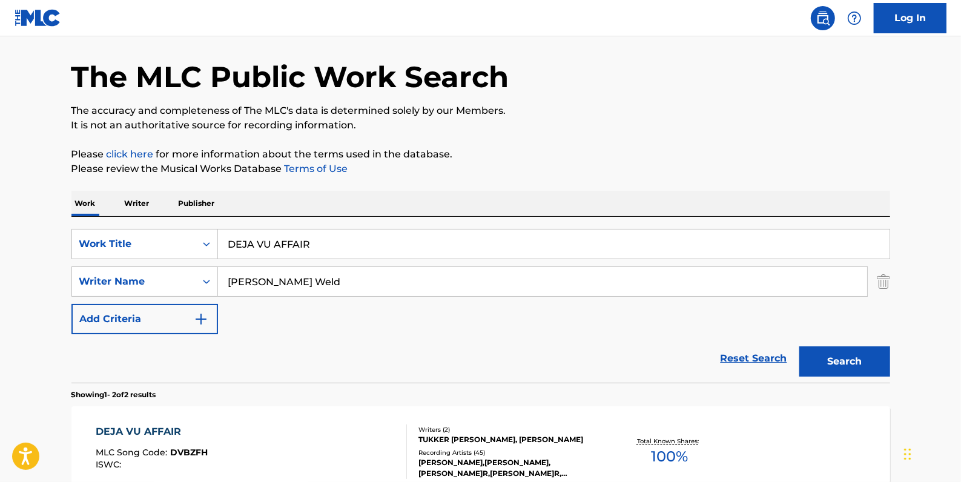
scroll to position [165, 0]
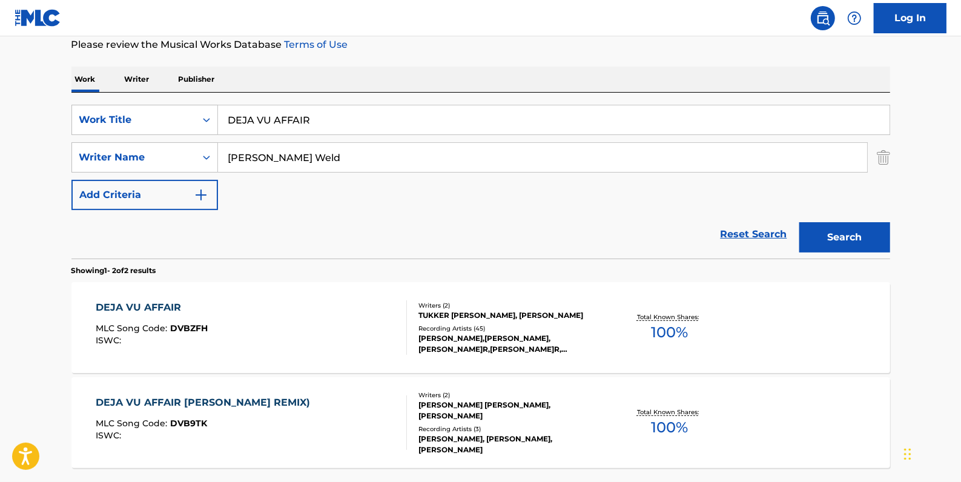
click at [345, 316] on div "DEJA VU AFFAIR MLC Song Code : DVBZFH ISWC :" at bounding box center [251, 327] width 311 height 55
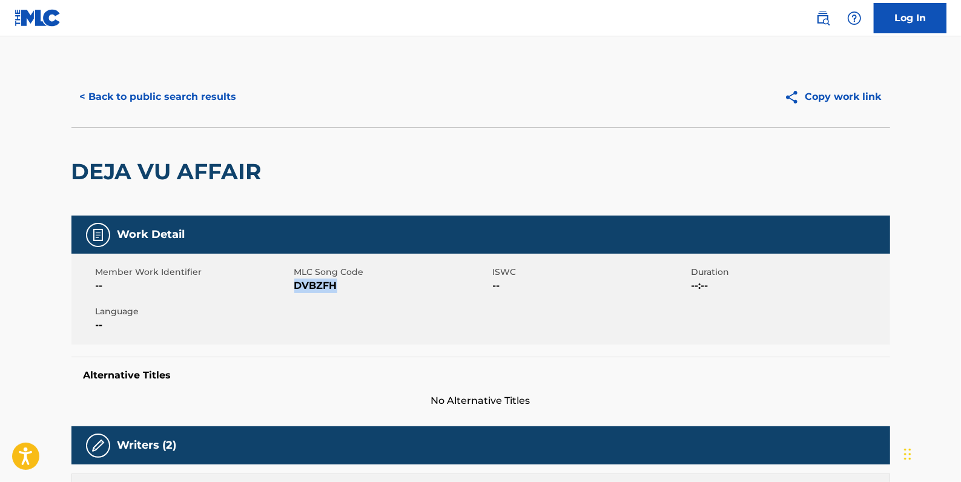
drag, startPoint x: 340, startPoint y: 285, endPoint x: 294, endPoint y: 283, distance: 45.5
click at [294, 283] on span "DVBZFH" at bounding box center [392, 286] width 196 height 15
drag, startPoint x: 294, startPoint y: 283, endPoint x: 300, endPoint y: 288, distance: 8.1
click at [203, 98] on button "< Back to public search results" at bounding box center [158, 97] width 174 height 30
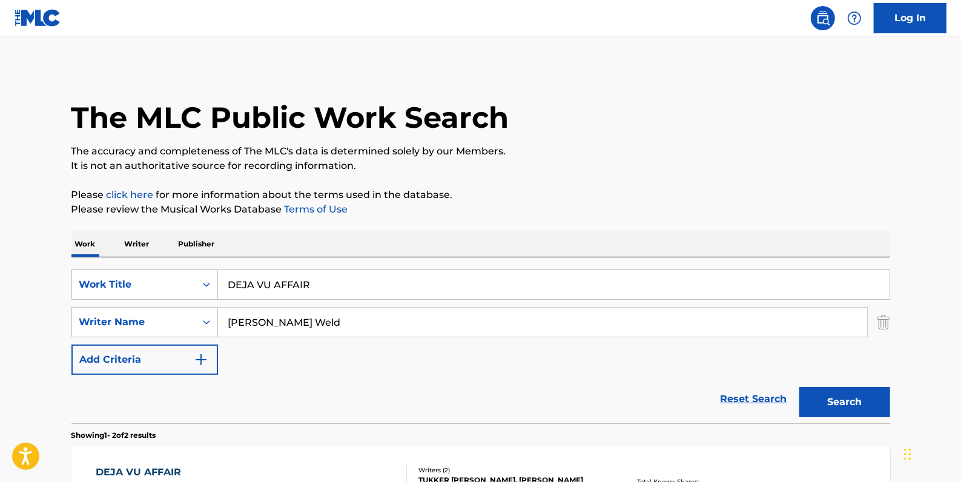
scroll to position [165, 0]
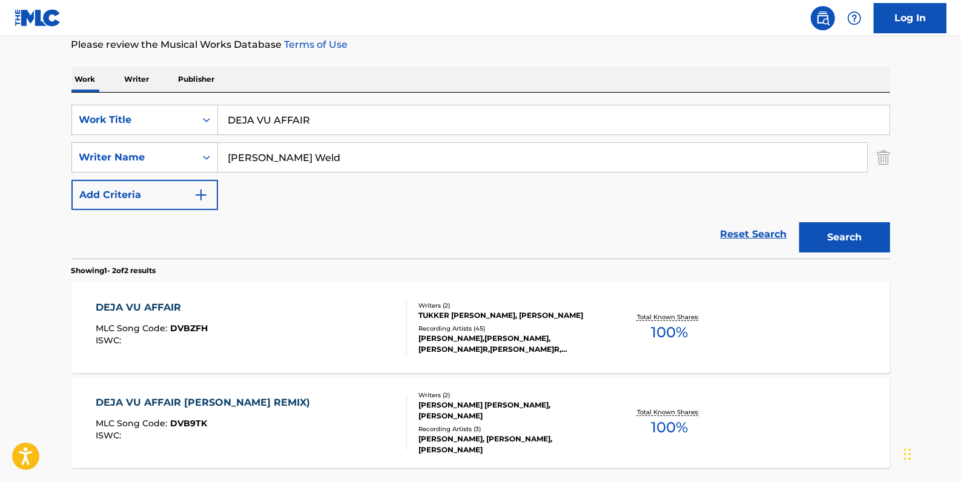
drag, startPoint x: 766, startPoint y: 232, endPoint x: 590, endPoint y: 224, distance: 176.4
click at [766, 232] on link "Reset Search" at bounding box center [754, 234] width 79 height 27
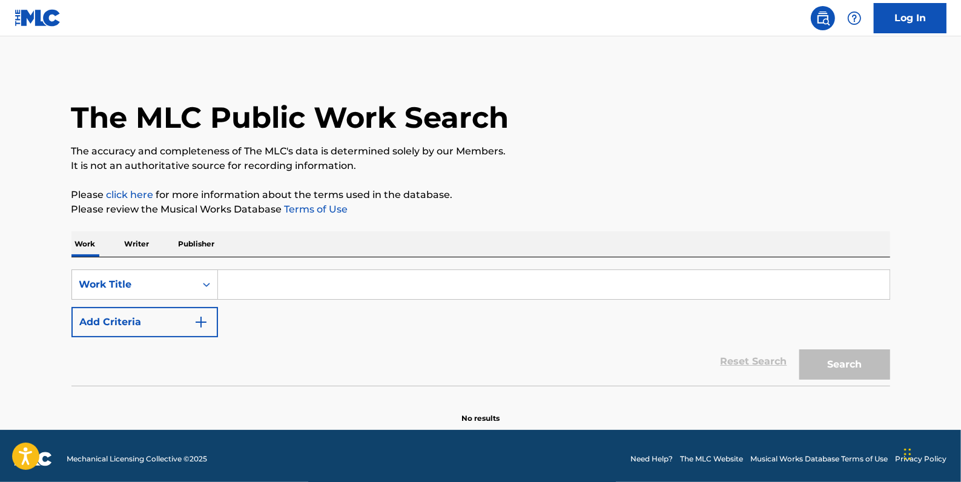
paste input "[PERSON_NAME]E,[PERSON_NAME]E"
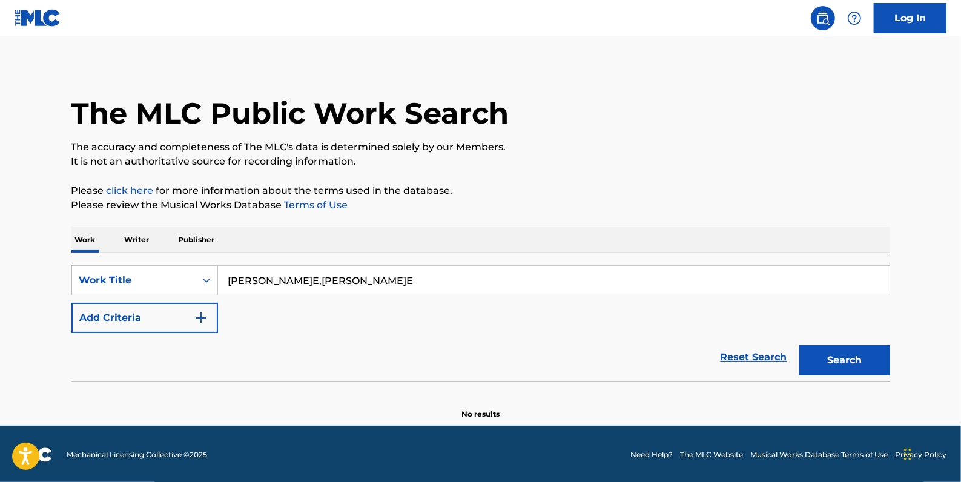
scroll to position [5, 0]
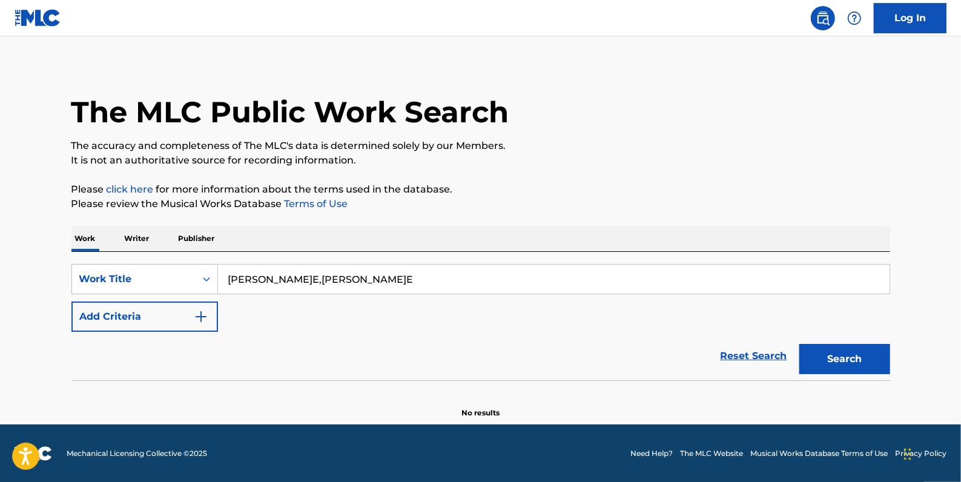
type input "[PERSON_NAME]E,[PERSON_NAME]E"
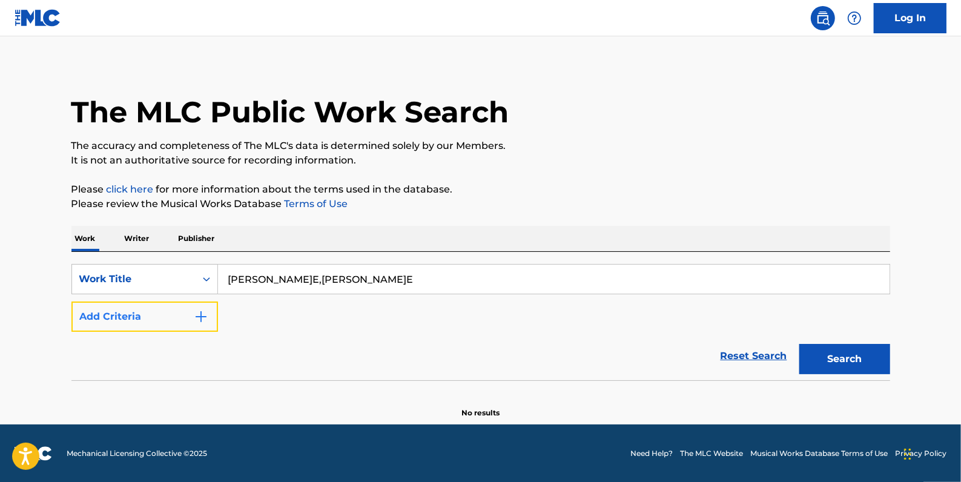
click at [134, 313] on button "Add Criteria" at bounding box center [144, 317] width 147 height 30
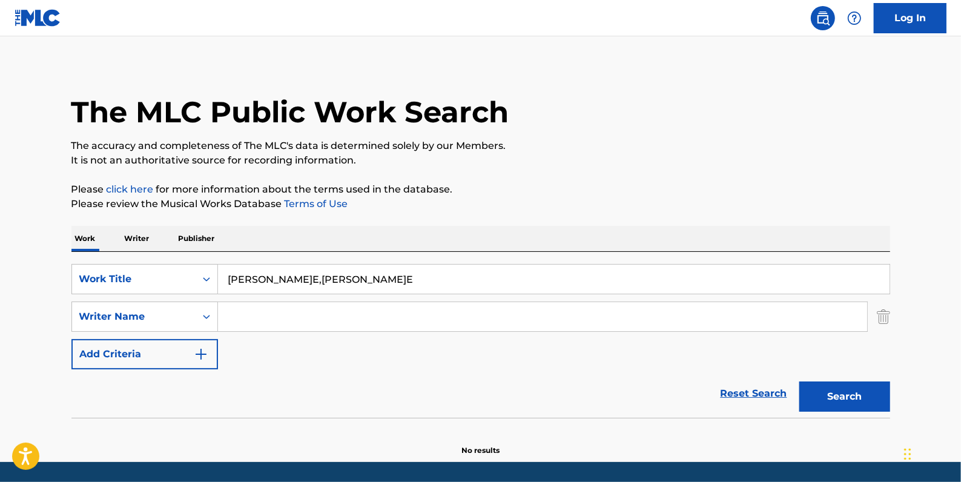
paste input "[PERSON_NAME]"
type input "[PERSON_NAME]"
click at [838, 397] on button "Search" at bounding box center [845, 397] width 91 height 30
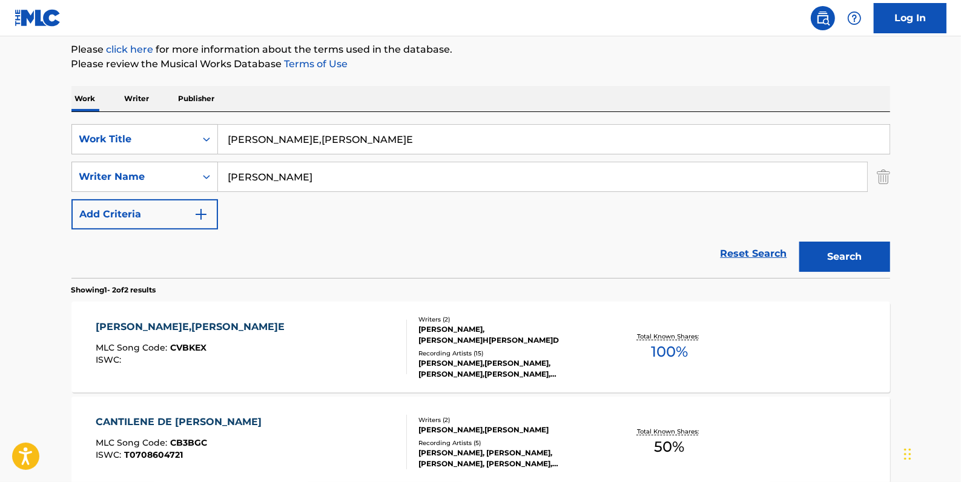
scroll to position [170, 0]
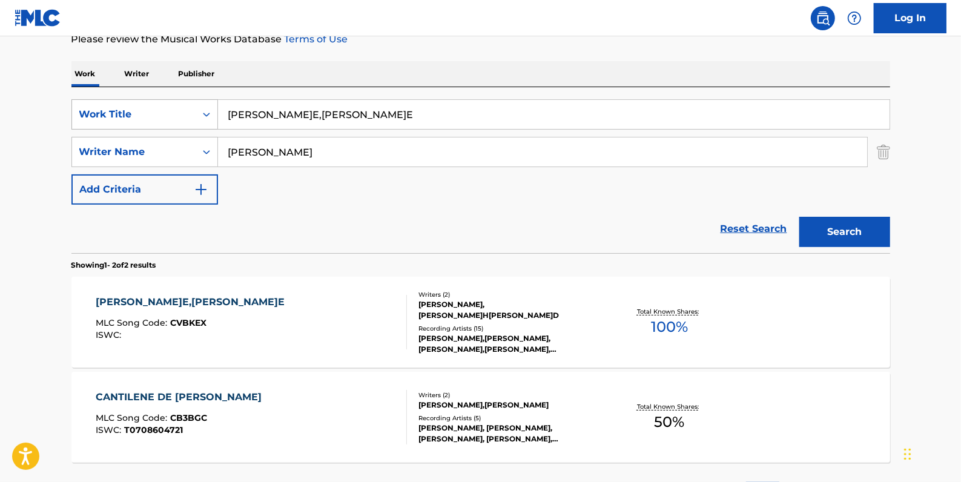
drag, startPoint x: 379, startPoint y: 108, endPoint x: 210, endPoint y: 107, distance: 168.4
click at [210, 107] on div "SearchWithCriteria741fb138-2255-43d5-80c6-6c276ed88406 Work Title[PERSON_NAME]E…" at bounding box center [480, 114] width 819 height 30
click at [753, 225] on link "Reset Search" at bounding box center [754, 229] width 79 height 27
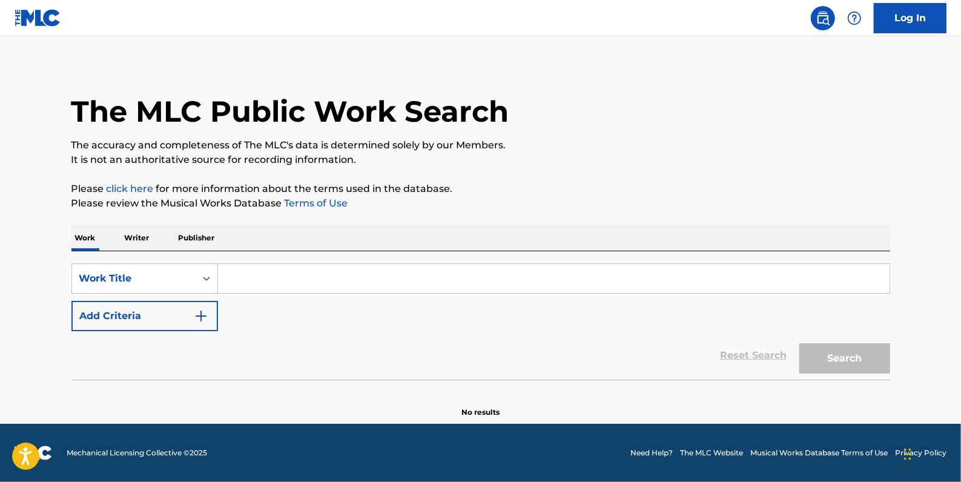
scroll to position [0, 0]
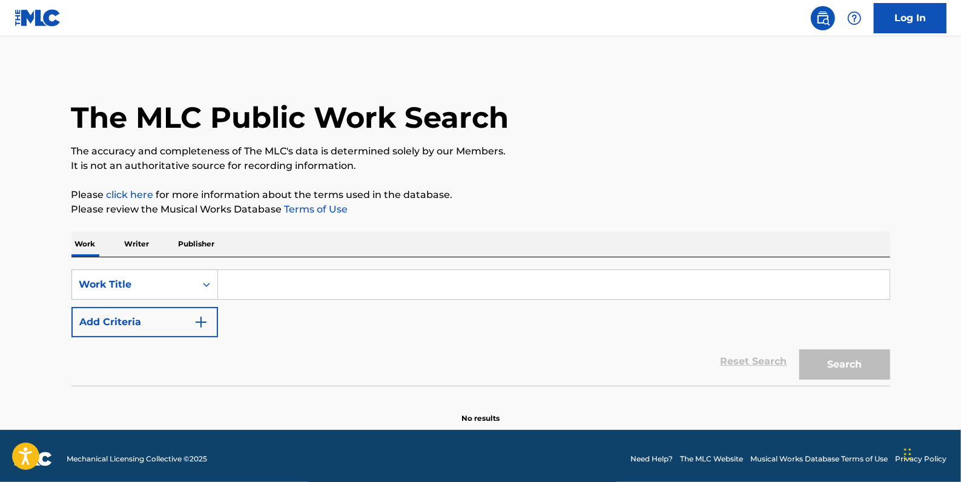
paste input "AU [MEDICAL_DATA] DU BATACLAN"
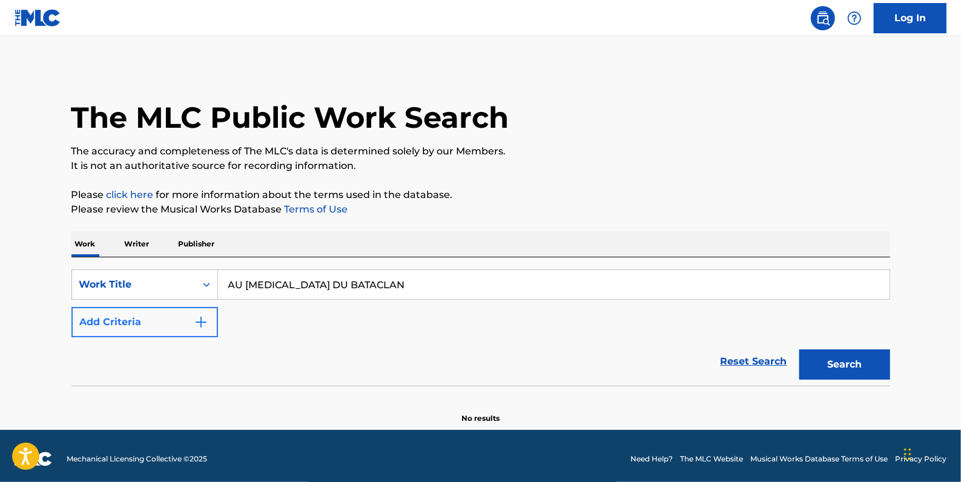
type input "AU [MEDICAL_DATA] DU BATACLAN"
click at [143, 318] on button "Add Criteria" at bounding box center [144, 322] width 147 height 30
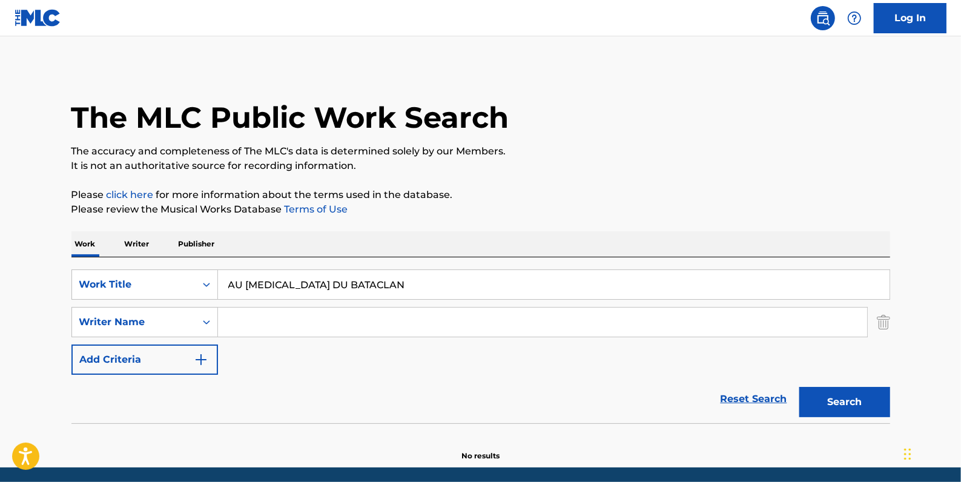
click at [289, 323] on input "Search Form" at bounding box center [542, 322] width 649 height 29
paste input "[PERSON_NAME]"
type input "[PERSON_NAME]"
click at [843, 400] on button "Search" at bounding box center [845, 402] width 91 height 30
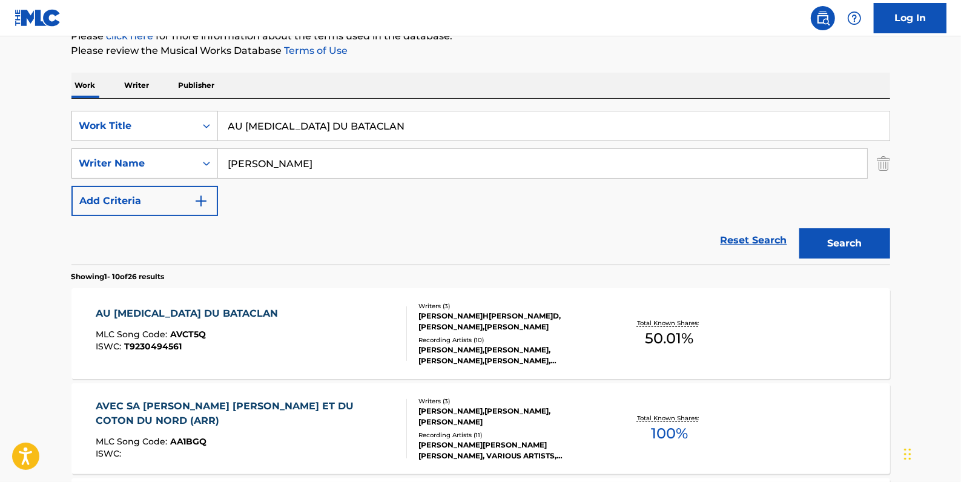
scroll to position [165, 0]
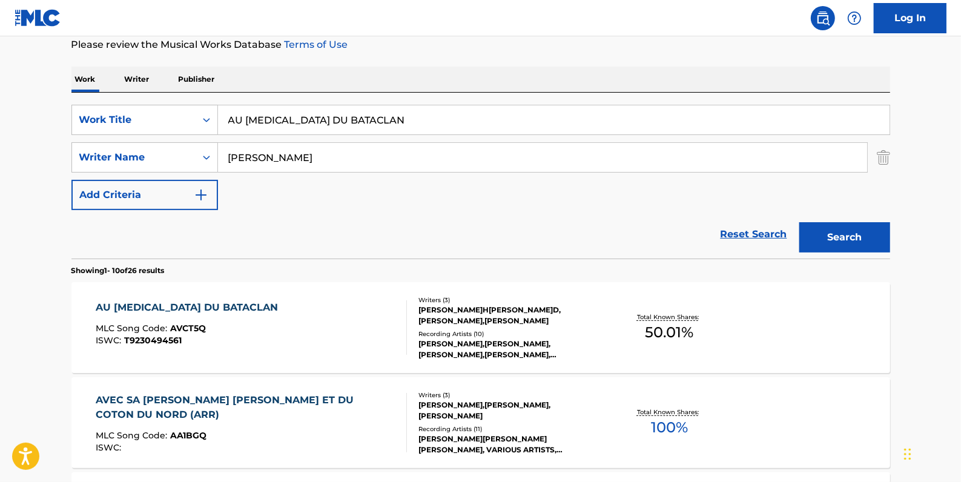
click at [345, 310] on div "AU [MEDICAL_DATA] DU BATACLAN MLC Song Code : AVCT5Q ISWC : T9230494561" at bounding box center [251, 327] width 311 height 55
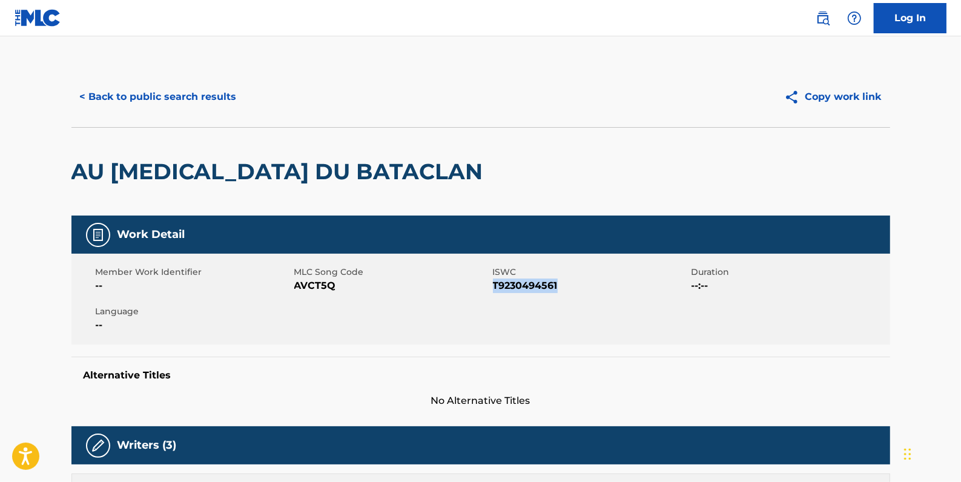
drag, startPoint x: 576, startPoint y: 285, endPoint x: 494, endPoint y: 283, distance: 81.8
click at [494, 283] on span "T9230494561" at bounding box center [591, 286] width 196 height 15
click at [193, 89] on button "< Back to public search results" at bounding box center [158, 97] width 174 height 30
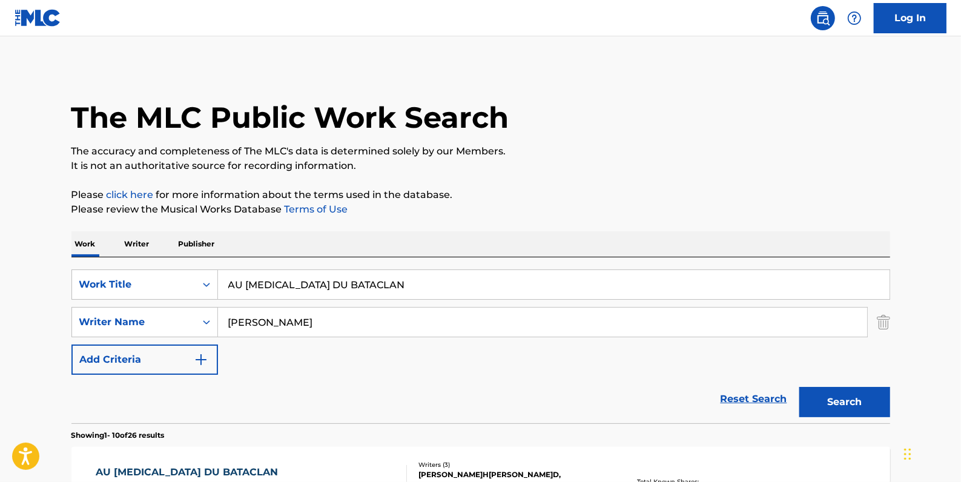
scroll to position [165, 0]
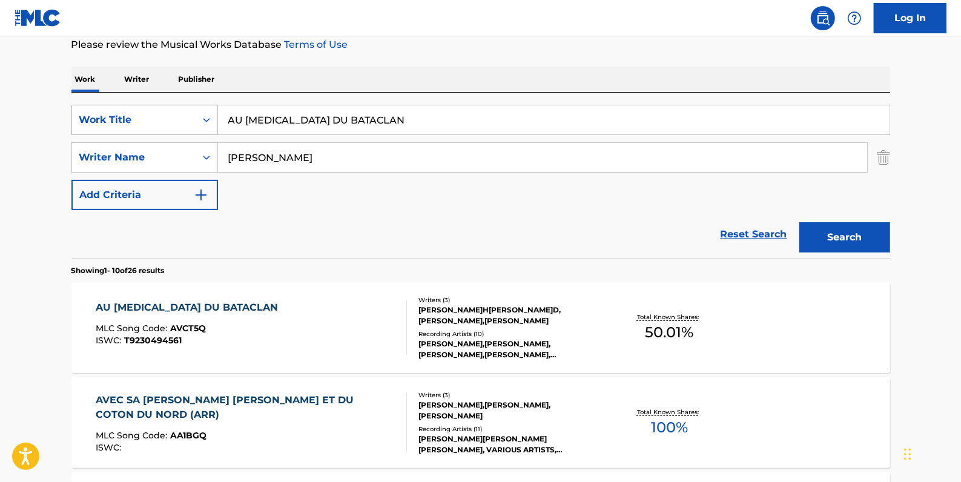
drag, startPoint x: 389, startPoint y: 117, endPoint x: 163, endPoint y: 109, distance: 226.7
click at [164, 109] on div "SearchWithCriteria741fb138-2255-43d5-80c6-6c276ed88406 Work Title AU [MEDICAL_D…" at bounding box center [480, 120] width 819 height 30
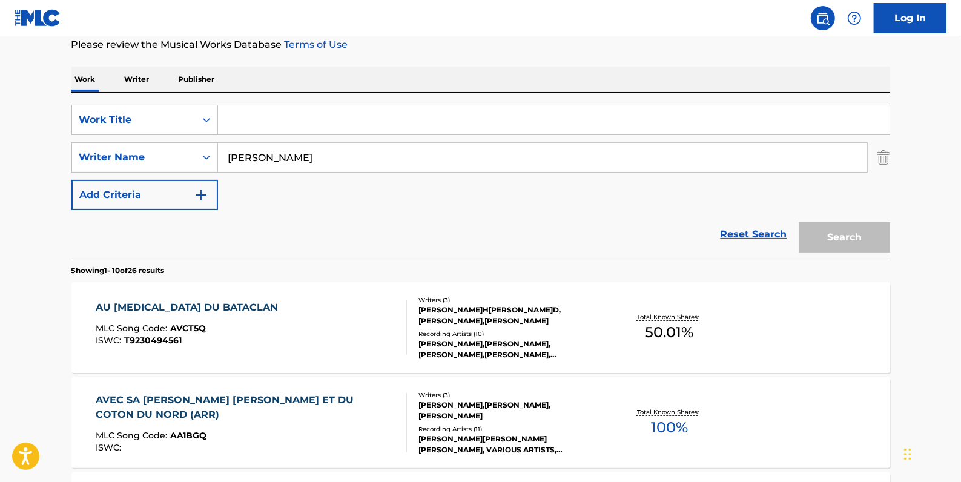
paste input "LA BALLADE [PERSON_NAME]"
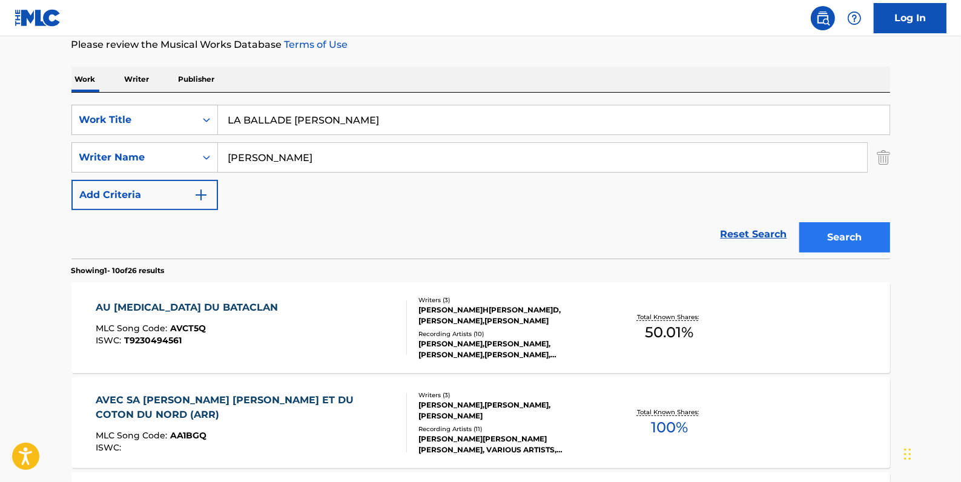
type input "LA BALLADE [PERSON_NAME]"
click at [838, 236] on button "Search" at bounding box center [845, 237] width 91 height 30
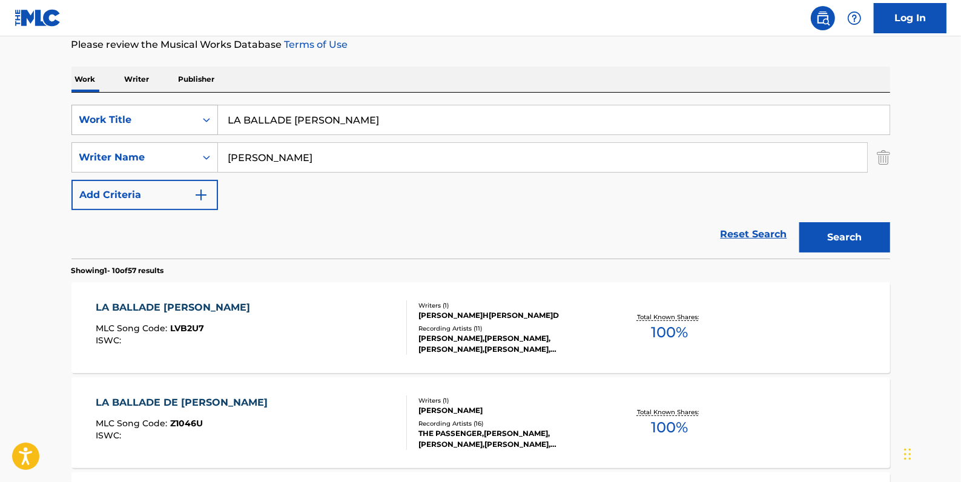
drag, startPoint x: 386, startPoint y: 119, endPoint x: 179, endPoint y: 113, distance: 207.2
click at [179, 113] on div "SearchWithCriteria741fb138-2255-43d5-80c6-6c276ed88406 Work Title LA BALLADE [P…" at bounding box center [480, 120] width 819 height 30
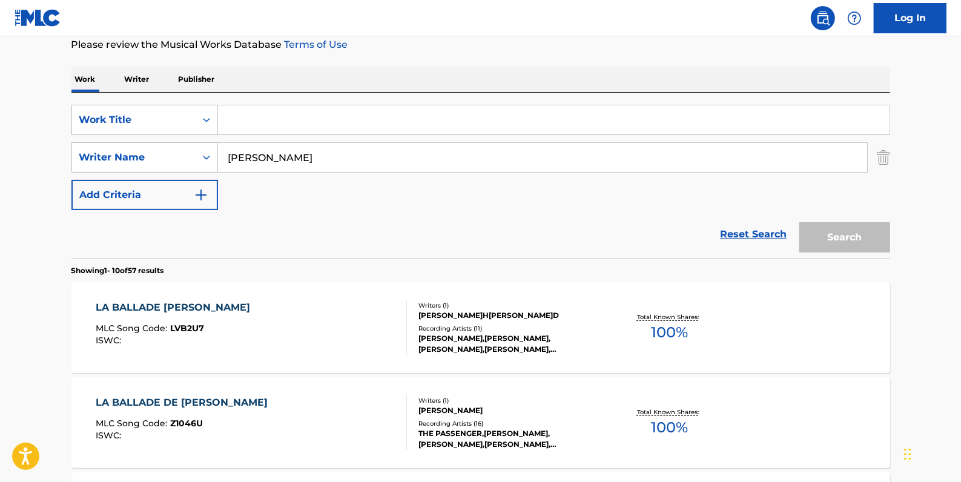
paste input "POP THE GATOR"
type input "POP THE GATOR"
click at [826, 231] on button "Search" at bounding box center [845, 237] width 91 height 30
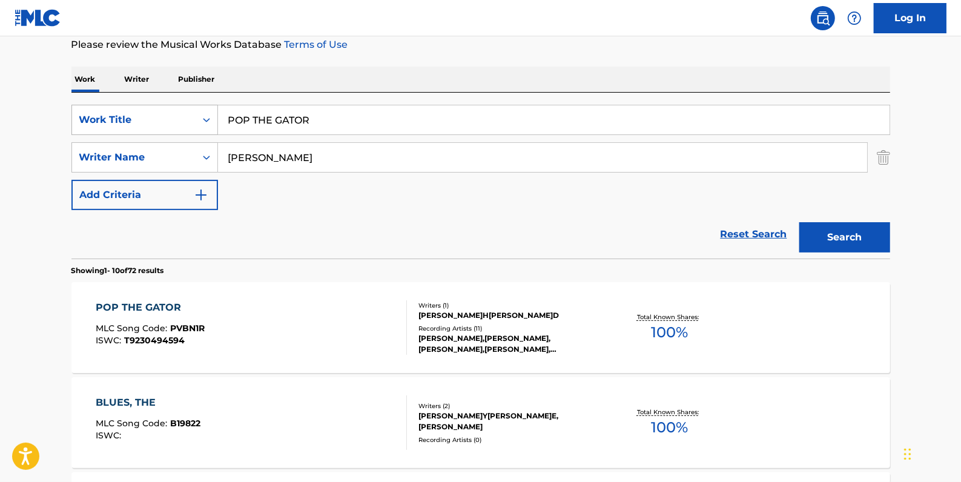
drag, startPoint x: 327, startPoint y: 122, endPoint x: 212, endPoint y: 113, distance: 115.5
click at [212, 113] on div "SearchWithCriteria741fb138-2255-43d5-80c6-6c276ed88406 Work Title POP THE GATOR" at bounding box center [480, 120] width 819 height 30
paste input "JENA BLUES"
type input "JENA BLUES"
click at [832, 239] on button "Search" at bounding box center [845, 237] width 91 height 30
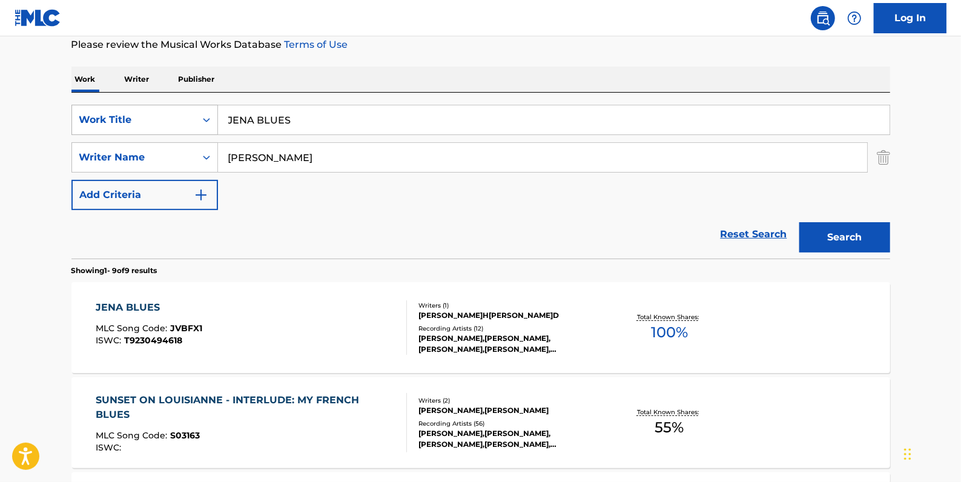
drag, startPoint x: 323, startPoint y: 115, endPoint x: 182, endPoint y: 107, distance: 142.0
click at [182, 107] on div "SearchWithCriteria741fb138-2255-43d5-80c6-6c276ed88406 Work Title JENA BLUES" at bounding box center [480, 120] width 819 height 30
paste input "DANS LES GRANDS CHEMINS"
type input "DANS LES GRANDS CHEMINS"
click at [838, 234] on button "Search" at bounding box center [845, 237] width 91 height 30
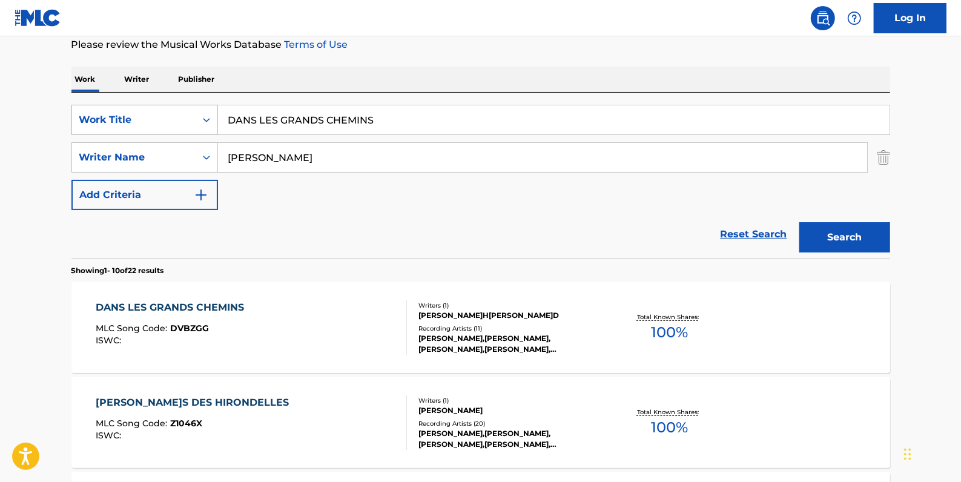
drag, startPoint x: 414, startPoint y: 118, endPoint x: 161, endPoint y: 113, distance: 252.6
click at [161, 113] on div "SearchWithCriteria741fb138-2255-43d5-80c6-6c276ed88406 Work Title DANS LES GRAN…" at bounding box center [480, 120] width 819 height 30
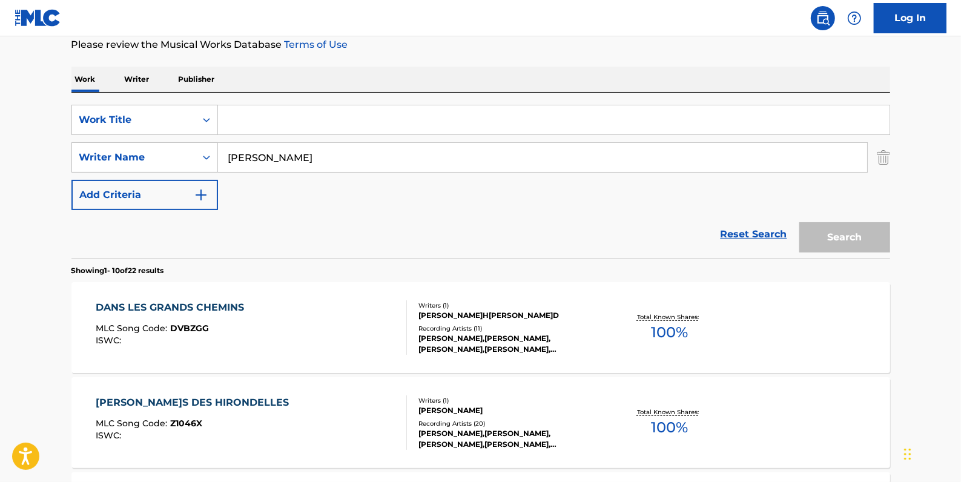
paste input "IT MIGHT BE LOVE"
type input "IT MIGHT BE LOVE"
click at [854, 236] on button "Search" at bounding box center [845, 237] width 91 height 30
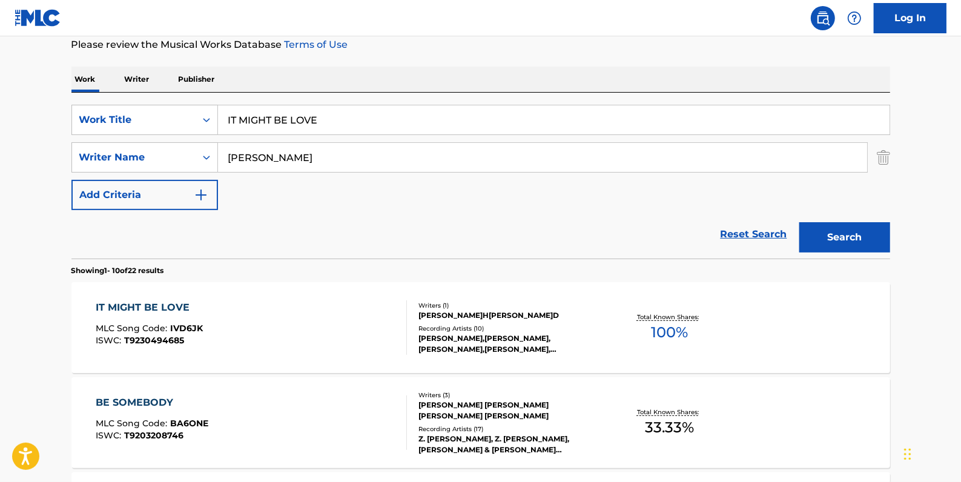
drag, startPoint x: 336, startPoint y: 121, endPoint x: 224, endPoint y: 120, distance: 112.7
click at [222, 121] on input "IT MIGHT BE LOVE" at bounding box center [554, 119] width 672 height 29
paste input "SOMEBODY CALLING"
type input "SOMEBODY CALLING"
click at [857, 240] on button "Search" at bounding box center [845, 237] width 91 height 30
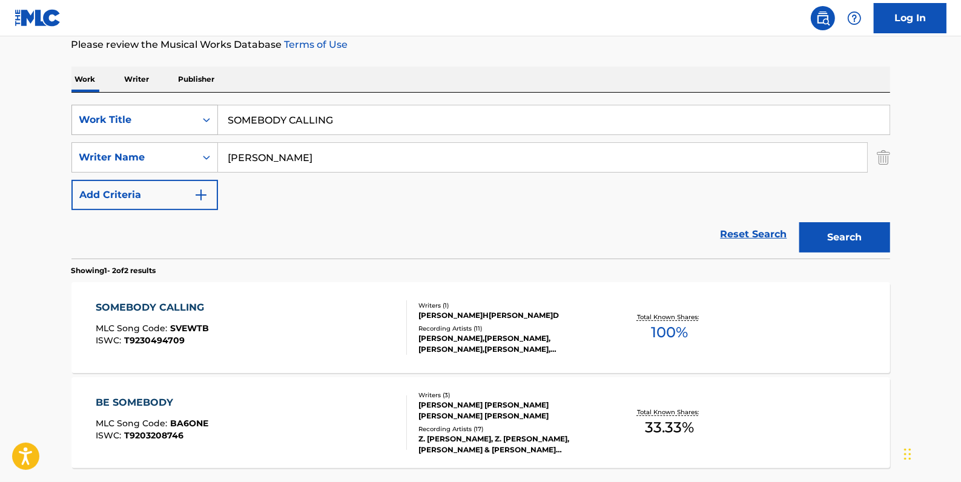
drag, startPoint x: 353, startPoint y: 118, endPoint x: 194, endPoint y: 115, distance: 159.3
click at [194, 115] on div "SearchWithCriteria741fb138-2255-43d5-80c6-6c276ed88406 Work Title SOMEBODY CALL…" at bounding box center [480, 120] width 819 height 30
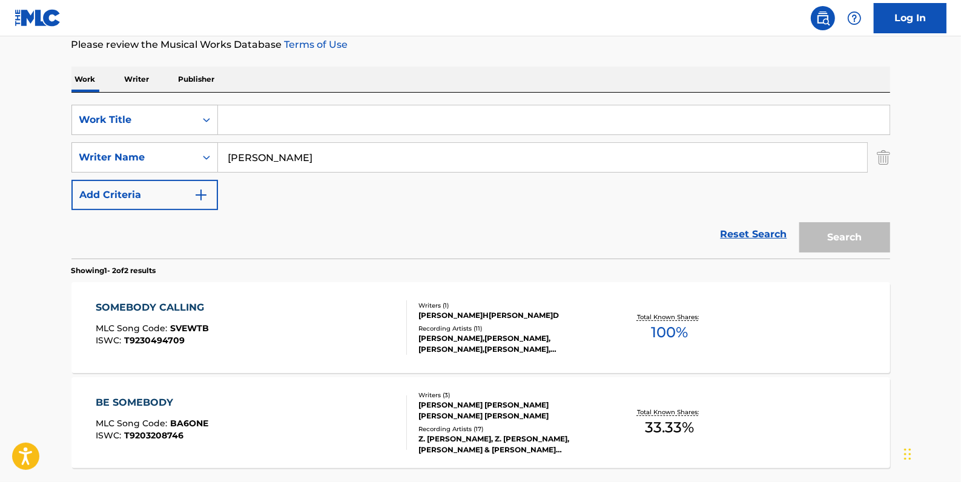
paste input "LA [GEOGRAPHIC_DATA]"
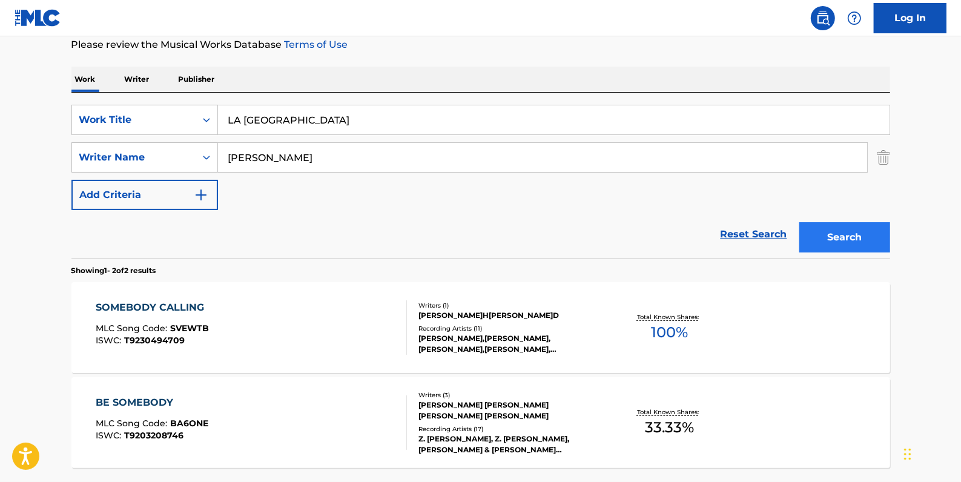
type input "LA [GEOGRAPHIC_DATA]"
click at [855, 239] on button "Search" at bounding box center [845, 237] width 91 height 30
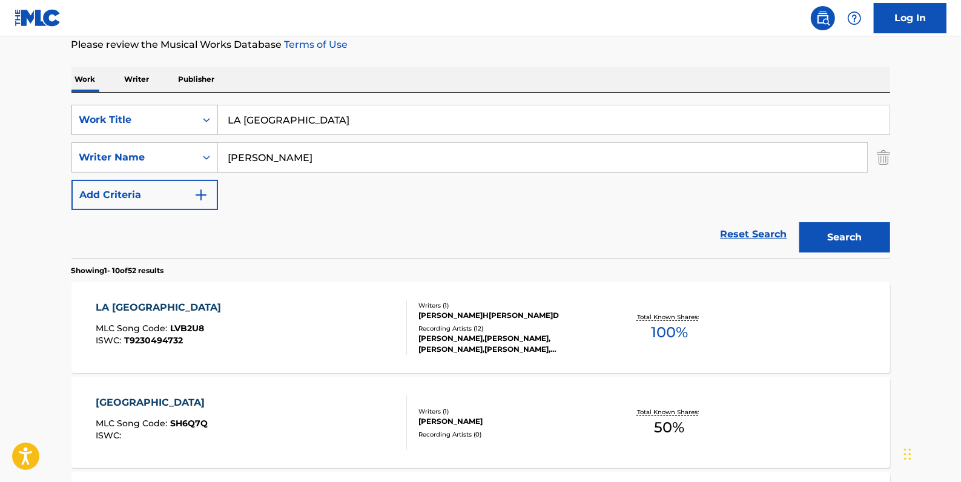
drag, startPoint x: 349, startPoint y: 119, endPoint x: 205, endPoint y: 118, distance: 144.2
click at [205, 118] on div "SearchWithCriteria741fb138-2255-43d5-80c6-6c276ed88406 Work Title LA [GEOGRAPHI…" at bounding box center [480, 120] width 819 height 30
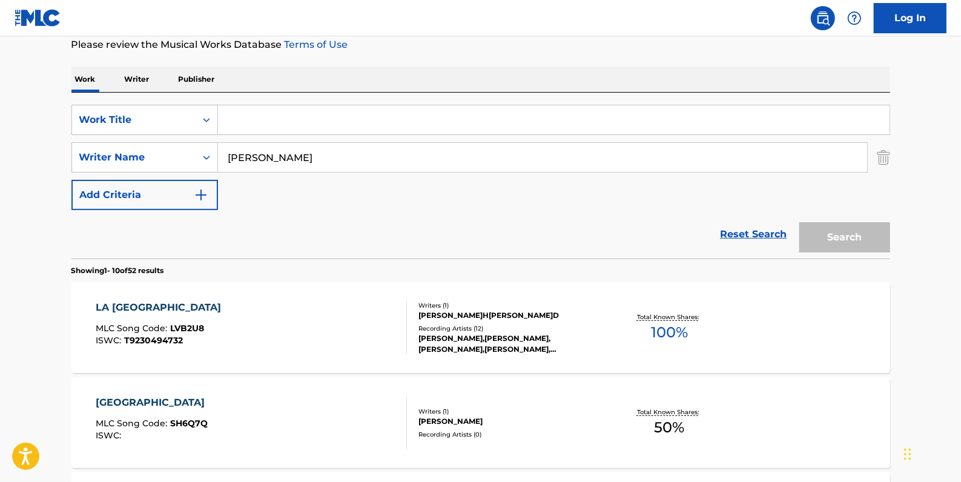
paste input "SWEET LITTLE DARLING OF MINE"
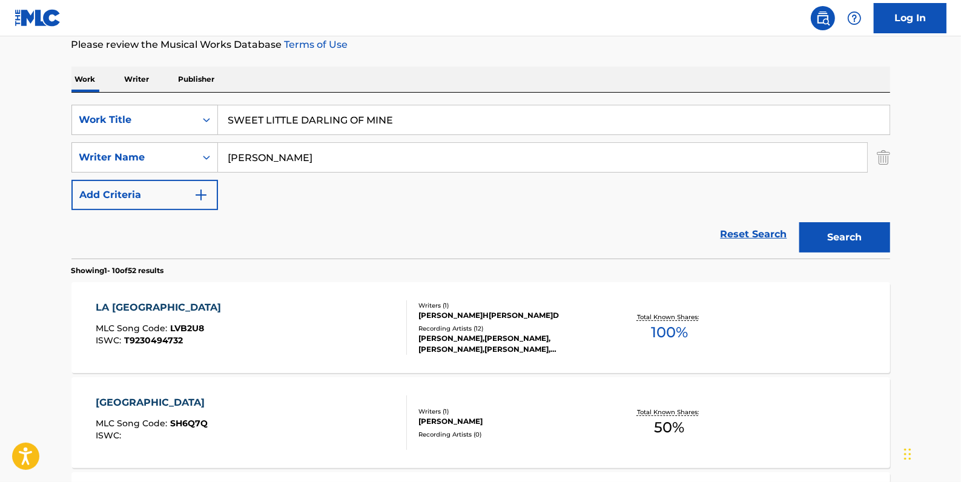
type input "SWEET LITTLE DARLING OF MINE"
click at [855, 239] on button "Search" at bounding box center [845, 237] width 91 height 30
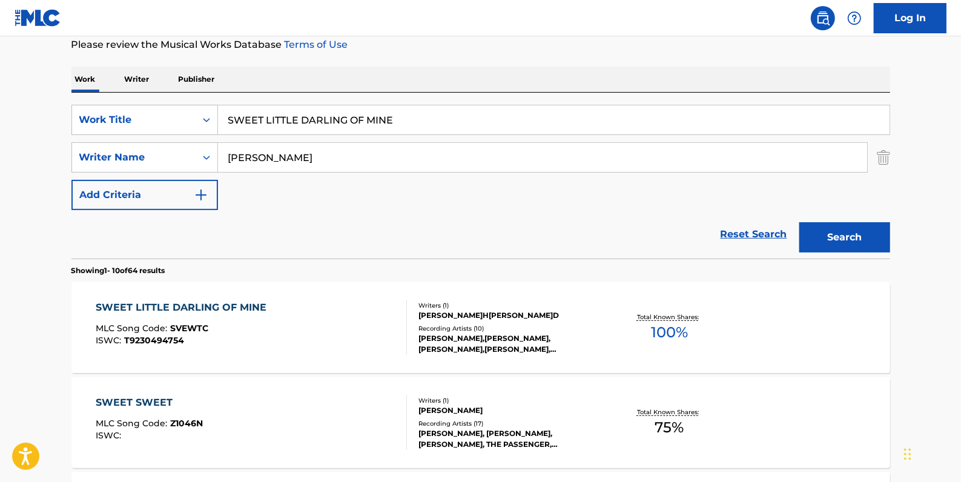
drag, startPoint x: 741, startPoint y: 230, endPoint x: 687, endPoint y: 230, distance: 53.9
click at [744, 231] on link "Reset Search" at bounding box center [754, 234] width 79 height 27
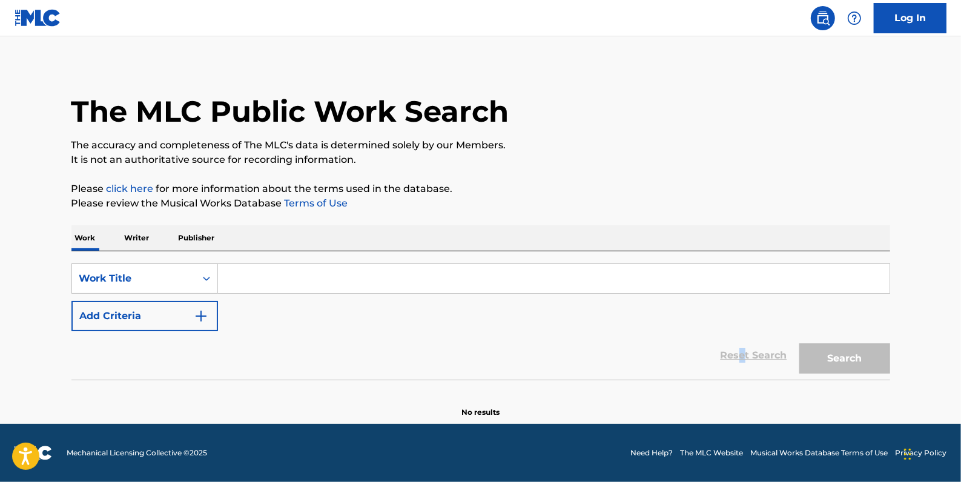
scroll to position [0, 0]
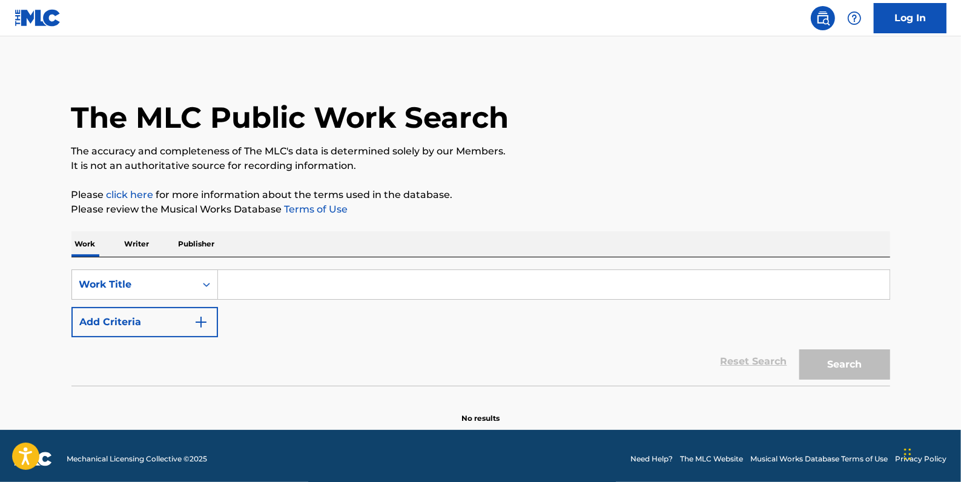
paste input "...GLOW [PERSON_NAME] SEXYTECH MIX)"
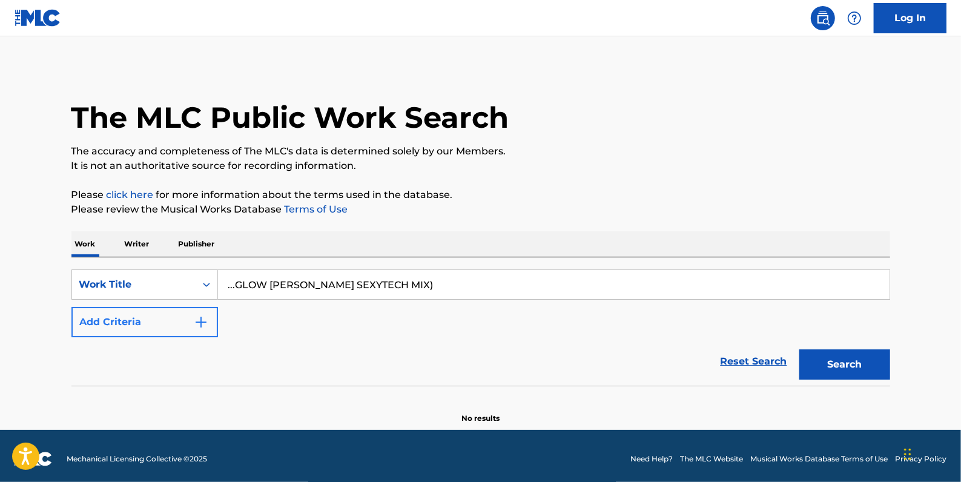
type input "...GLOW [PERSON_NAME] SEXYTECH MIX)"
click at [160, 322] on button "Add Criteria" at bounding box center [144, 322] width 147 height 30
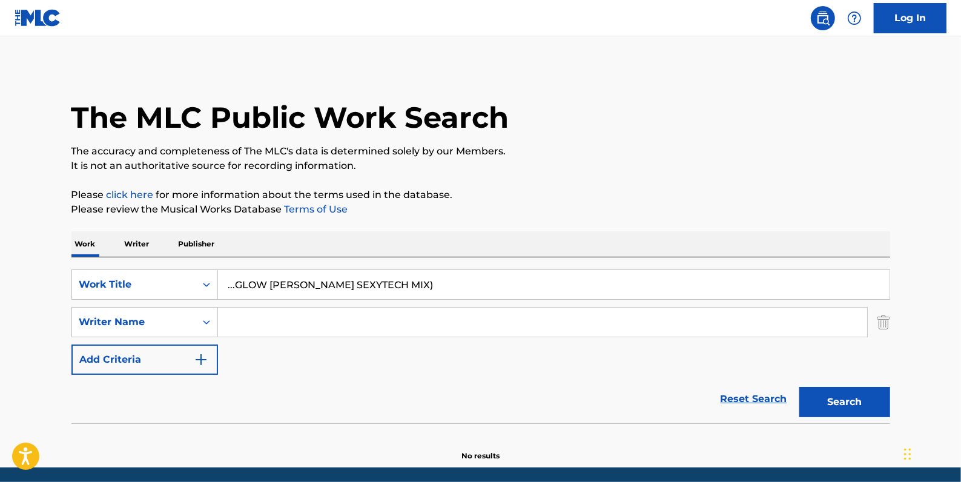
click at [253, 325] on input "Search Form" at bounding box center [542, 322] width 649 height 29
paste input "King[PERSON_NAME]"
type input "King[PERSON_NAME]"
click at [860, 399] on button "Search" at bounding box center [845, 402] width 91 height 30
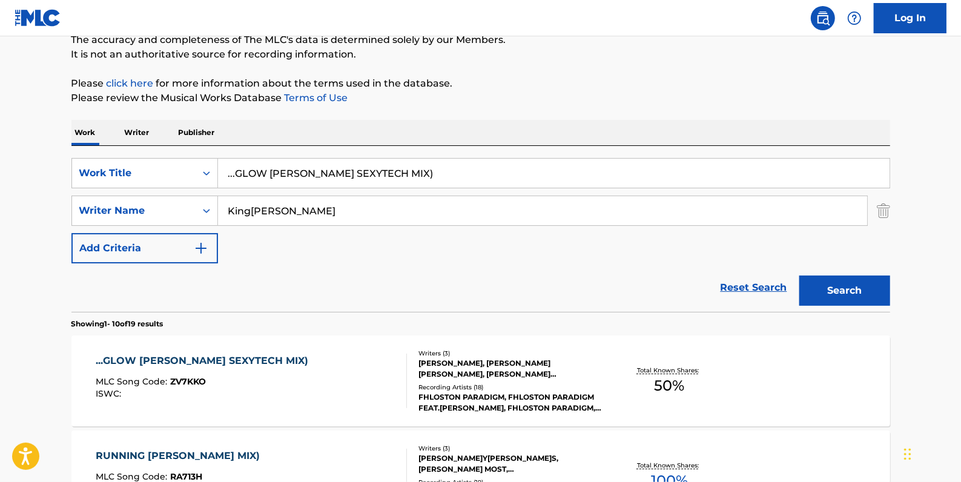
scroll to position [165, 0]
